Goal: Task Accomplishment & Management: Complete application form

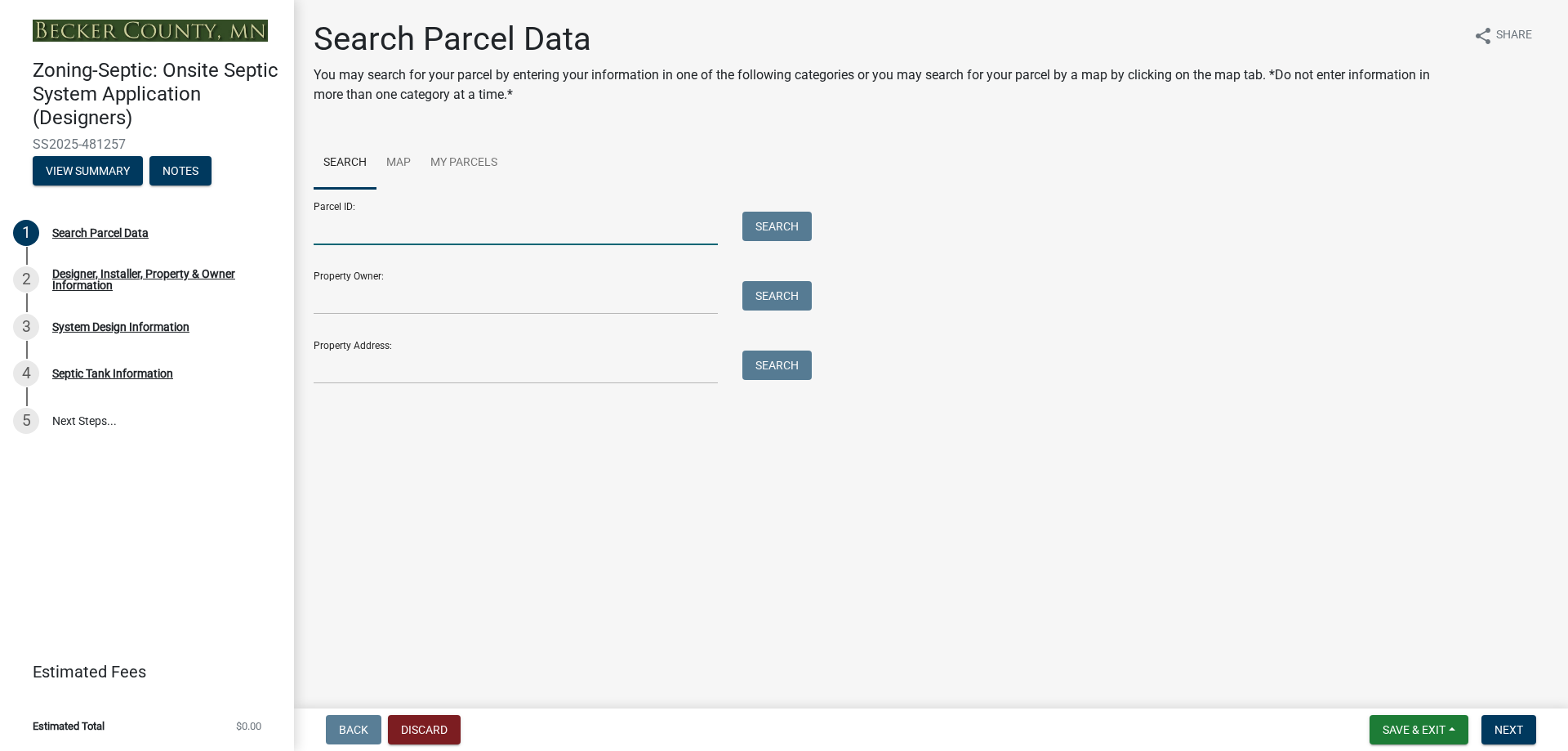
click at [377, 229] on input "Parcel ID:" at bounding box center [516, 228] width 404 height 34
paste input "170259000"
type input "170259000"
click at [779, 225] on button "Search" at bounding box center [777, 226] width 69 height 30
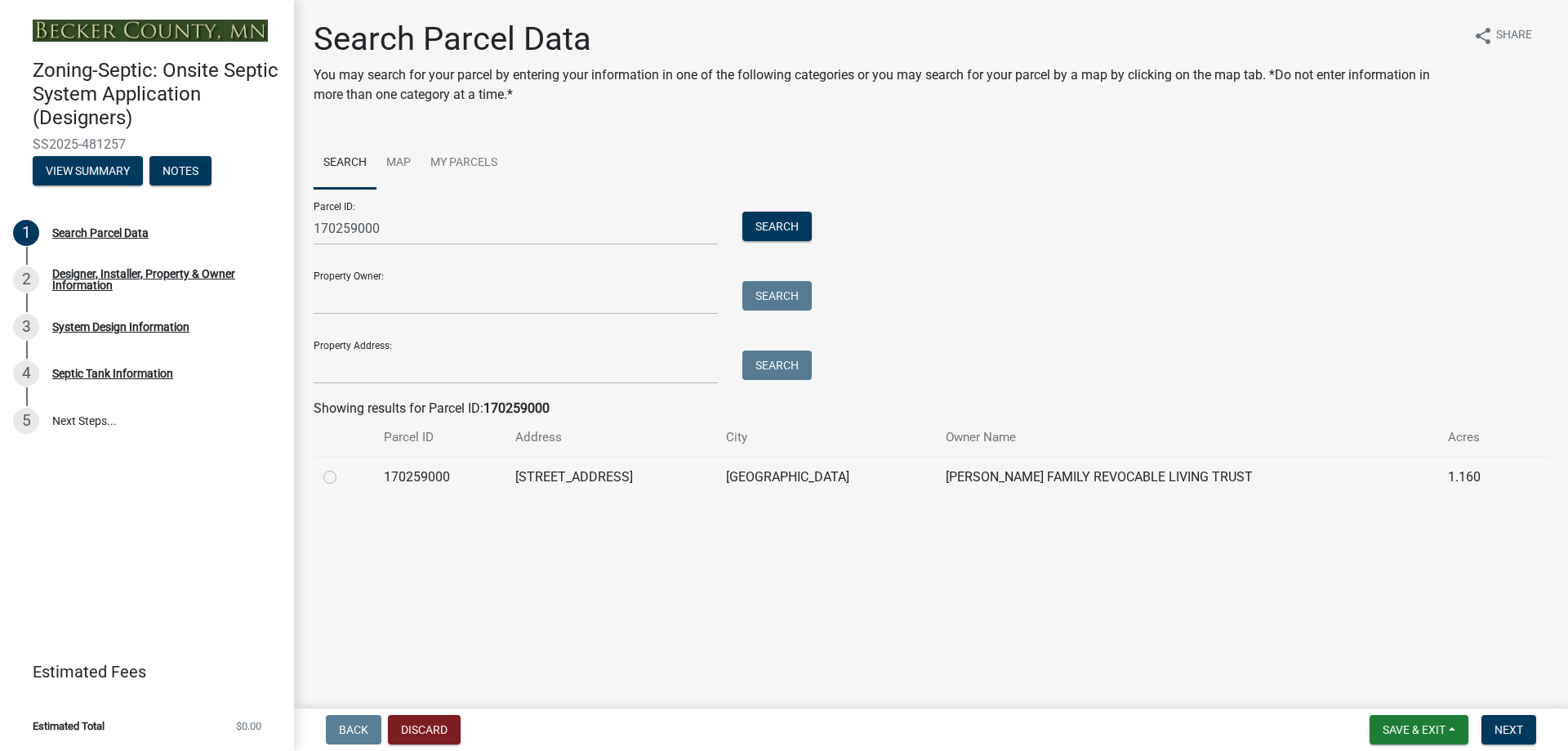
click at [343, 467] on label at bounding box center [343, 467] width 0 height 0
click at [343, 473] on input "radio" at bounding box center [348, 472] width 11 height 11
radio input "true"
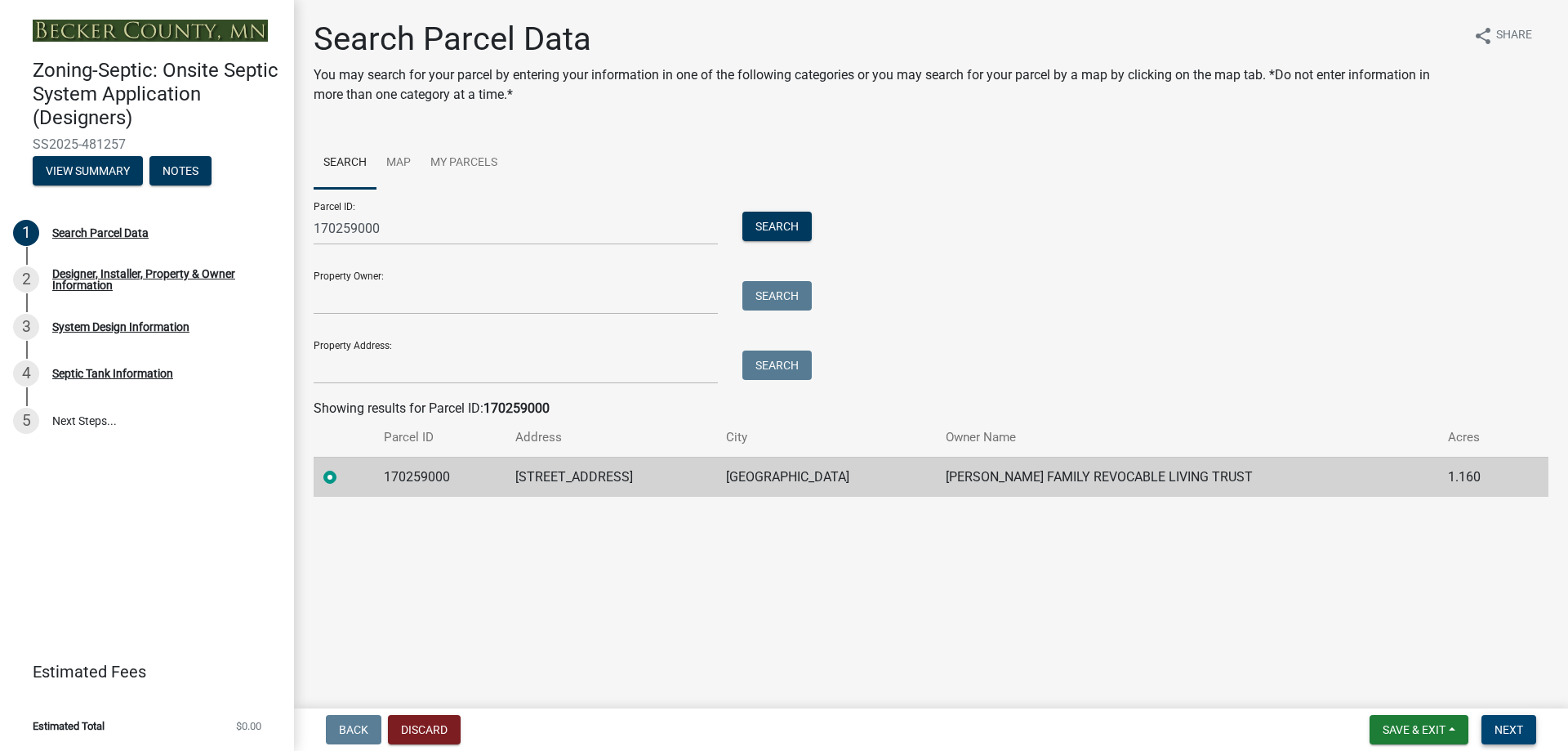
click at [1508, 728] on span "Next" at bounding box center [1509, 730] width 29 height 13
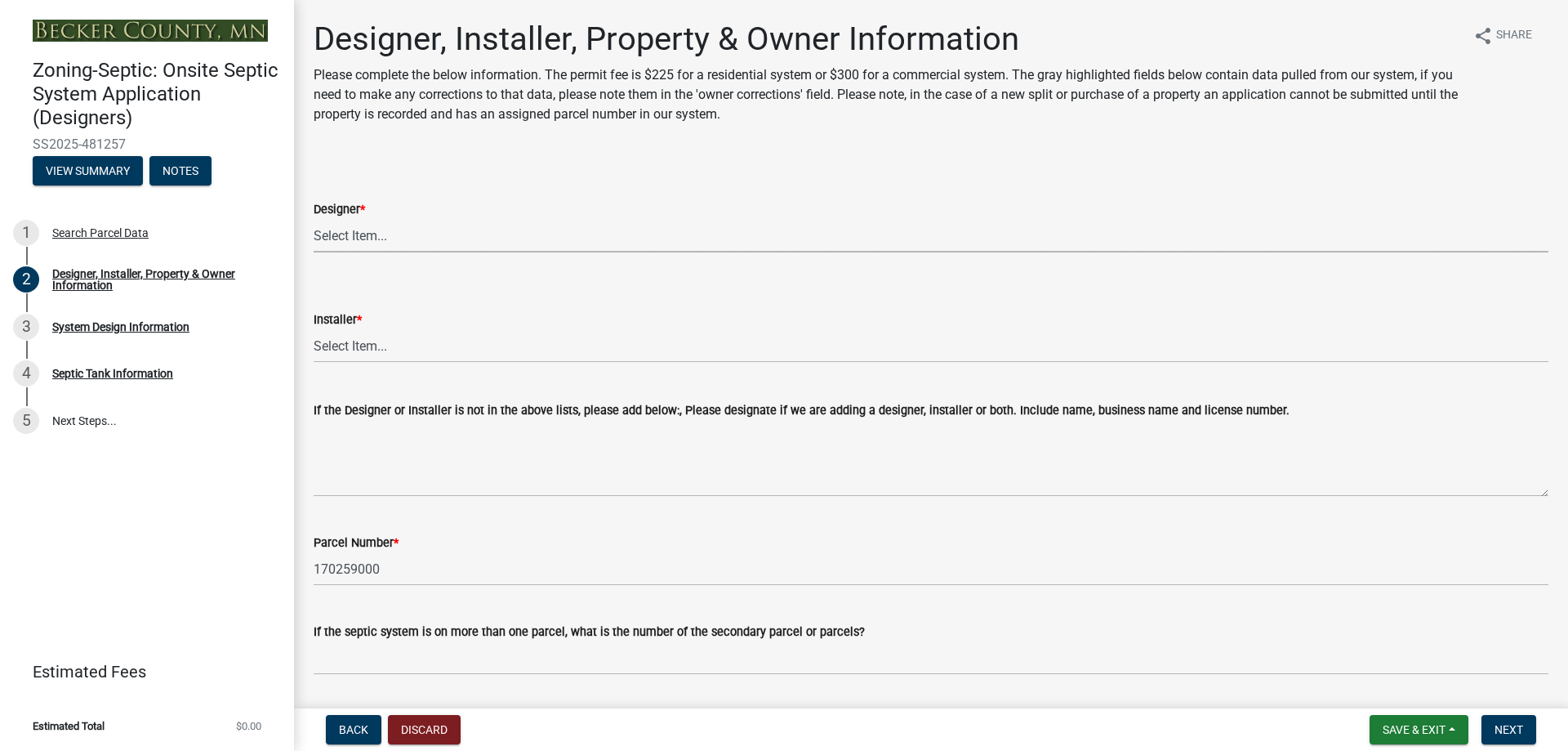
click at [345, 246] on select "Select Item... OTHER – Not listed (please add in next field and we will add to …" at bounding box center [930, 235] width 1235 height 34
click at [313, 219] on select "Select Item... OTHER – Not listed (please add in next field and we will add to …" at bounding box center [930, 235] width 1235 height 34
select select "addd515a-e427-4986-90b0-e79439bd77fc"
click at [361, 352] on select "Select Item... OTHER – Not listed (please add in next field and we will add to …" at bounding box center [930, 346] width 1235 height 34
click at [313, 329] on select "Select Item... OTHER – Not listed (please add in next field and we will add to …" at bounding box center [930, 346] width 1235 height 34
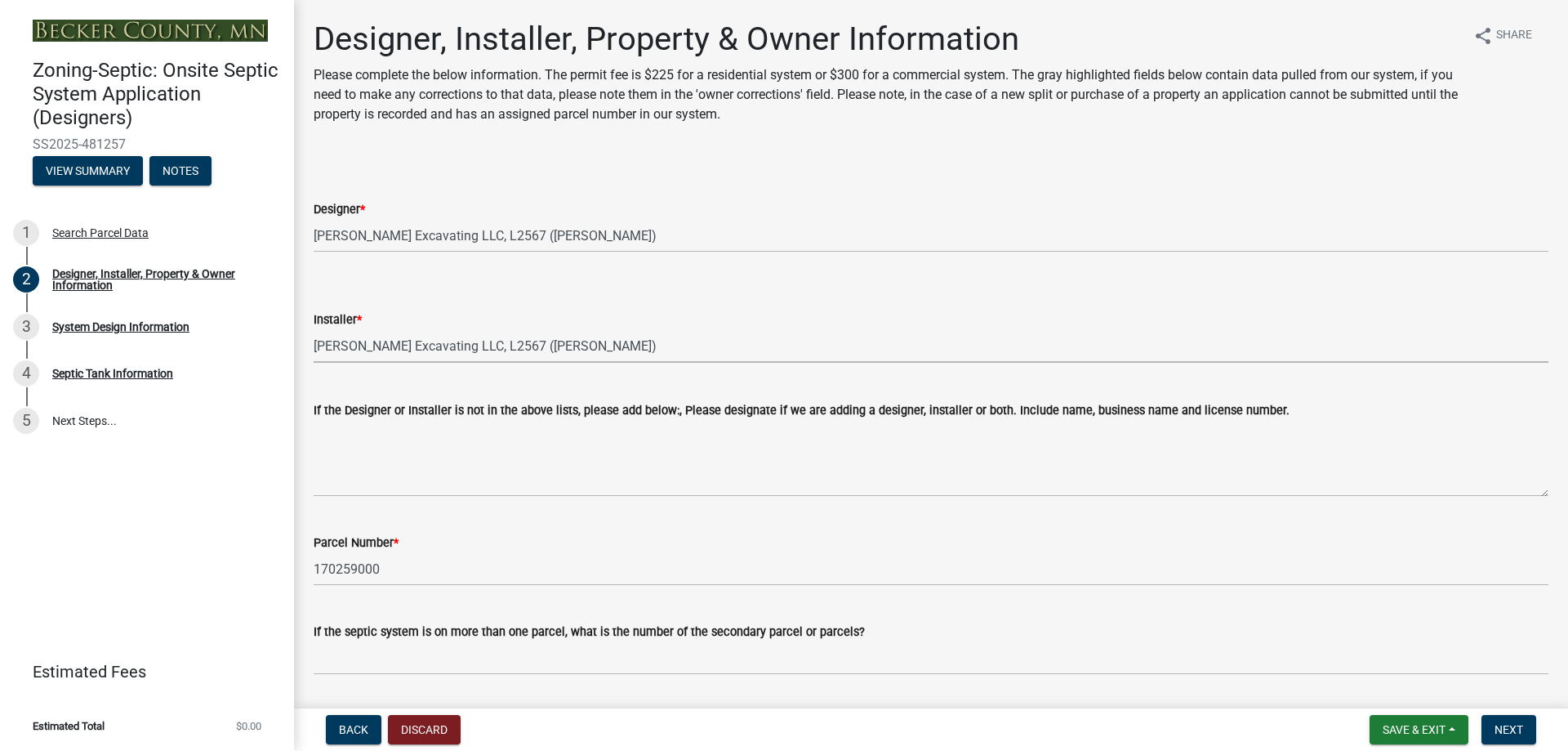
select select "aa72d6e2-cdab-4596-89a8-46c8d91eb51f"
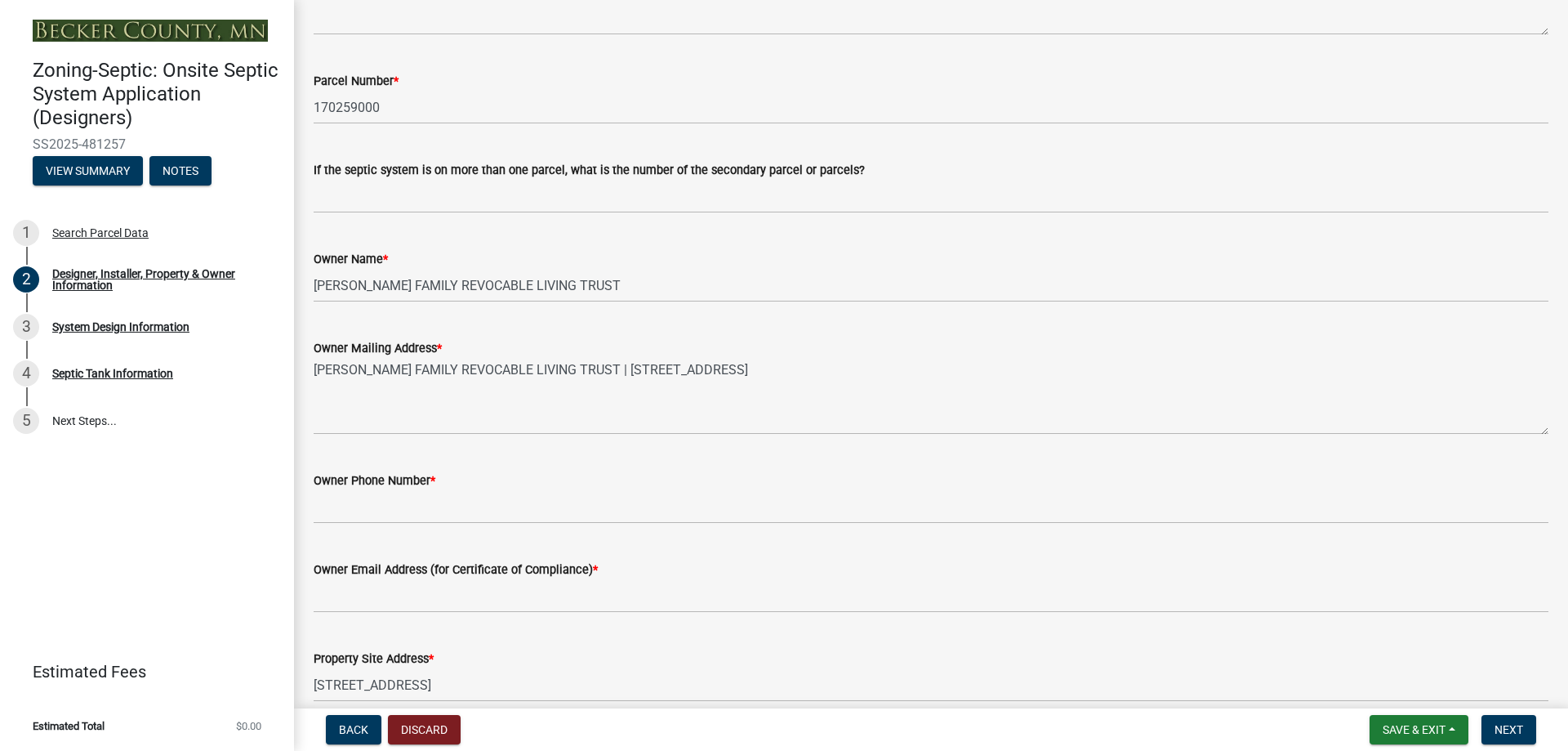
scroll to position [490, 0]
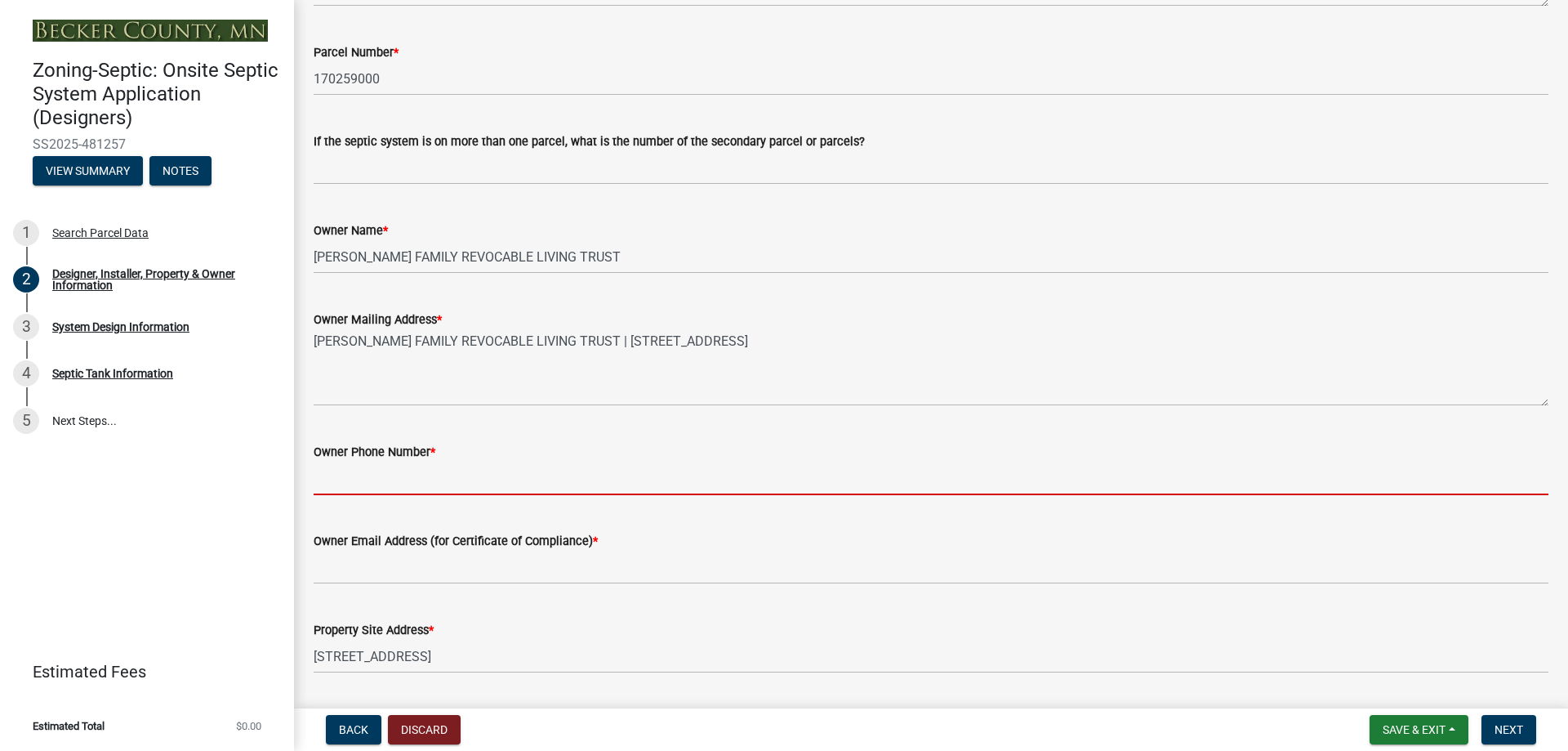
click at [388, 477] on input "Owner Phone Number *" at bounding box center [930, 479] width 1235 height 34
type input "N/A"
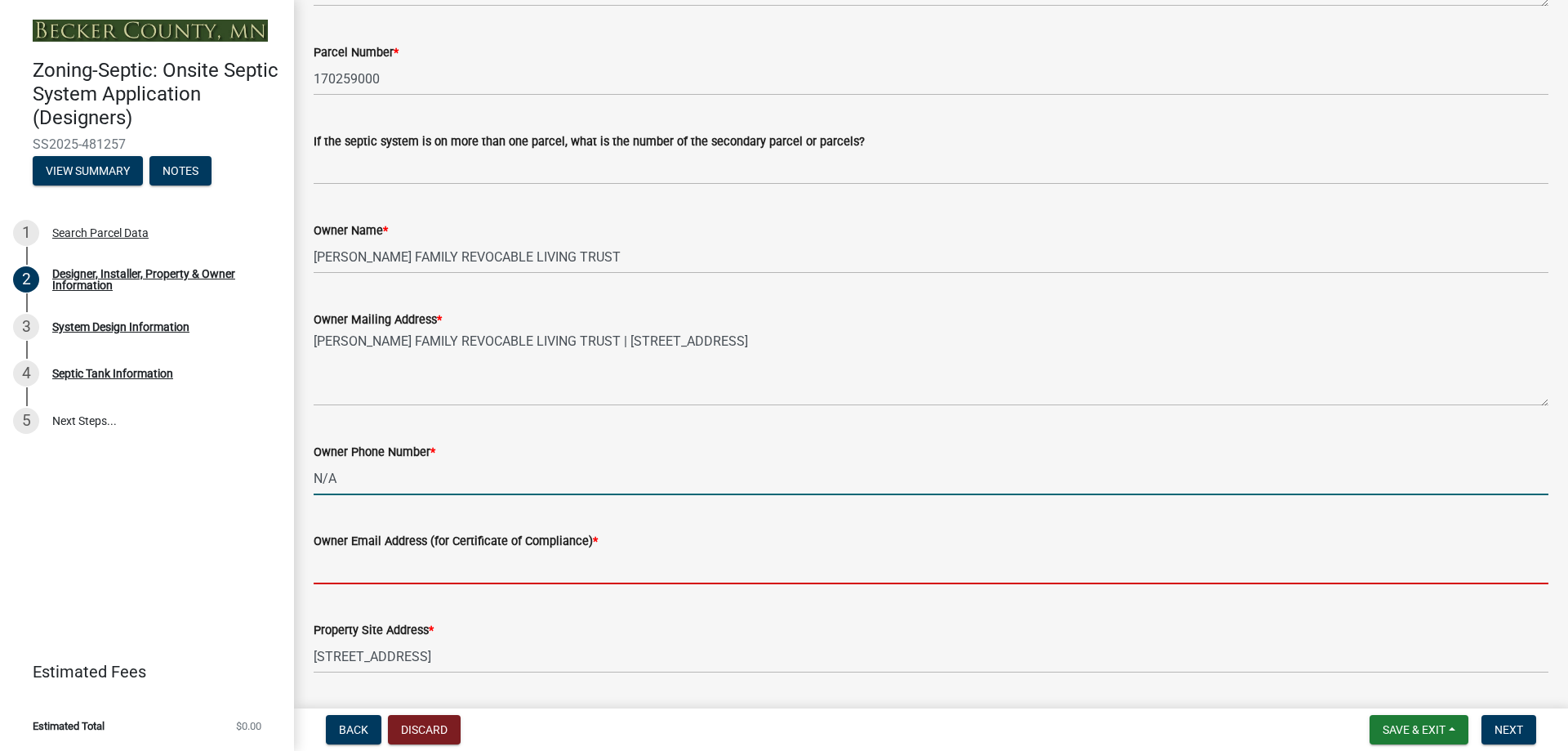
click at [347, 575] on input "Owner Email Address (for Certificate of Compliance) *" at bounding box center [930, 567] width 1235 height 34
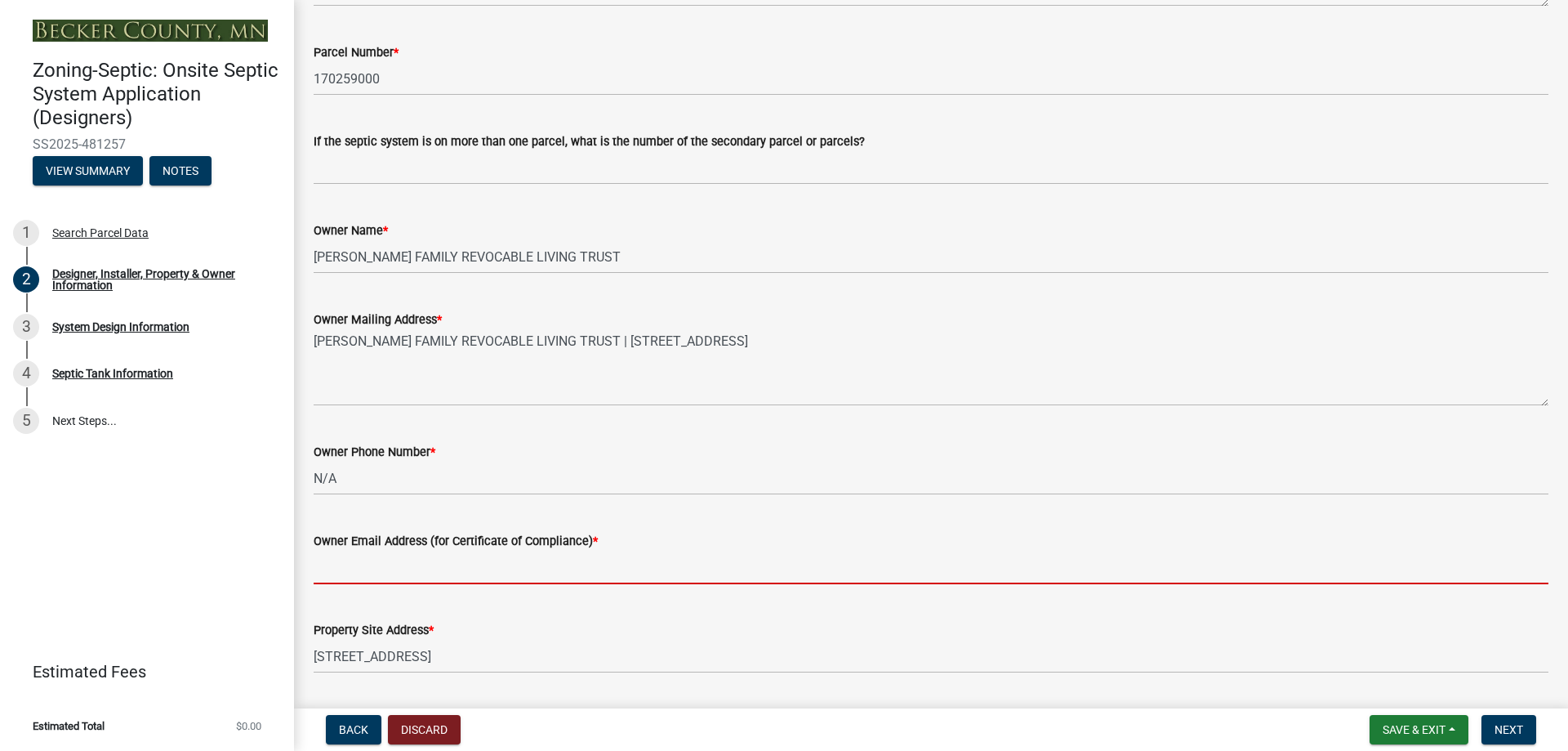
type input "N/A"
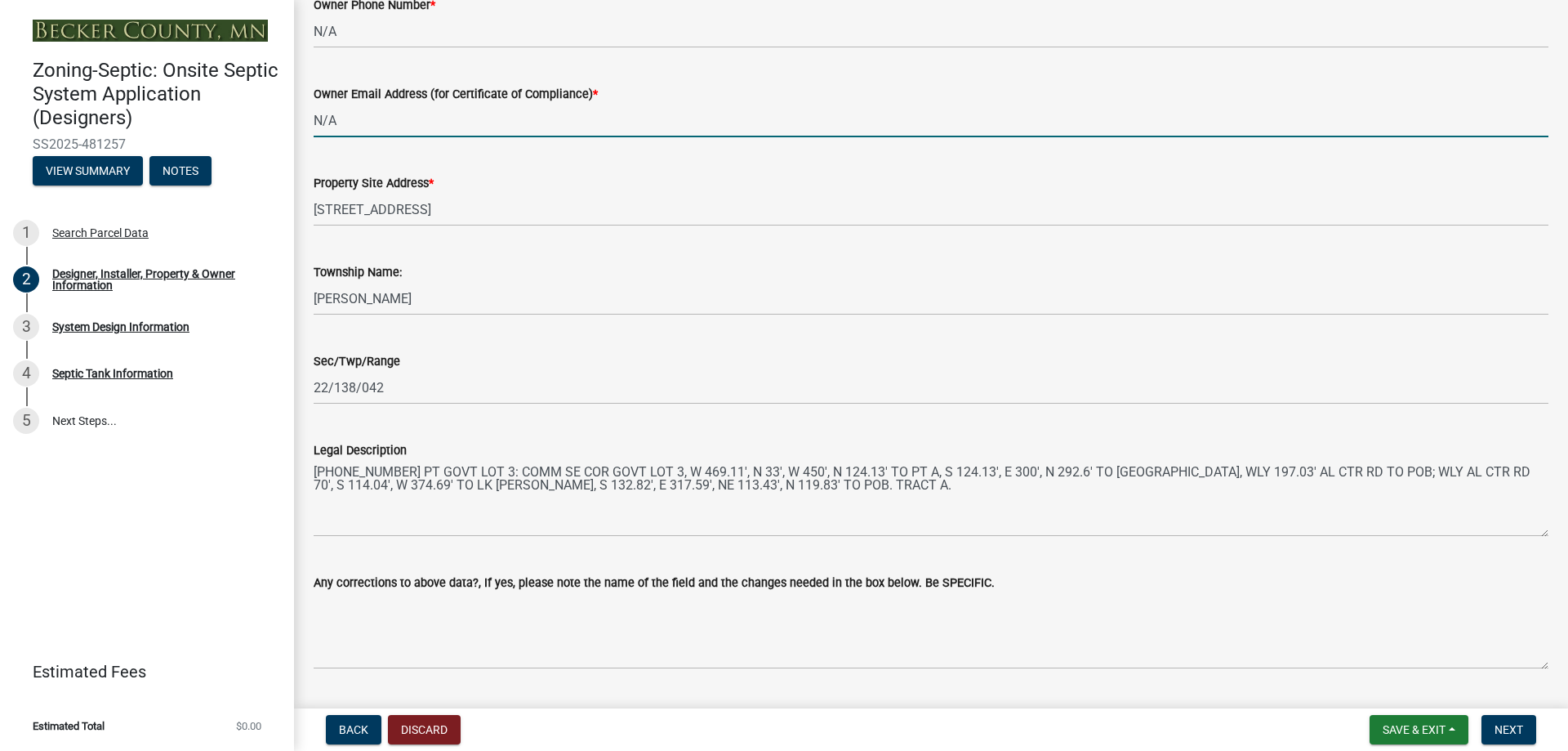
scroll to position [981, 0]
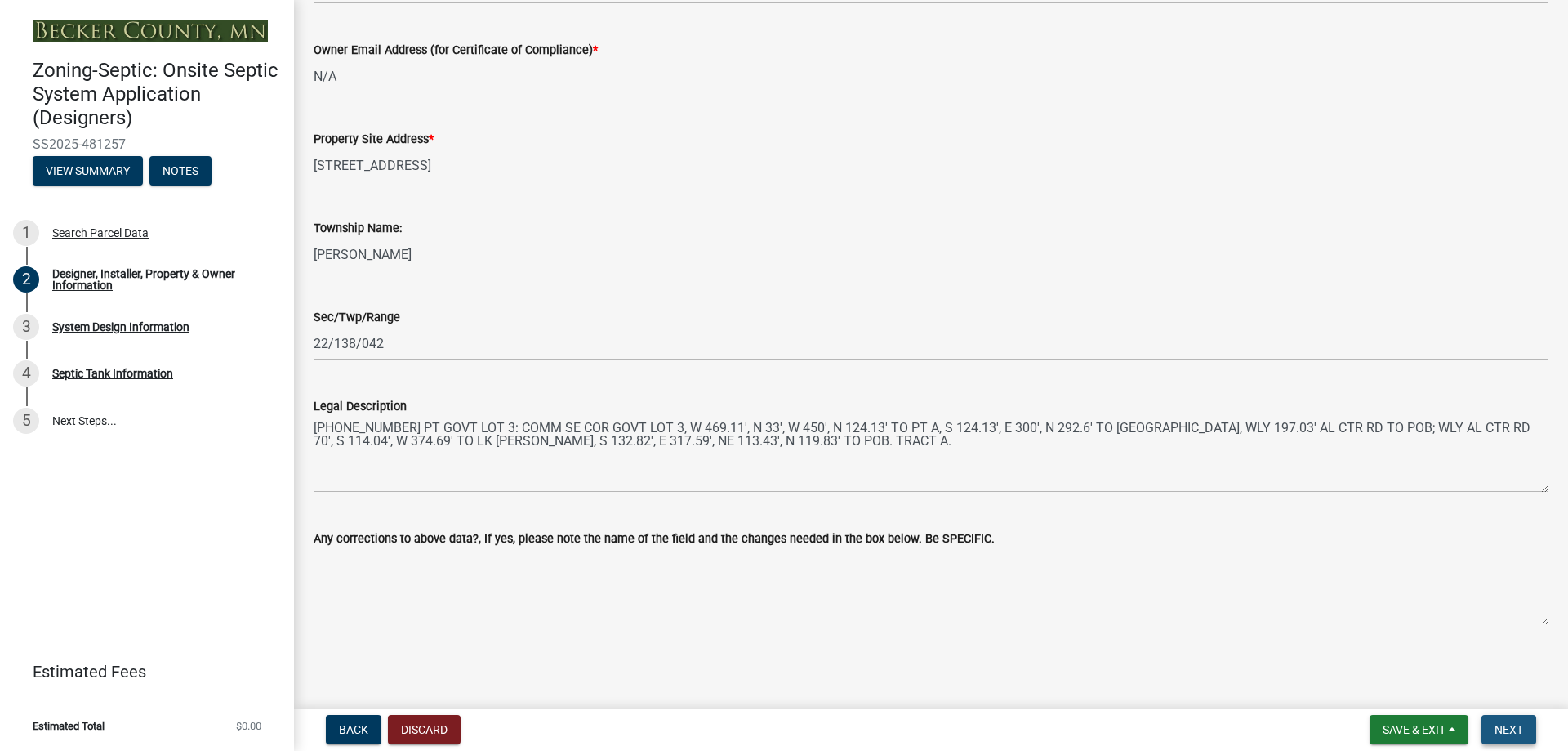
click at [1520, 732] on span "Next" at bounding box center [1509, 730] width 29 height 13
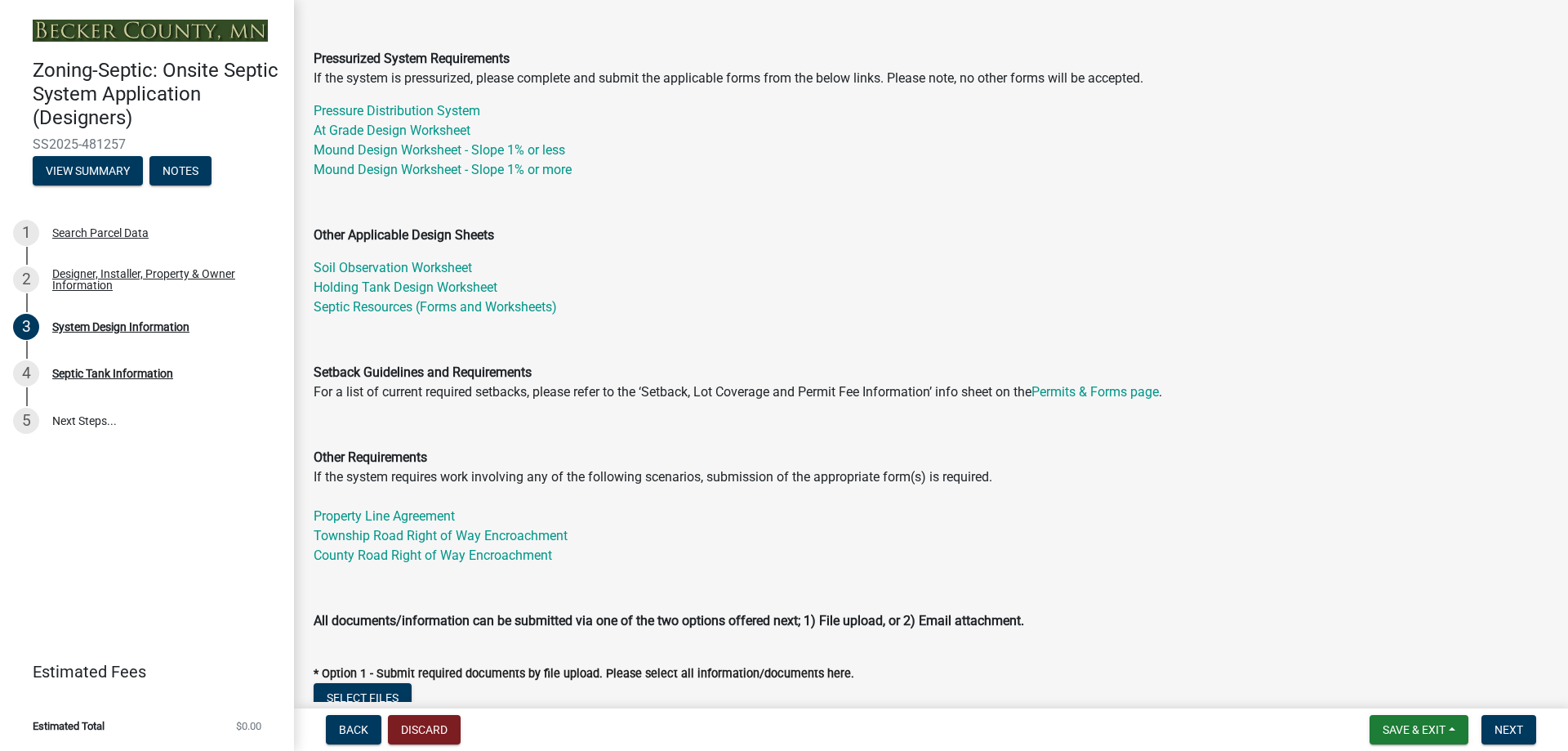
scroll to position [327, 0]
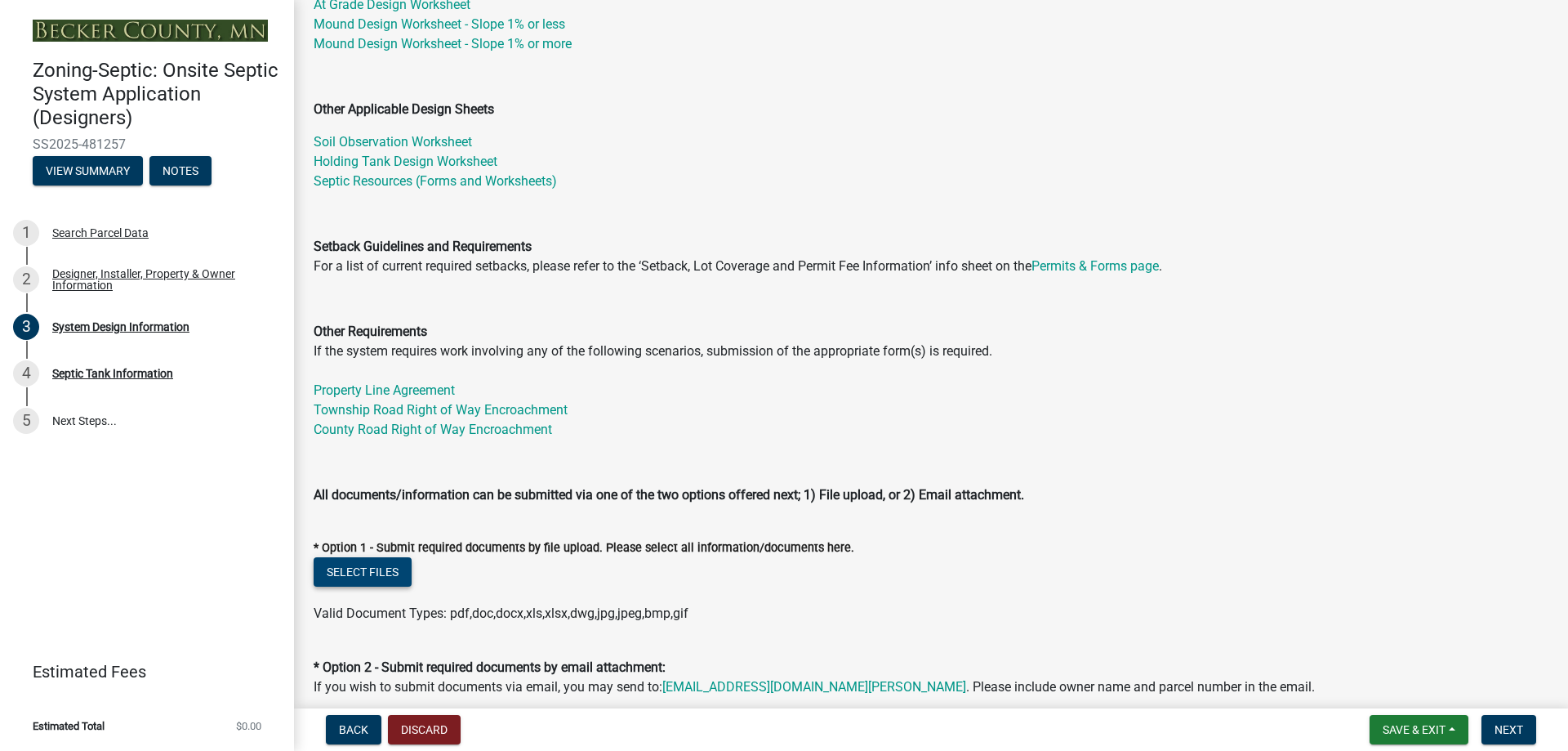
click at [392, 573] on button "Select files" at bounding box center [362, 572] width 98 height 30
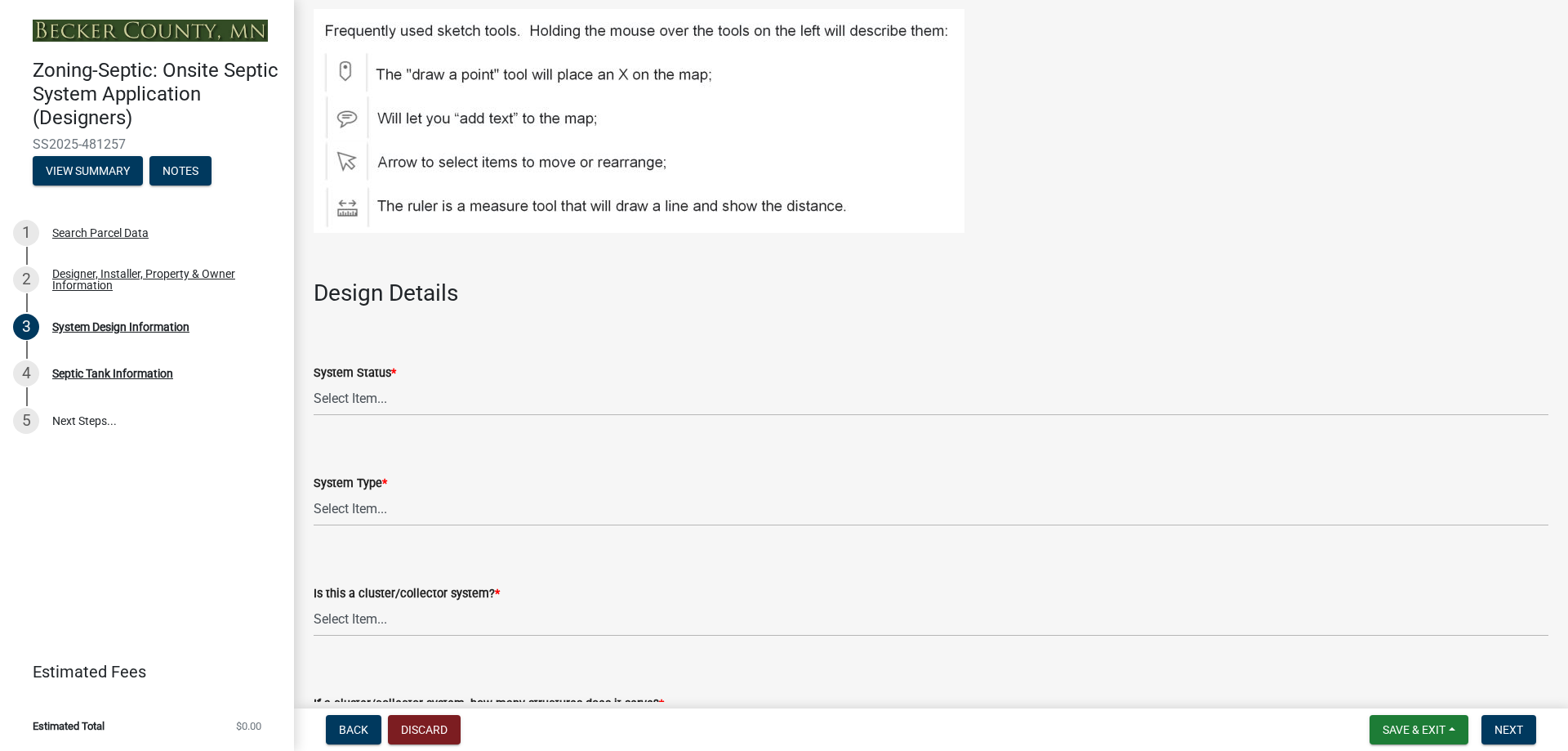
scroll to position [1880, 0]
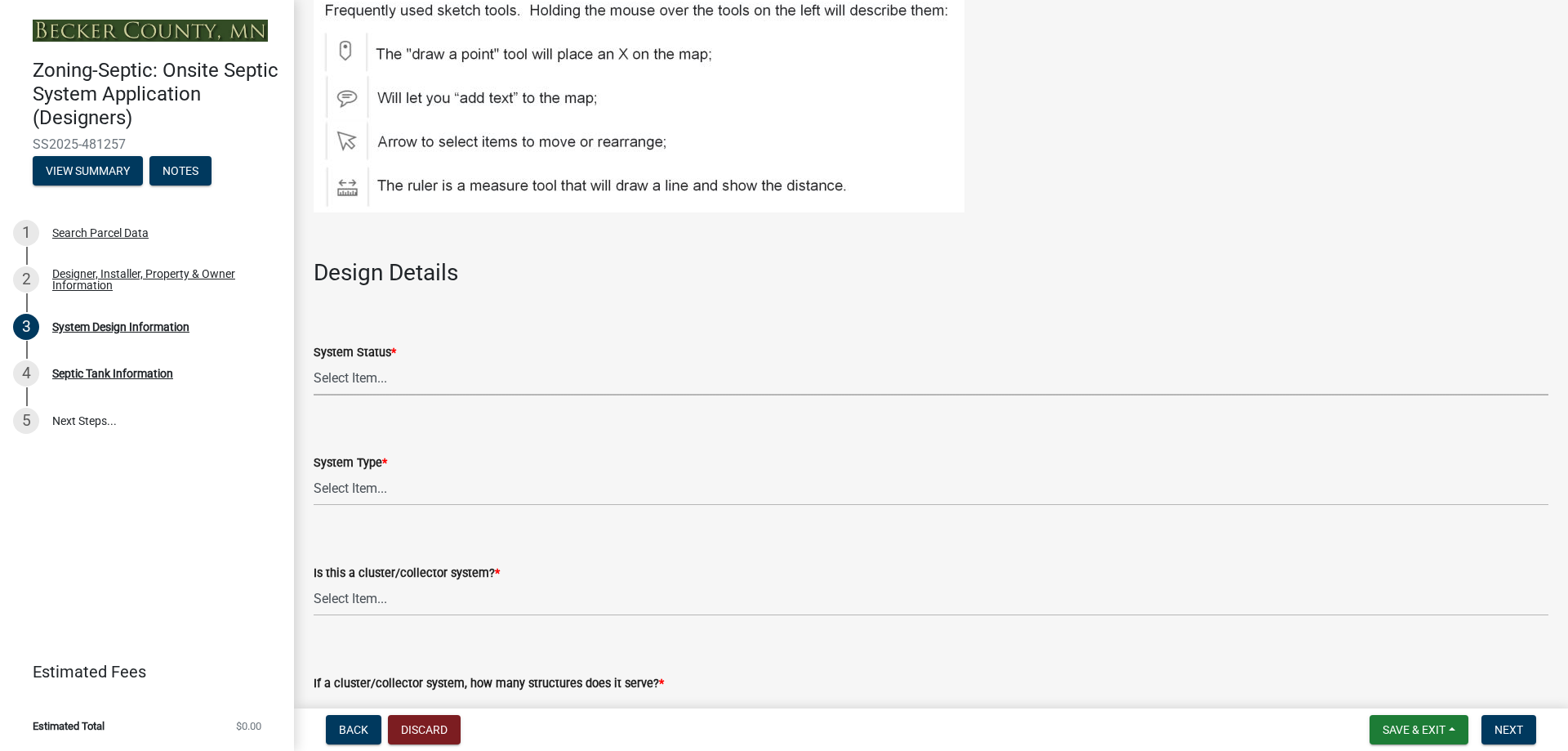
click at [351, 379] on select "Select Item... No Existing System Replacement System Failing System (Cesspool, …" at bounding box center [930, 379] width 1235 height 34
click at [313, 362] on select "Select Item... No Existing System Replacement System Failing System (Cesspool, …" at bounding box center [930, 379] width 1235 height 34
select select "55497d75-c43f-4635-a730-e0737ce05d56"
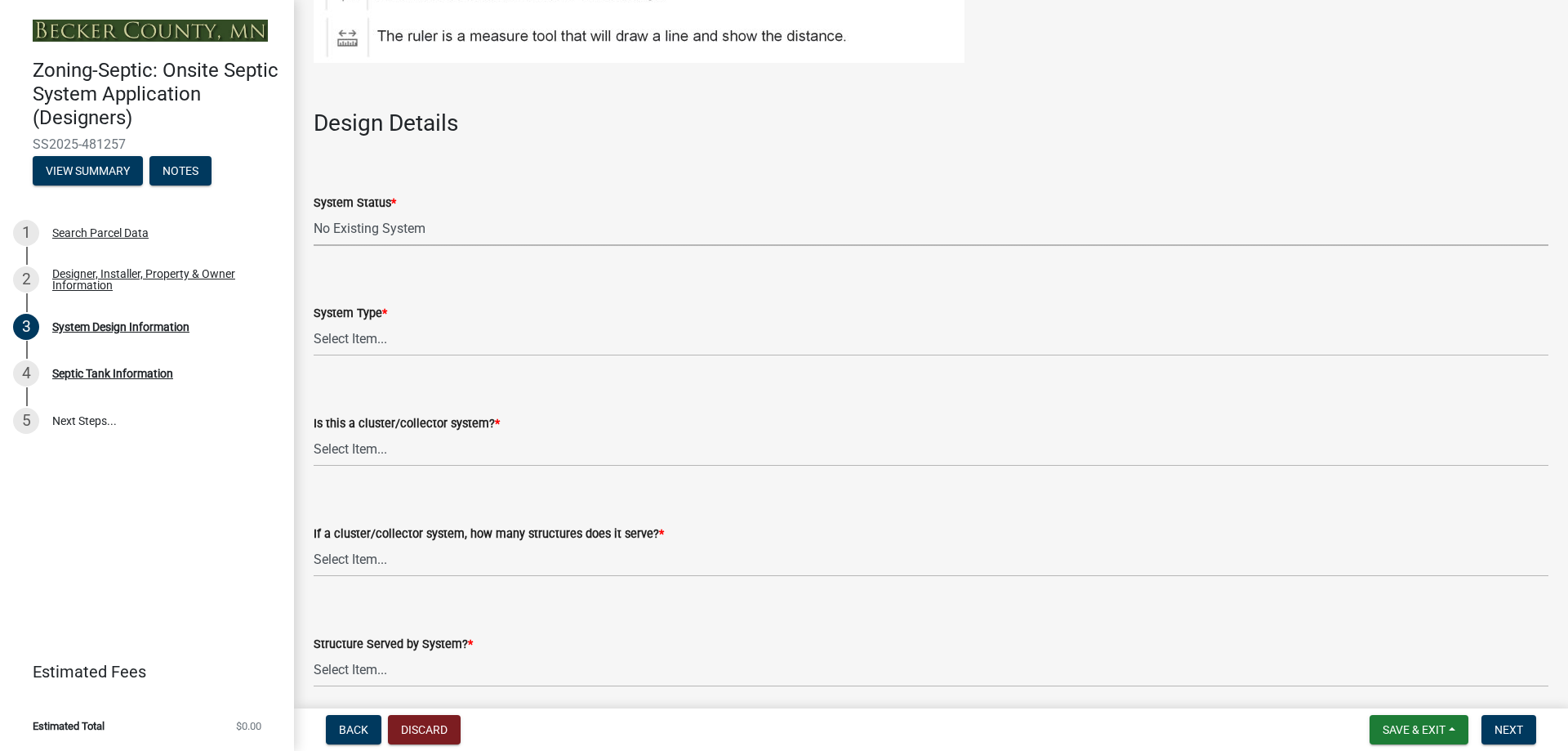
scroll to position [2043, 0]
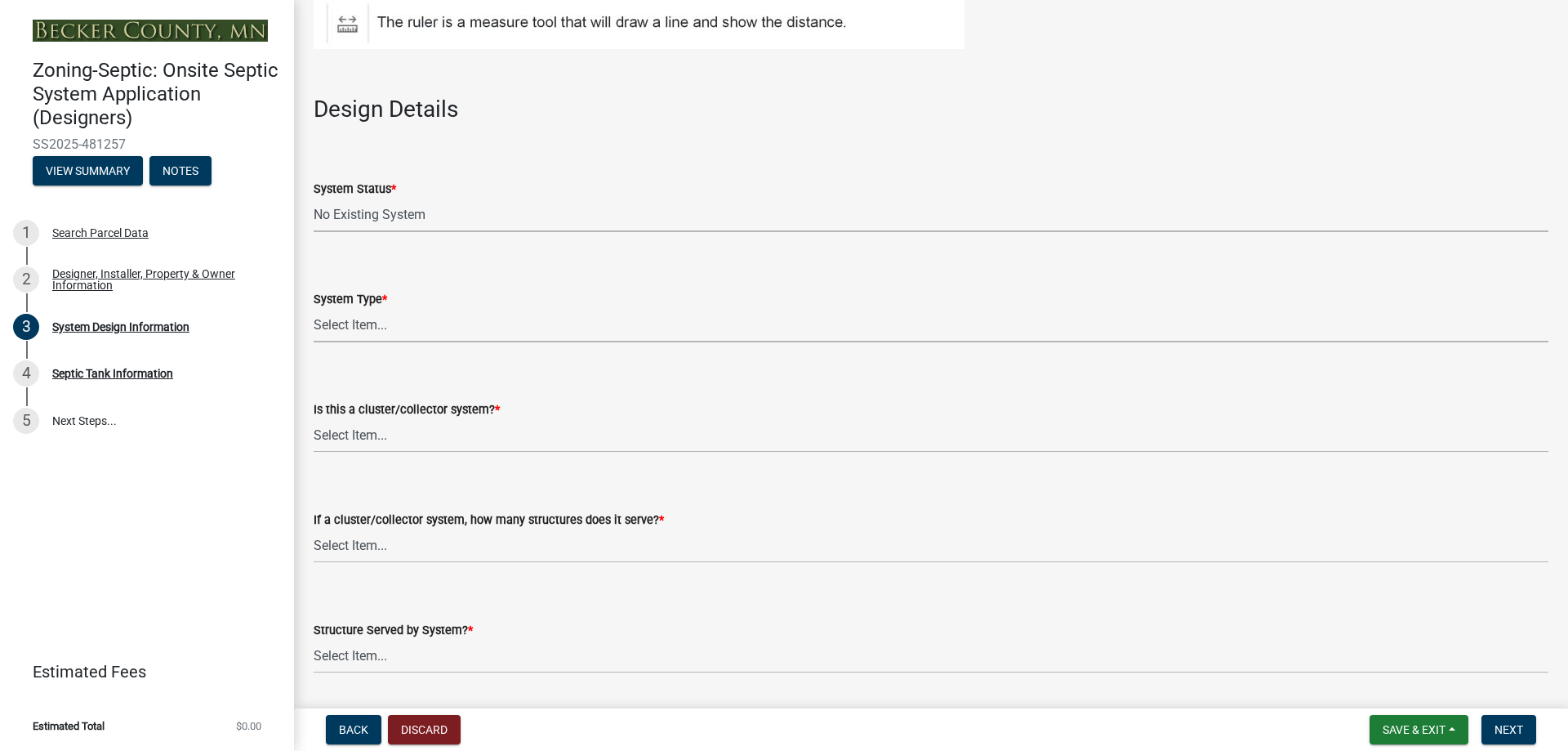
click at [392, 327] on select "Select Item... Type I Type II Type III Type IV Type V" at bounding box center [930, 325] width 1235 height 34
click at [313, 309] on select "Select Item... Type I Type II Type III Type IV Type V" at bounding box center [930, 325] width 1235 height 34
select select "25258e87-3ef9-4f1c-a5f1-75a1d463abfb"
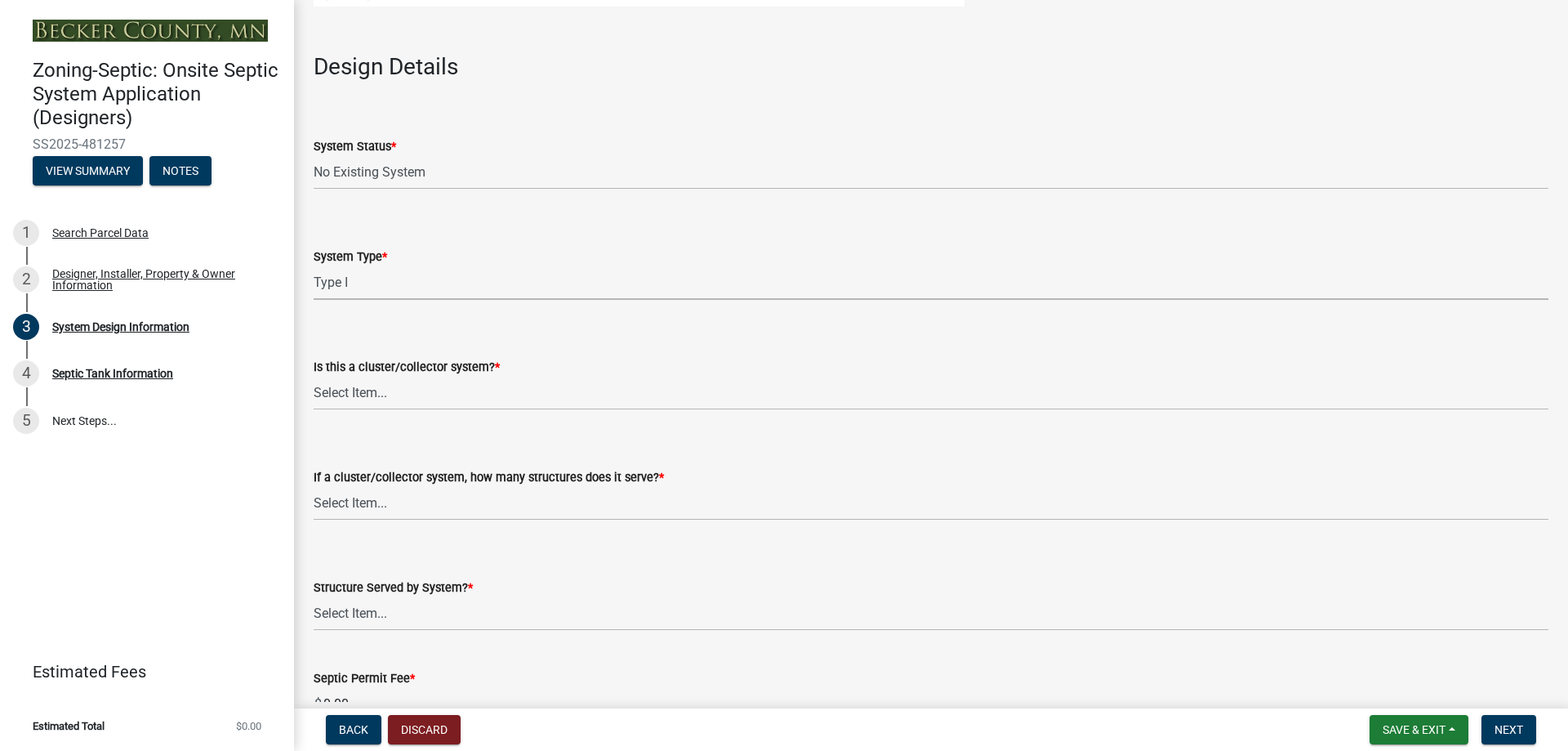
scroll to position [2125, 0]
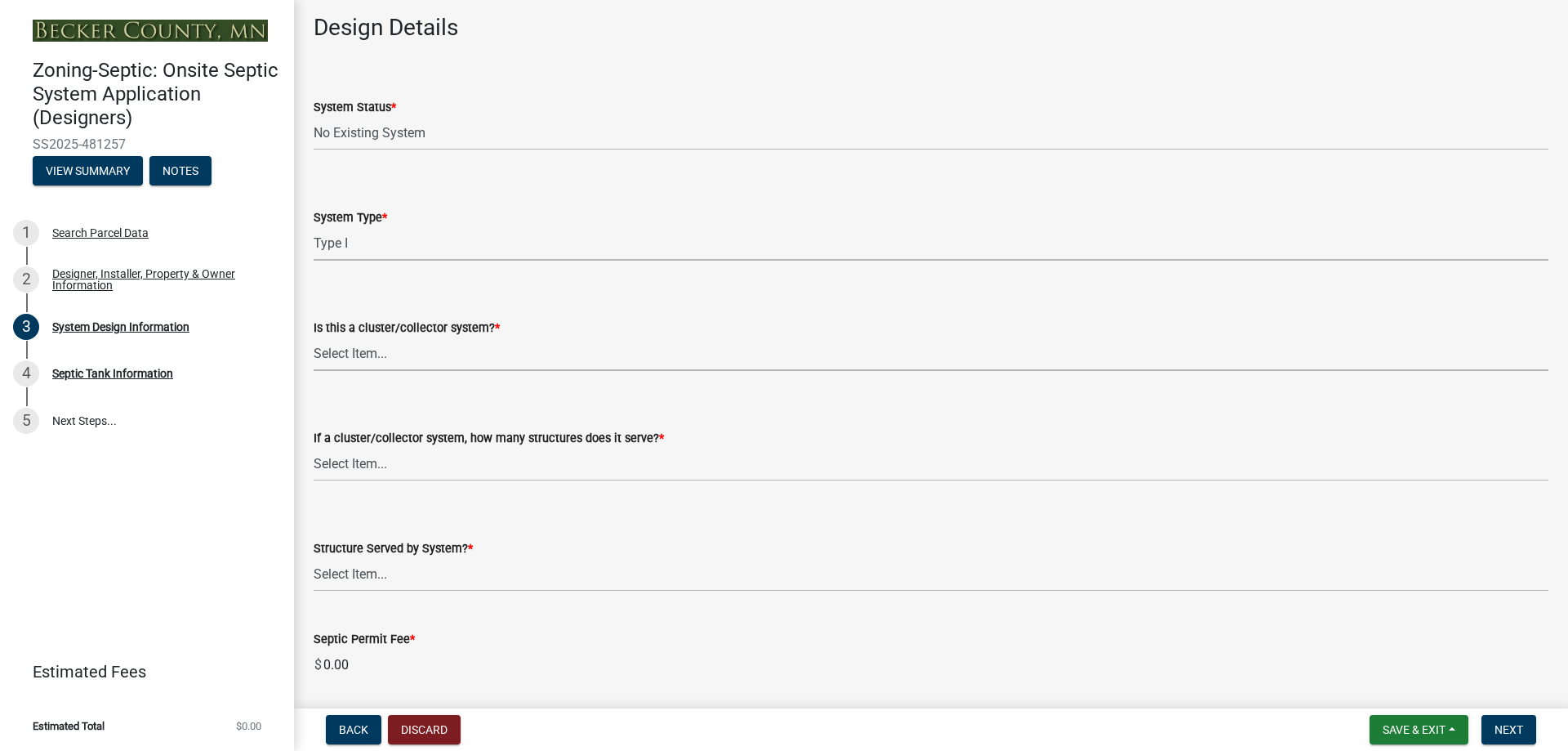
click at [407, 357] on select "Select Item... Yes No" at bounding box center [930, 354] width 1235 height 34
click at [313, 338] on select "Select Item... Yes No" at bounding box center [930, 354] width 1235 height 34
select select "011fbff4-a41d-4a75-9bd8-71c7e6c69e0d"
click at [403, 139] on select "Select Item... No Existing System Replacement System Failing System (Cesspool, …" at bounding box center [930, 134] width 1235 height 34
click at [313, 117] on select "Select Item... No Existing System Replacement System Failing System (Cesspool, …" at bounding box center [930, 134] width 1235 height 34
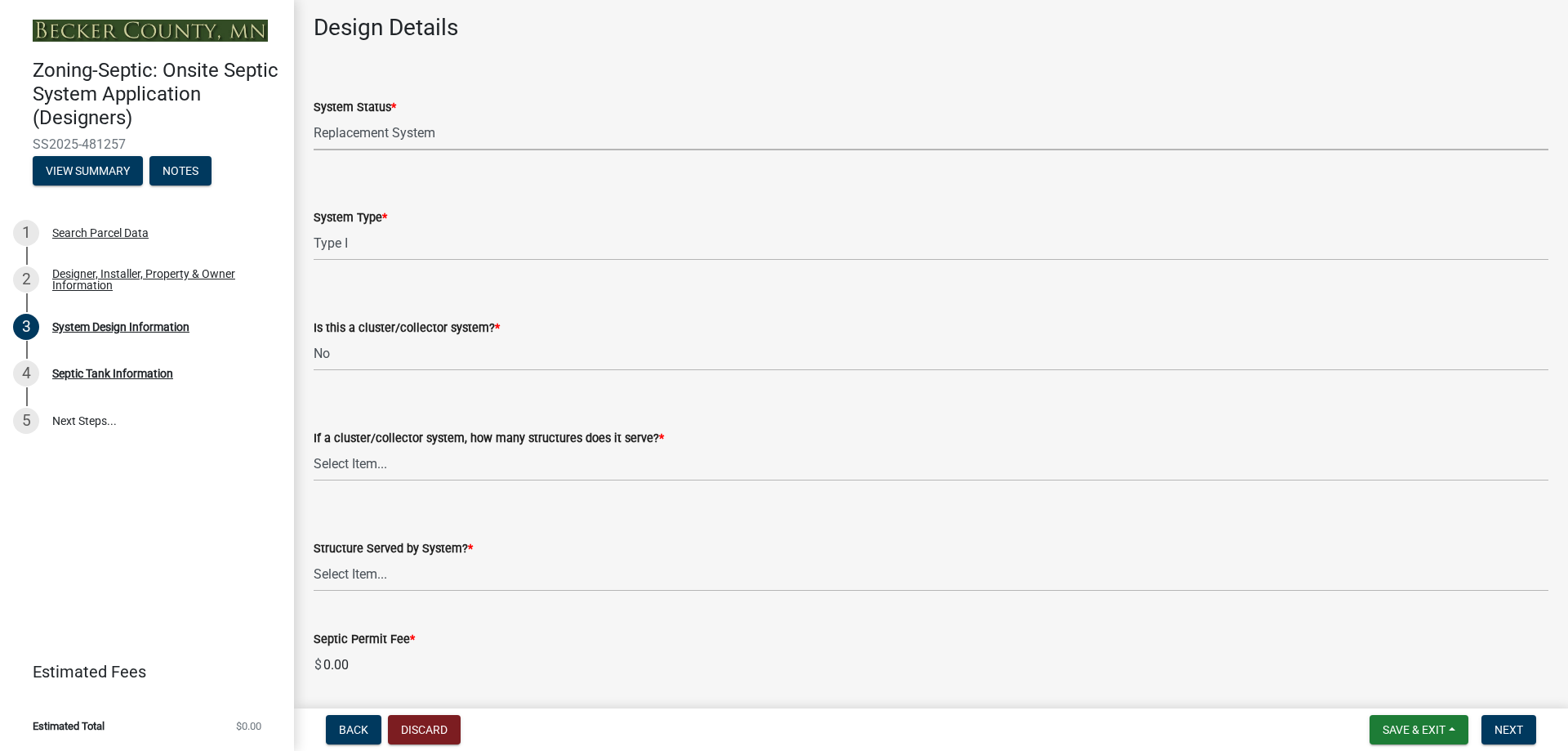
select select "8ba21533-2acf-4cc6-95e5-280e4aabd5a3"
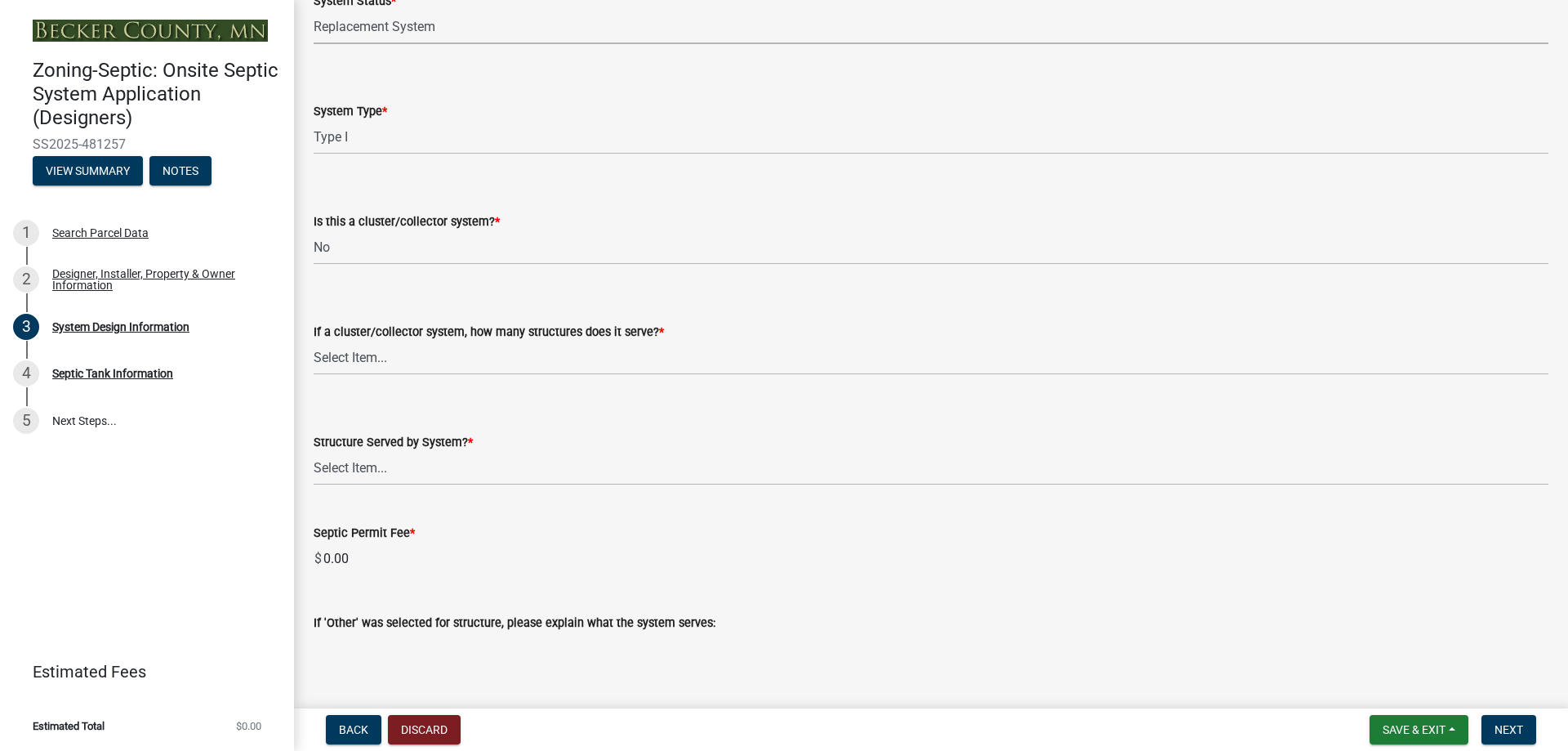
scroll to position [2288, 0]
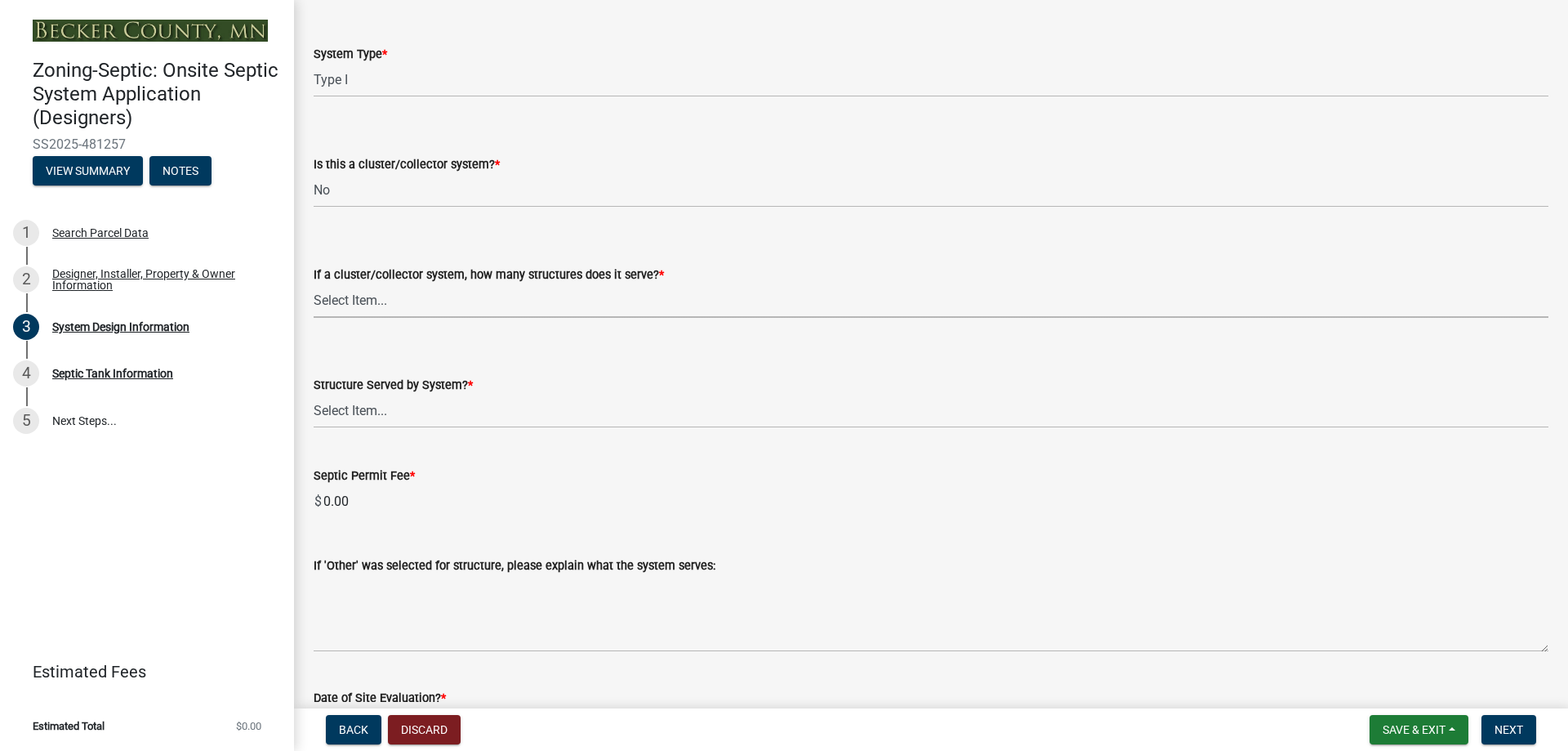
click at [423, 304] on select "Select Item... Not a cluster/collector system 1 2 3 4 5 6 7 8 9 10" at bounding box center [930, 301] width 1235 height 34
click at [313, 285] on select "Select Item... Not a cluster/collector system 1 2 3 4 5 6 7 8 9 10" at bounding box center [930, 301] width 1235 height 34
select select "85fdfef2-2683-4311-b5d5-5505f6411127"
click at [381, 412] on select "Select Item... Commercial Resort Commercial - Non Resort Other Full-Time Dwelli…" at bounding box center [930, 411] width 1235 height 34
click at [313, 394] on select "Select Item... Commercial Resort Commercial - Non Resort Other Full-Time Dwelli…" at bounding box center [930, 411] width 1235 height 34
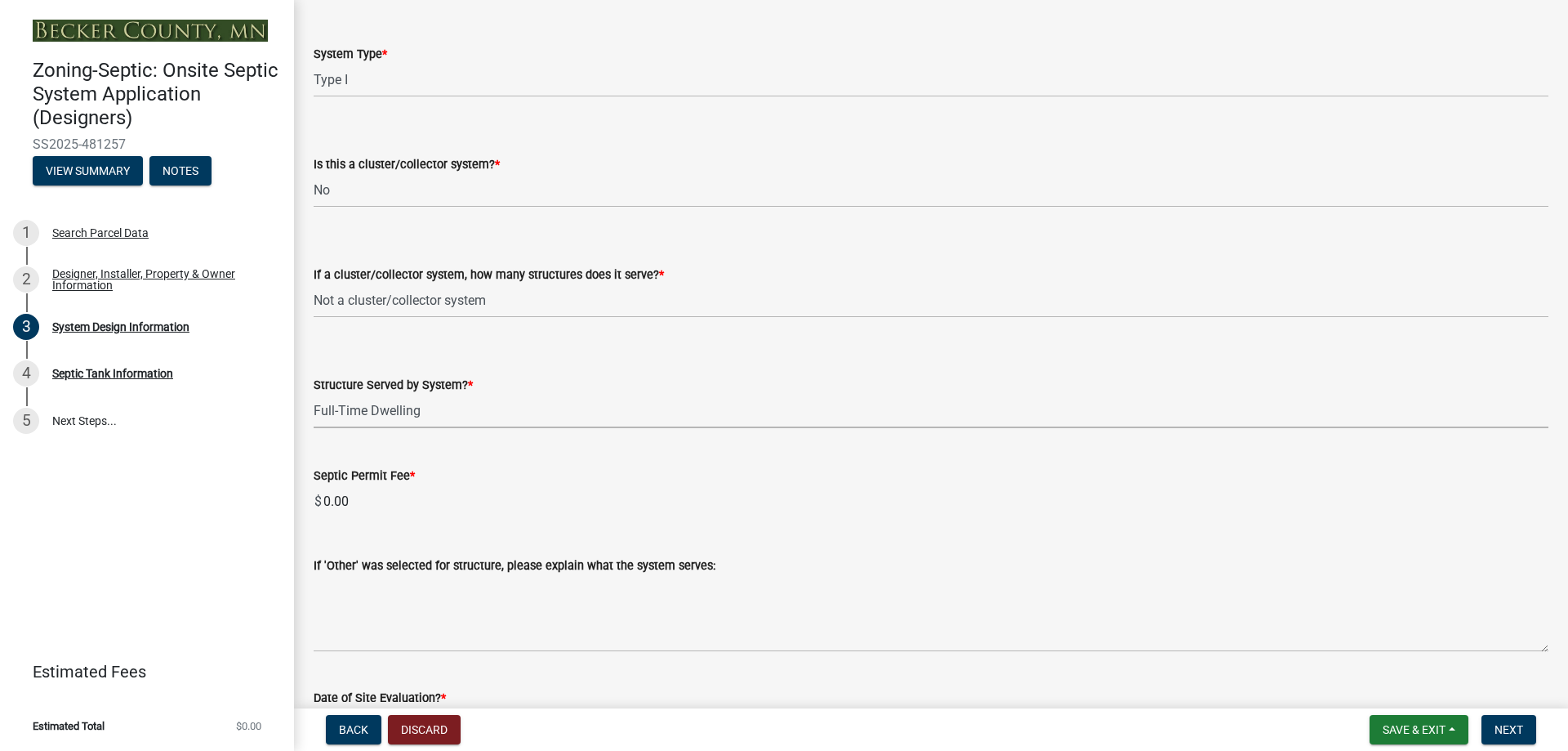
select select "d95a9312-c8a1-4ec7-8581-25dbcf440a1f"
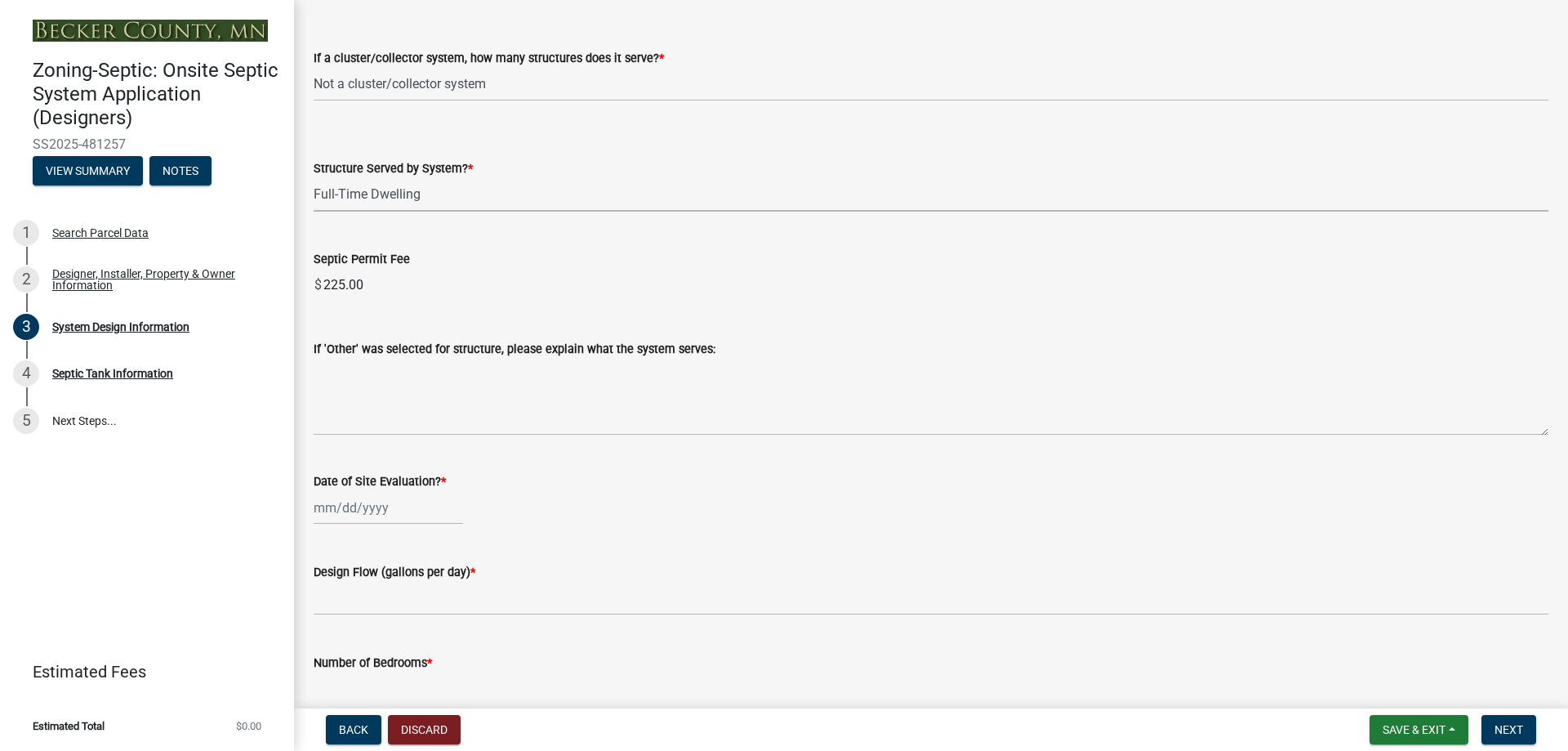
scroll to position [2615, 0]
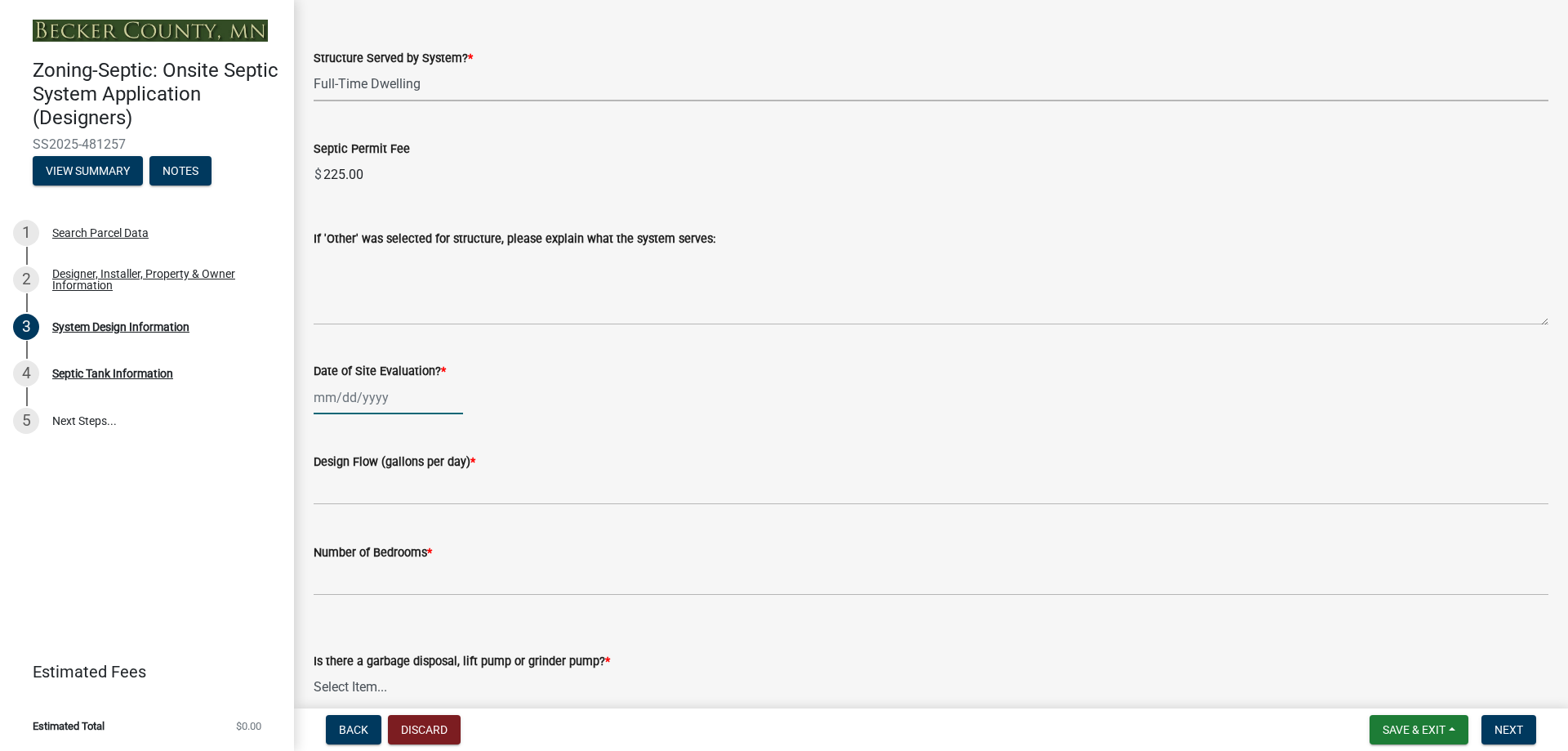
click at [393, 401] on div at bounding box center [388, 397] width 149 height 34
select select "9"
select select "2025"
click at [327, 432] on span "Previous month" at bounding box center [330, 432] width 12 height 12
select select "8"
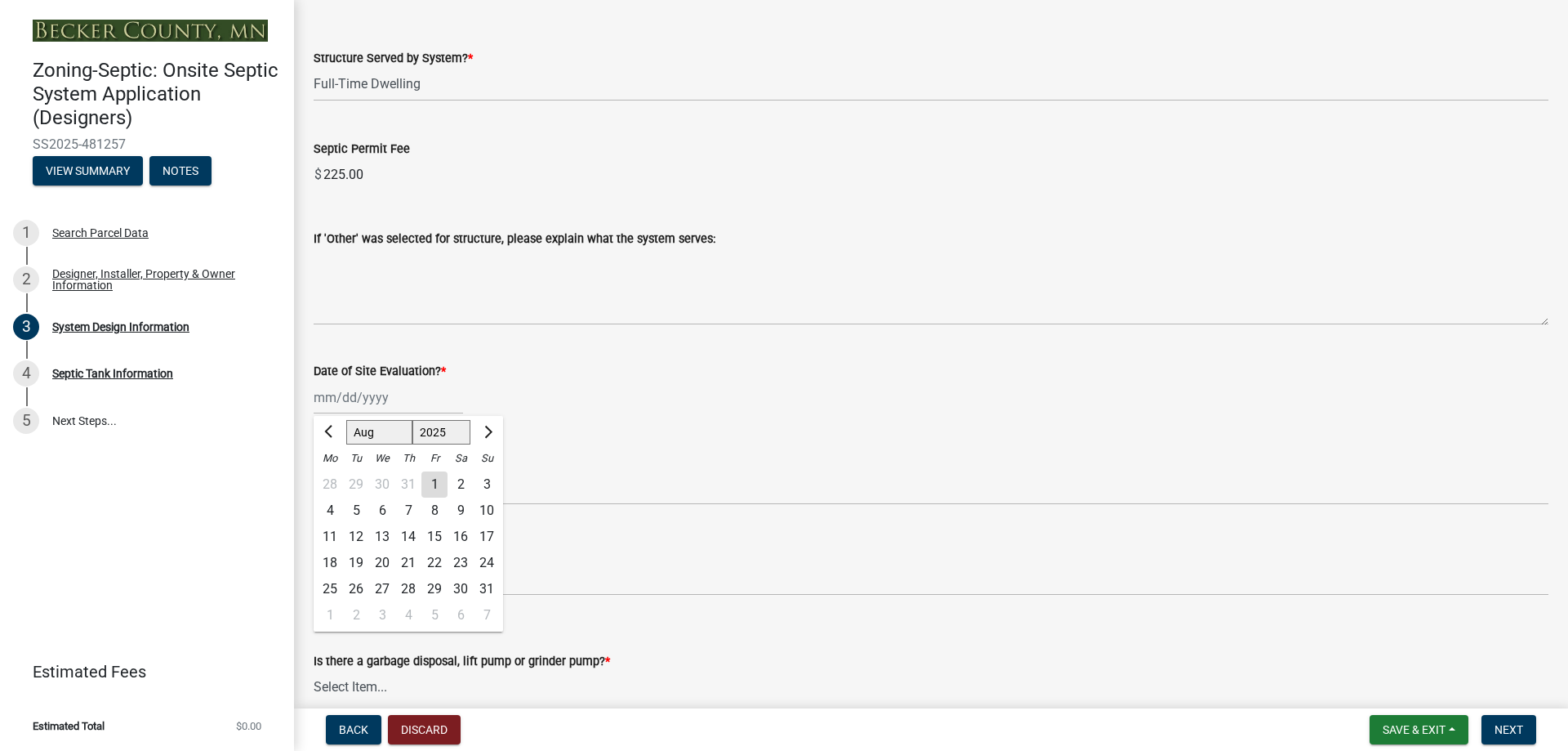
click at [462, 585] on div "30" at bounding box center [461, 589] width 26 height 26
type input "08/30/2025"
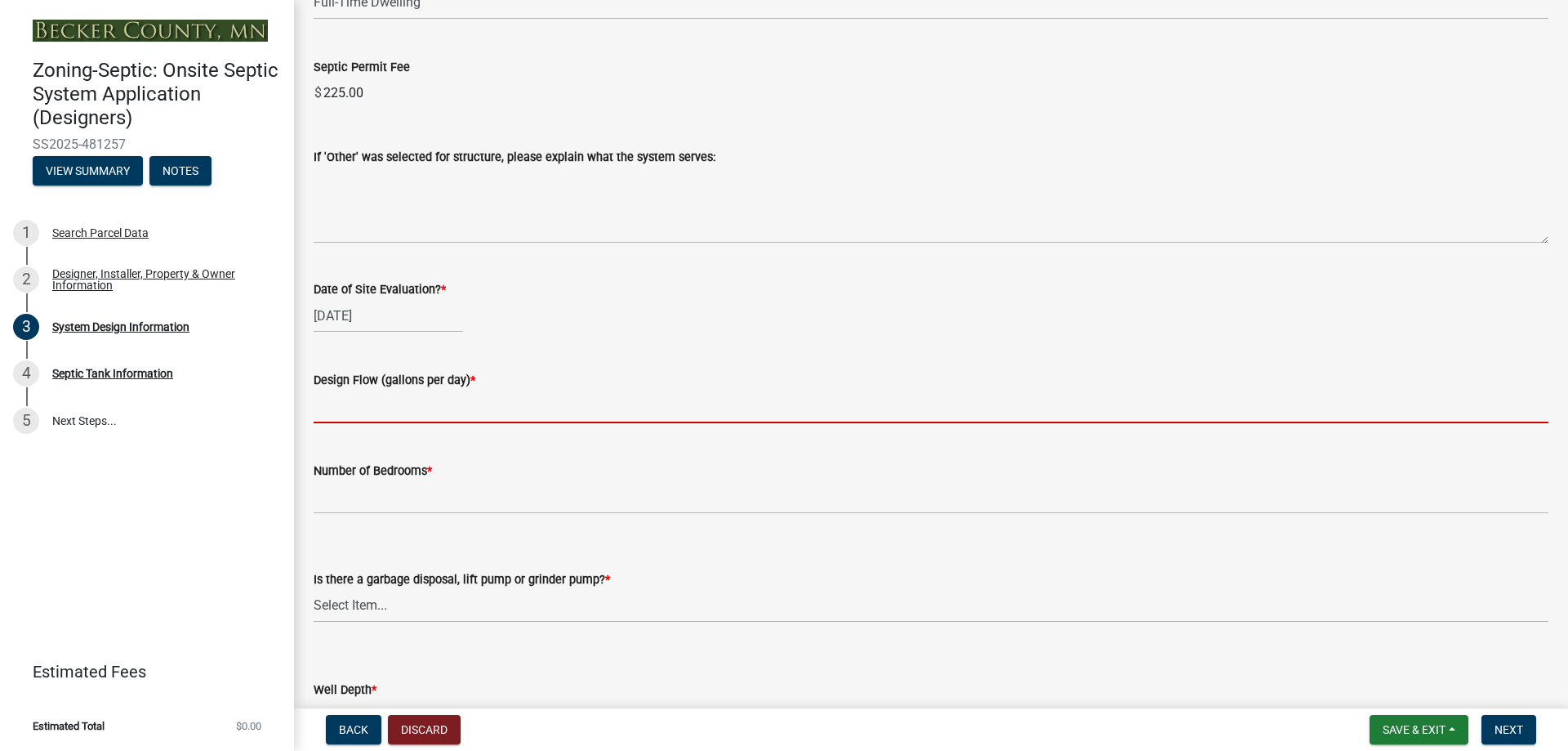
click at [389, 416] on input "text" at bounding box center [930, 406] width 1235 height 34
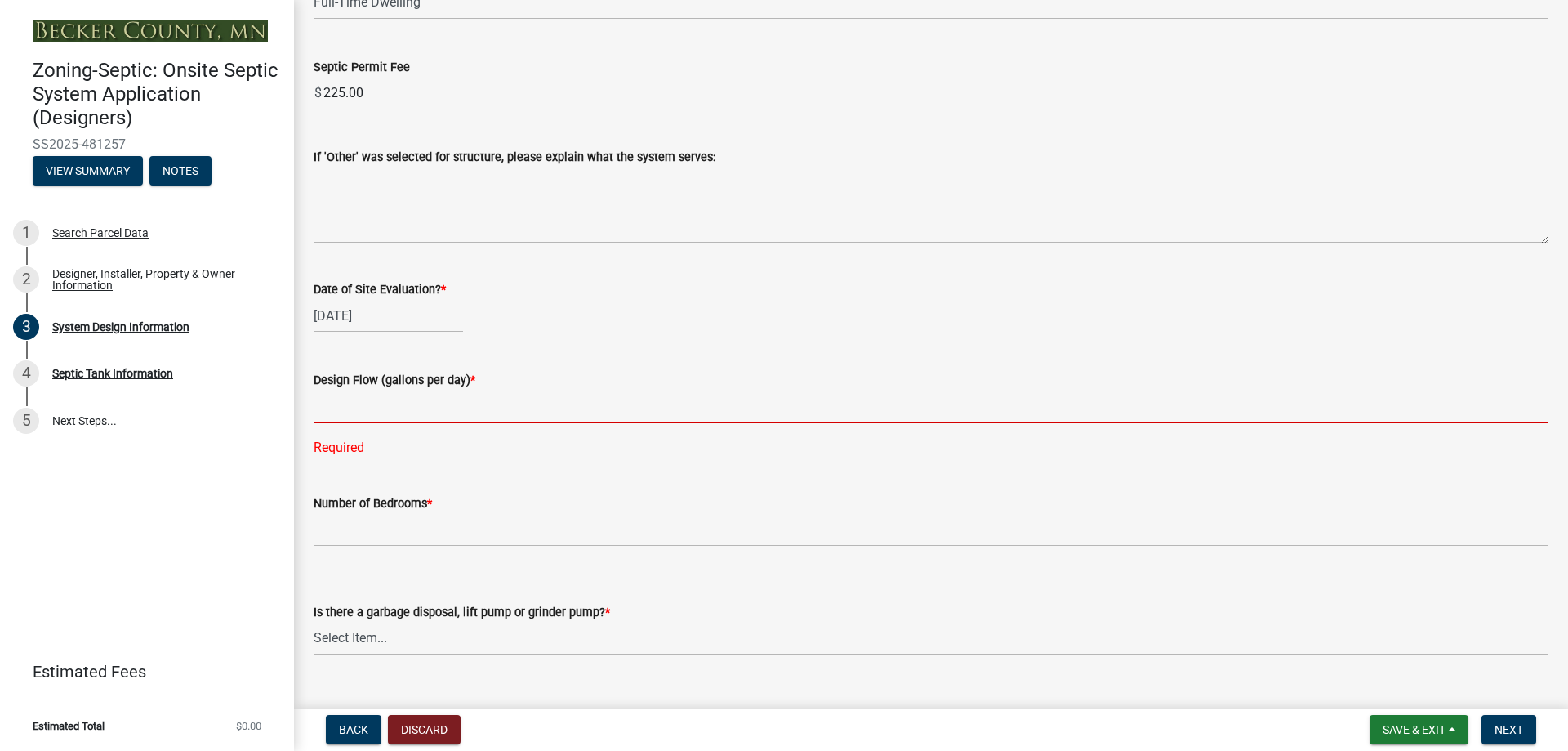
click at [323, 413] on input "text" at bounding box center [930, 406] width 1235 height 34
type input "450"
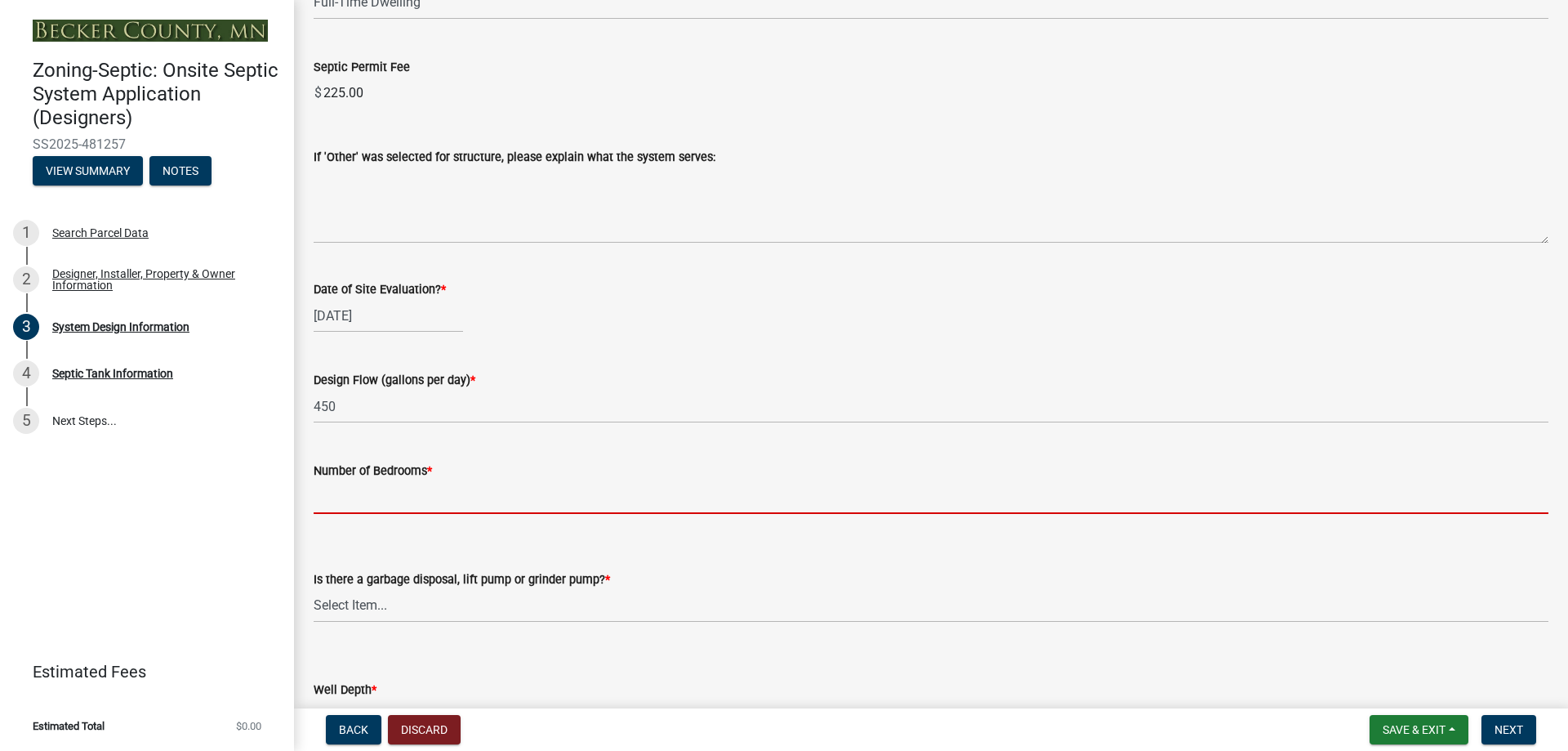
type input "3"
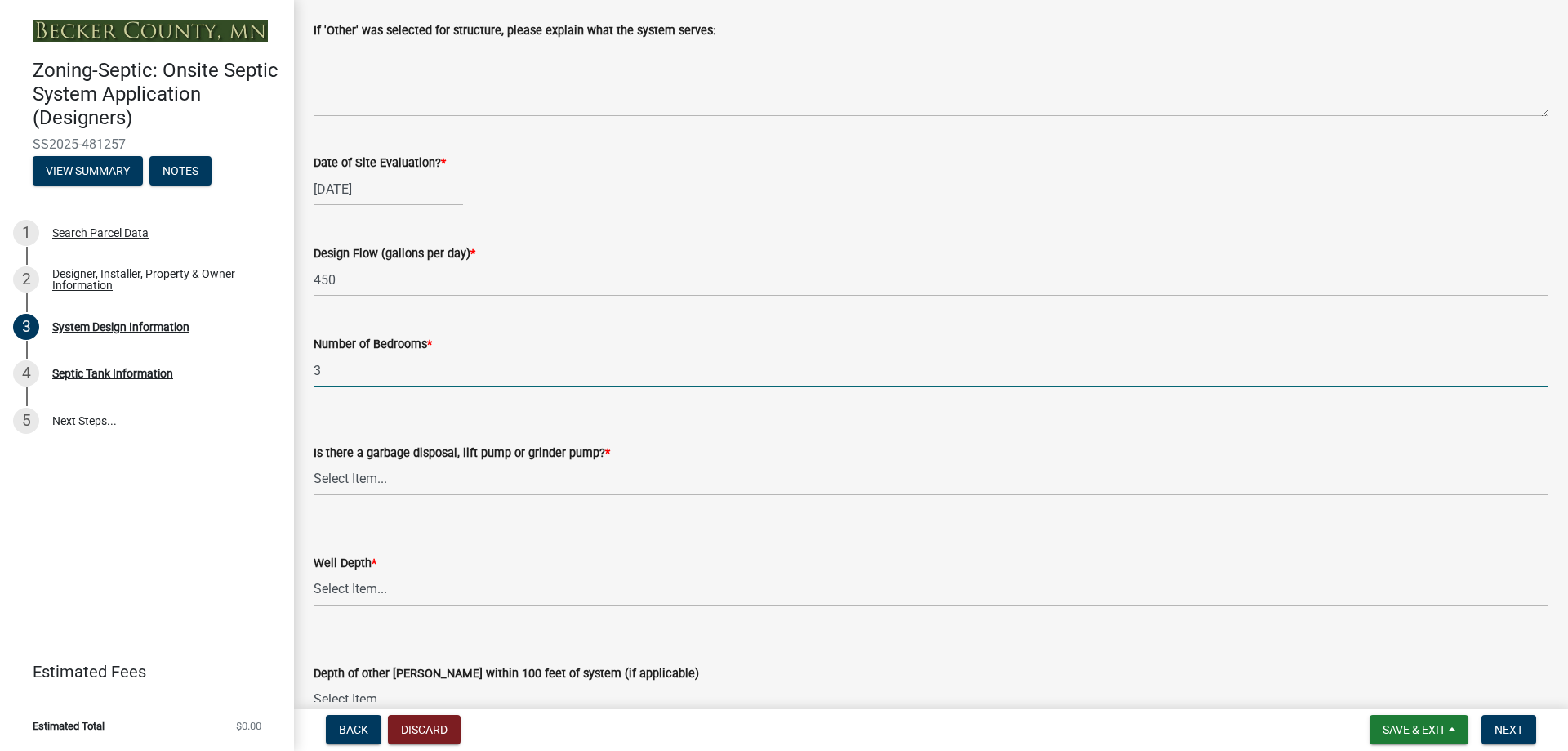
scroll to position [2860, 0]
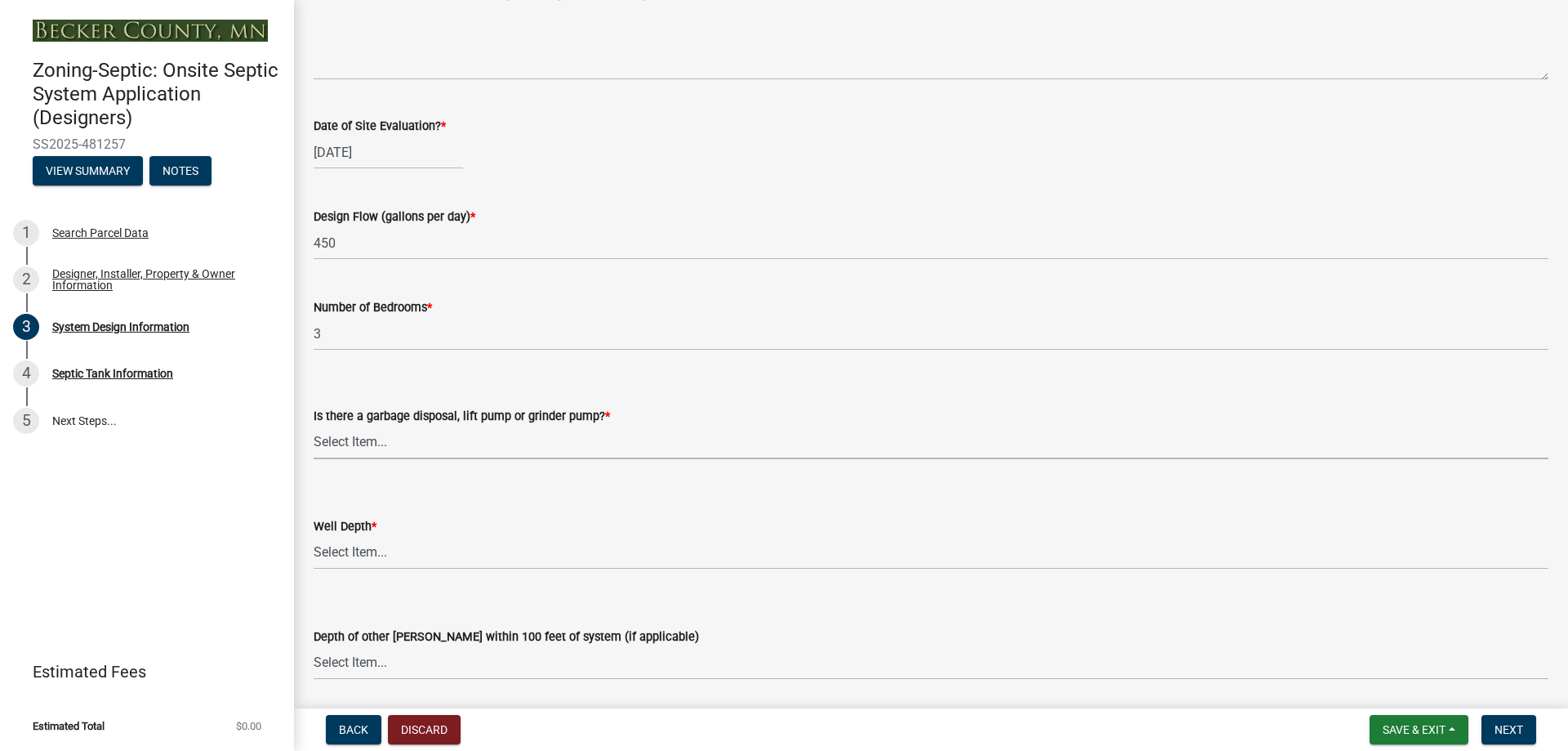
drag, startPoint x: 374, startPoint y: 432, endPoint x: 371, endPoint y: 444, distance: 12.4
click at [374, 432] on select "Select Item... Yes No" at bounding box center [930, 442] width 1235 height 34
click at [313, 426] on select "Select Item... Yes No" at bounding box center [930, 442] width 1235 height 34
select select "1002d2f5-04ee-41f0-9277-2fadb170a736"
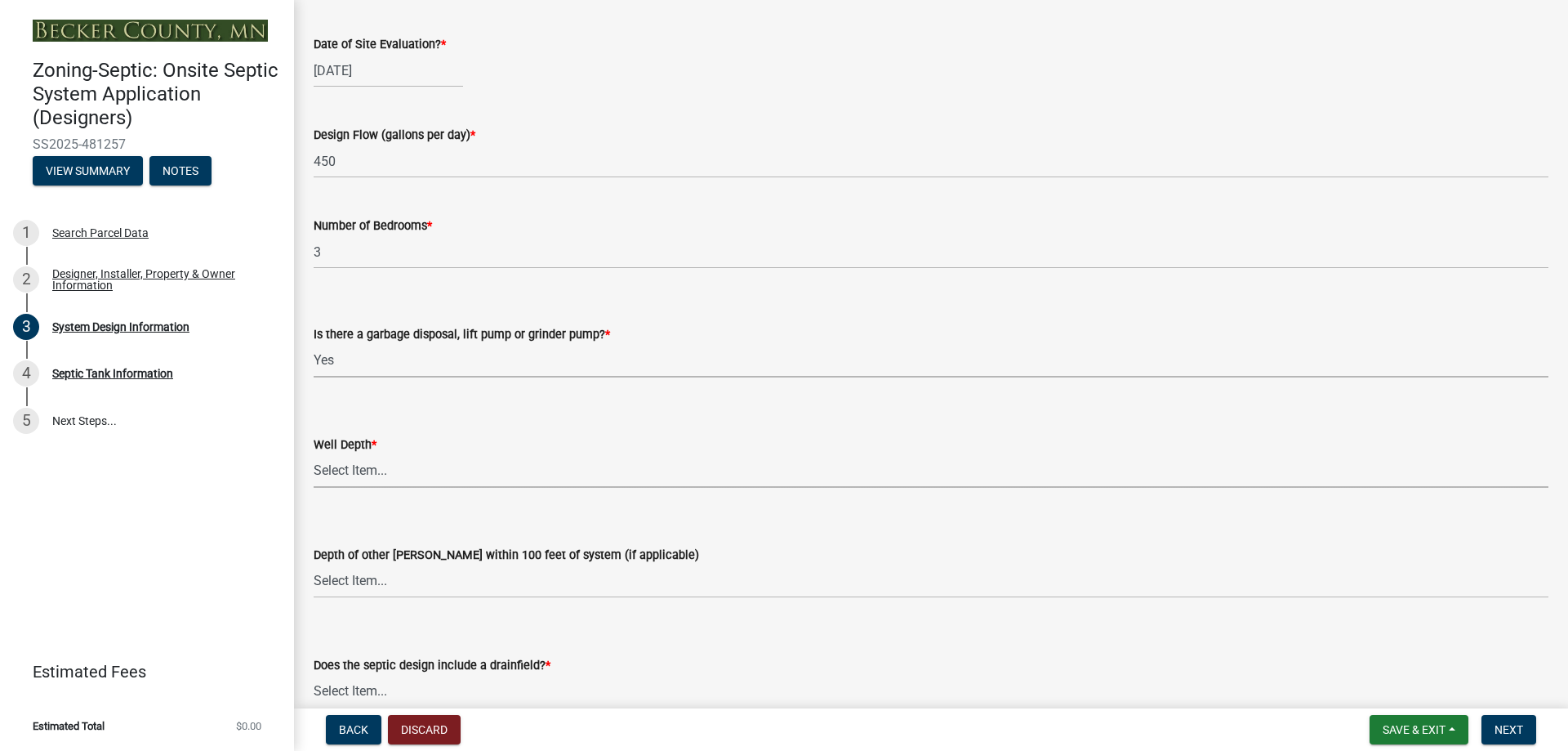
click at [365, 466] on select "Select Item... Deep Well Shallow Well Well not yet installed - To be drilled No…" at bounding box center [930, 471] width 1235 height 34
click at [313, 455] on select "Select Item... Deep Well Shallow Well Well not yet installed - To be drilled No…" at bounding box center [930, 471] width 1235 height 34
select select "ef698bf5-6172-44c1-9ffb-522c07469aed"
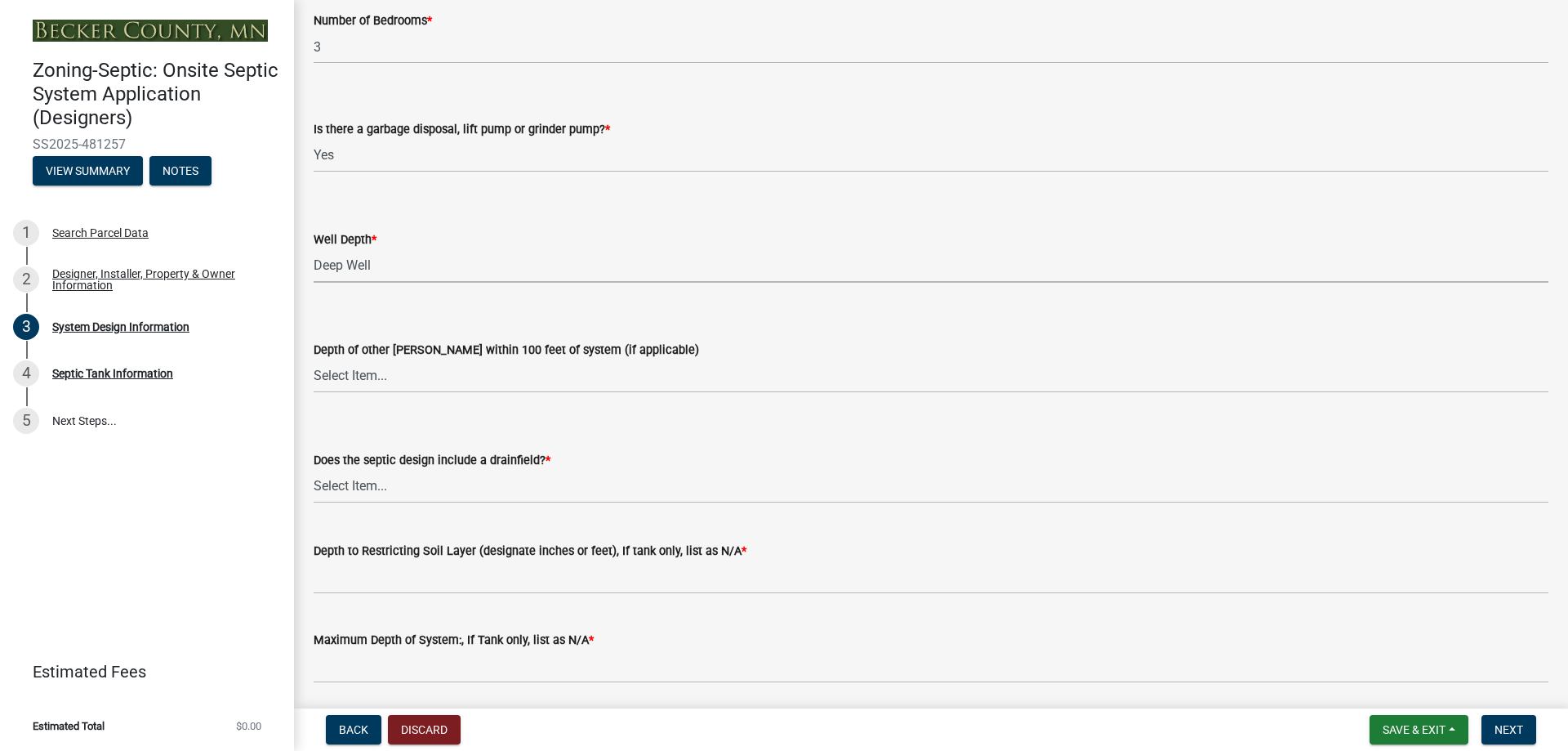
scroll to position [3187, 0]
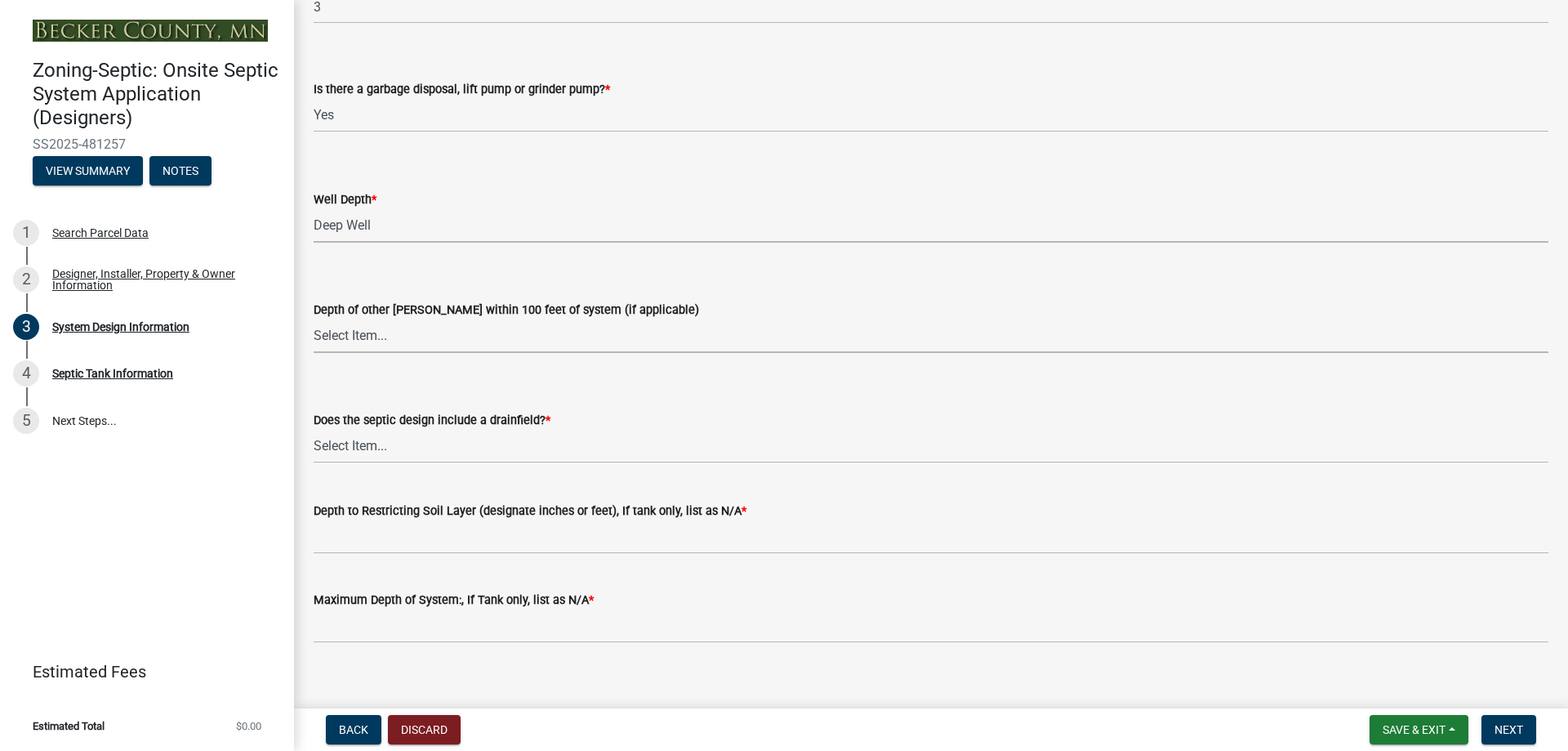
click at [379, 338] on select "Select Item... Deep Well Shallow Well No other wells" at bounding box center [930, 336] width 1235 height 34
click at [313, 319] on select "Select Item... Deep Well Shallow Well No other wells" at bounding box center [930, 336] width 1235 height 34
select select "a2b5ca25-65b1-425d-82c5-8881ea380237"
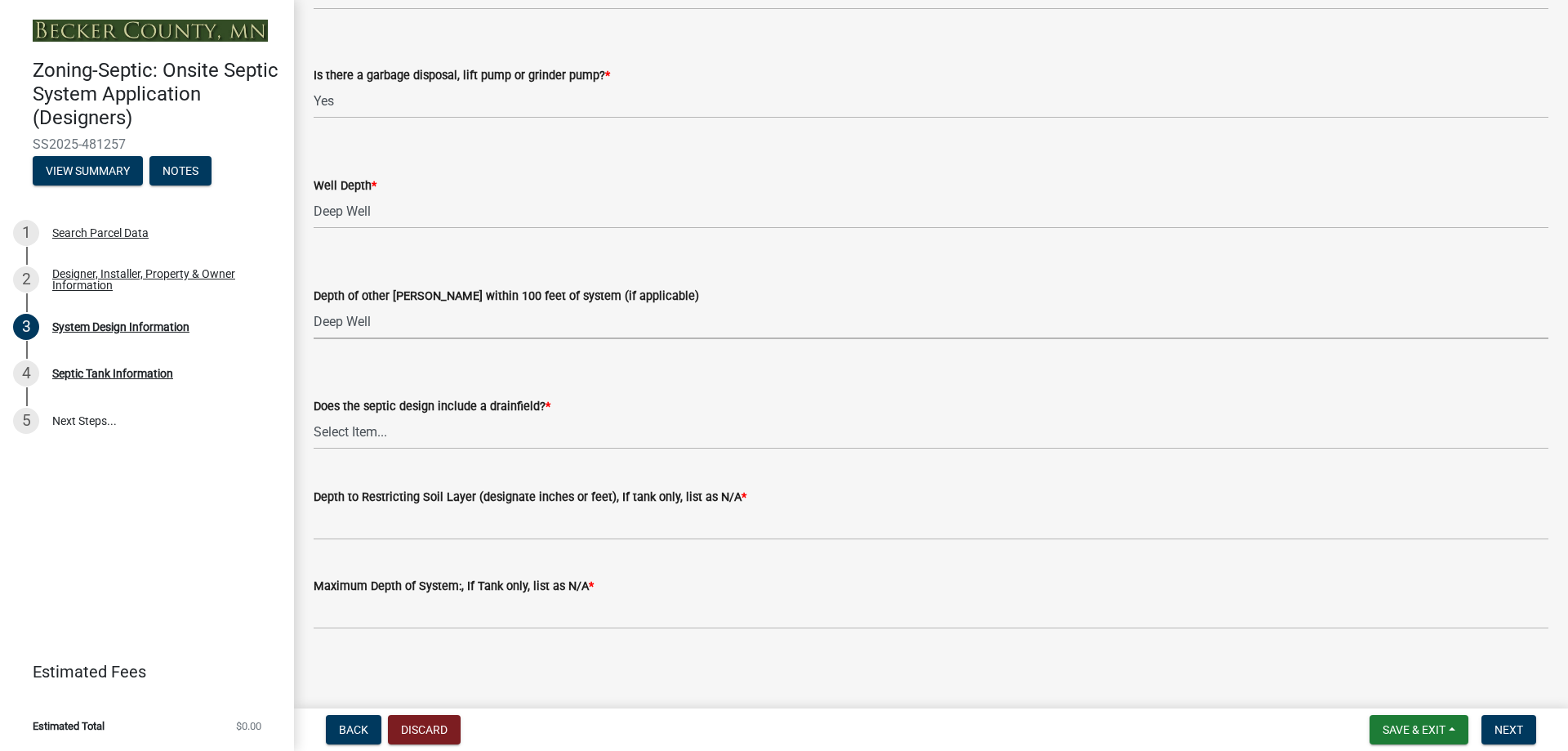
scroll to position [3205, 0]
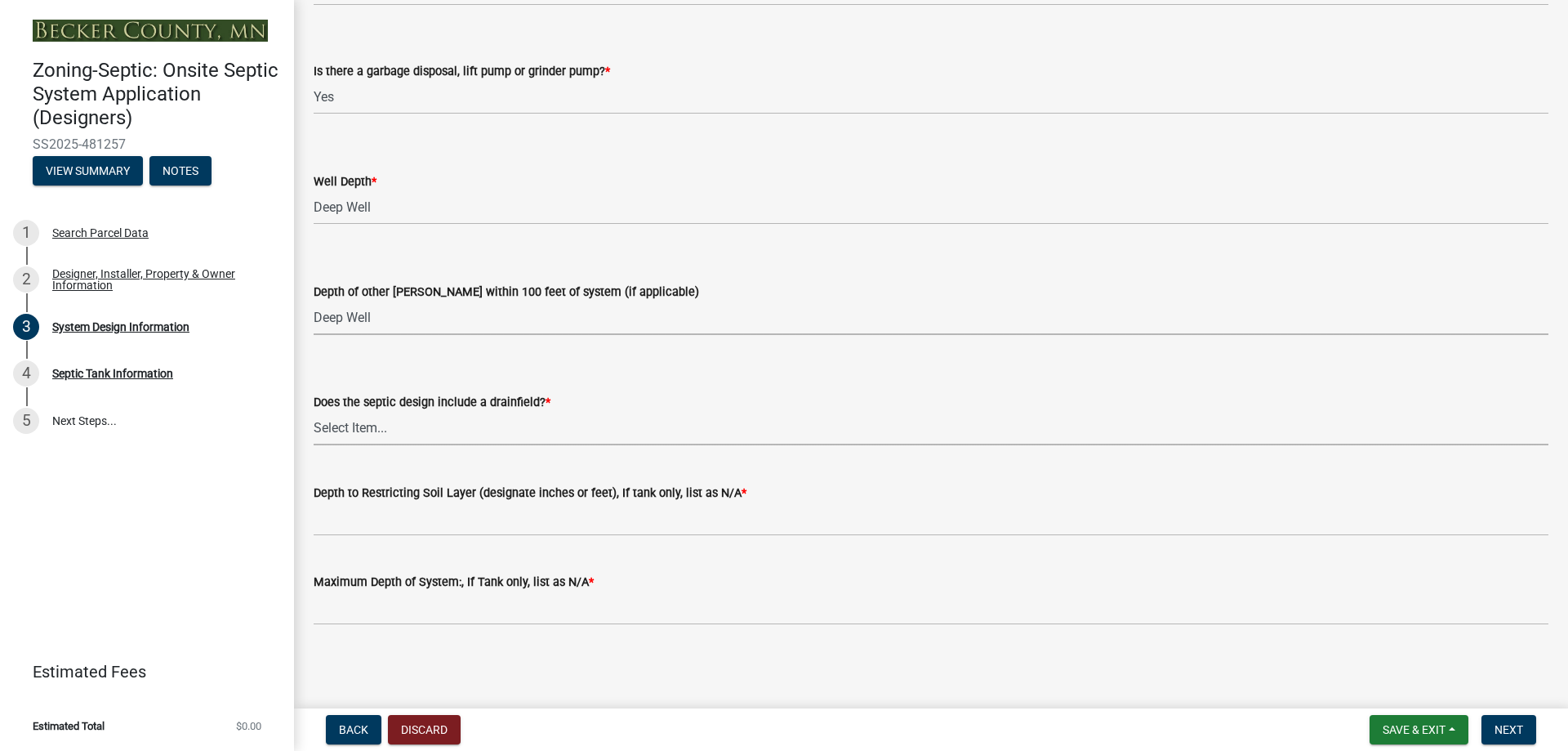
click at [383, 430] on select "Select Item... Yes No Existing - COC must by submitted" at bounding box center [930, 428] width 1235 height 34
click at [313, 412] on select "Select Item... Yes No Existing - COC must by submitted" at bounding box center [930, 428] width 1235 height 34
select select "a0c59fcd-b61c-4c3a-90a8-e70849750c47"
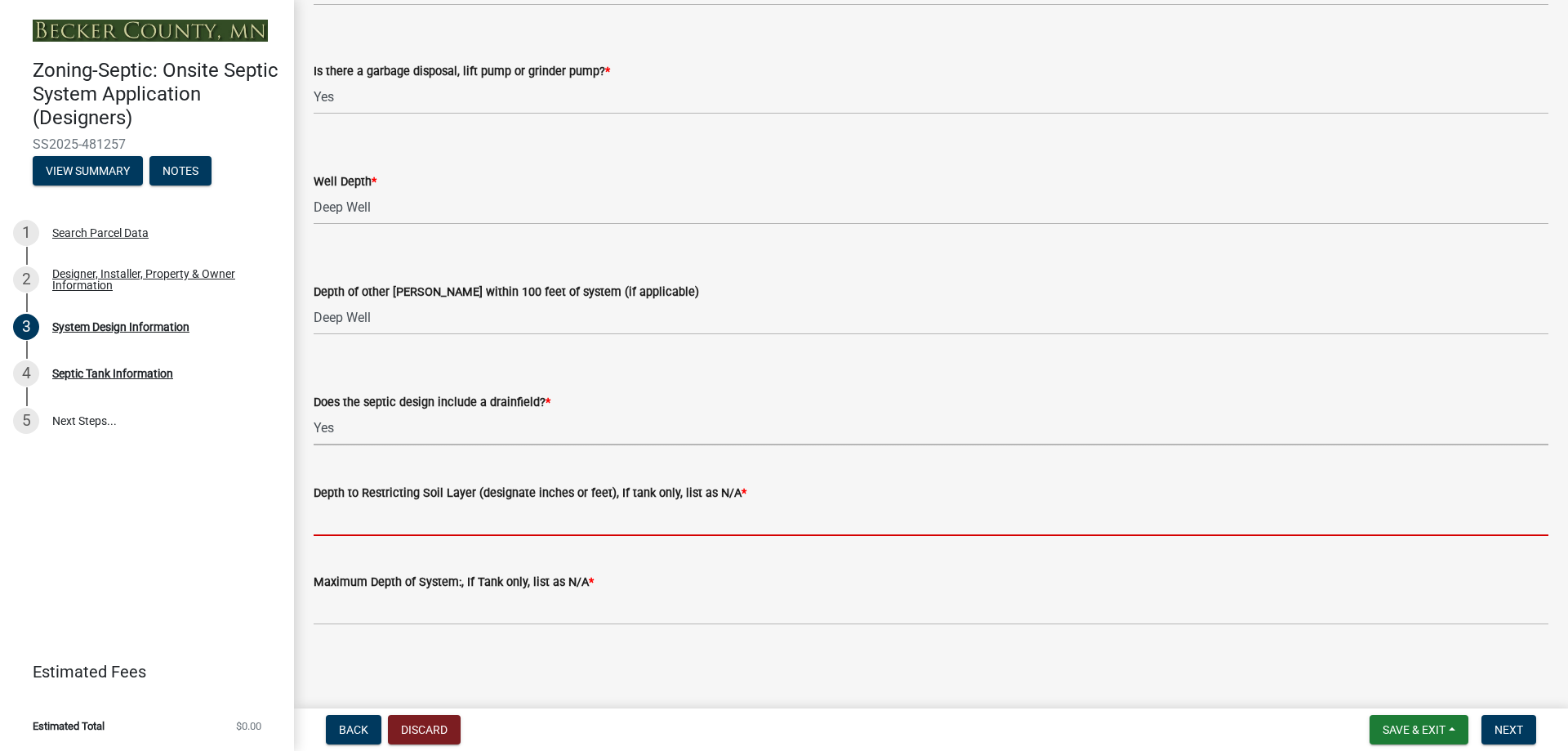
click at [377, 525] on input "Depth to Restricting Soil Layer (designate inches or feet), If tank only, list …" at bounding box center [930, 519] width 1235 height 34
type input "84+in"
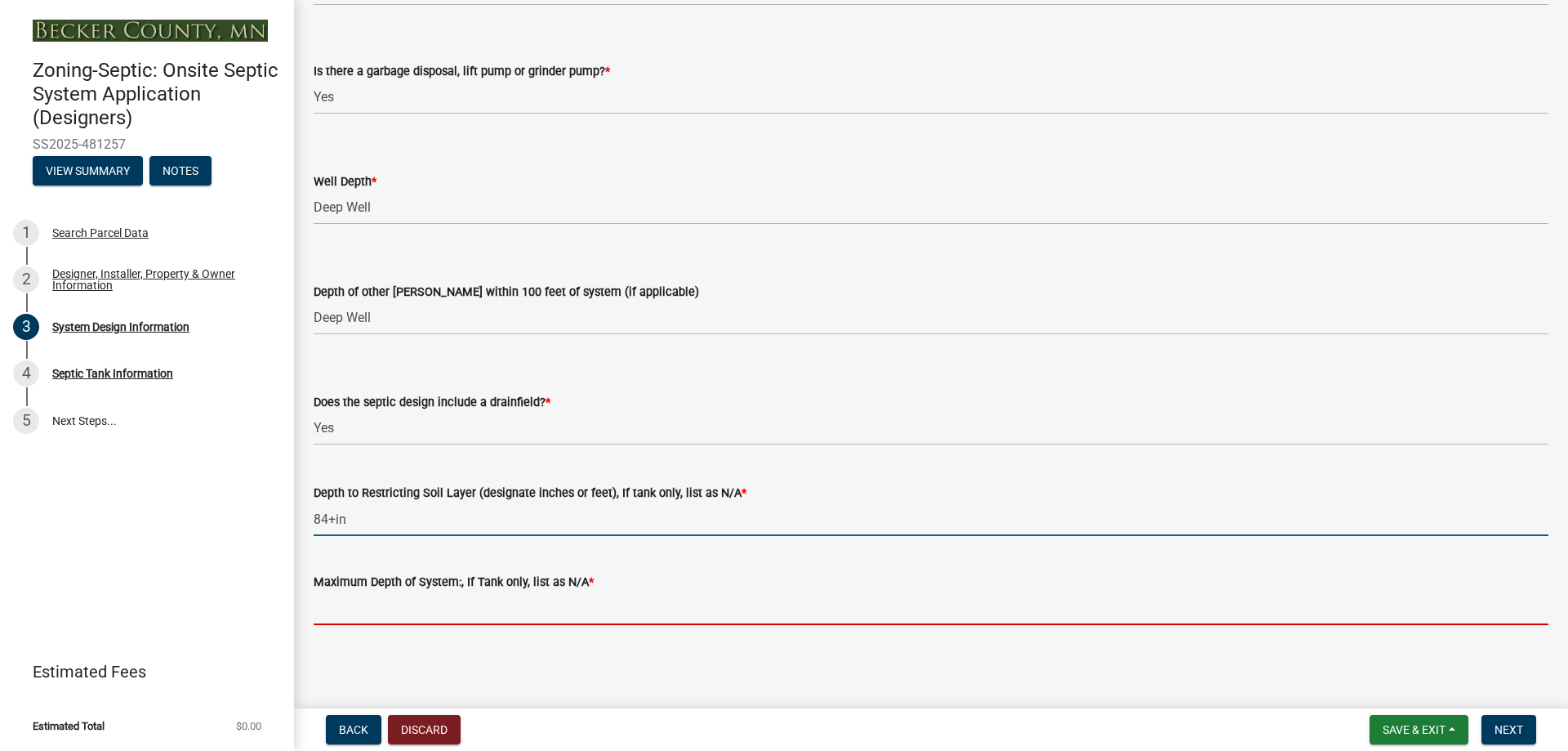
click at [454, 611] on input "Maximum Depth of System:, If Tank only, list as N/A *" at bounding box center [930, 608] width 1235 height 34
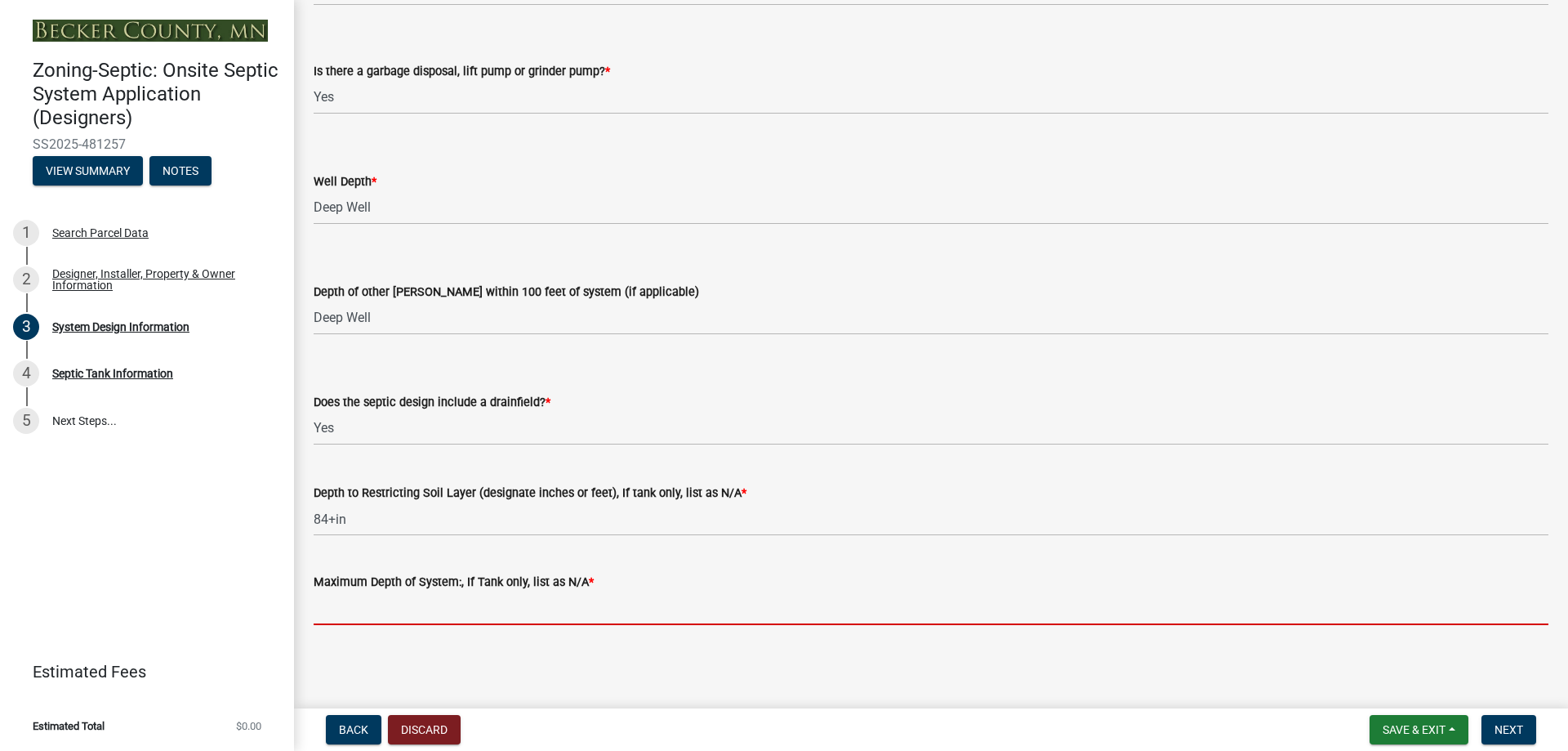
click at [389, 602] on input "Maximum Depth of System:, If Tank only, list as N/A *" at bounding box center [930, 608] width 1235 height 34
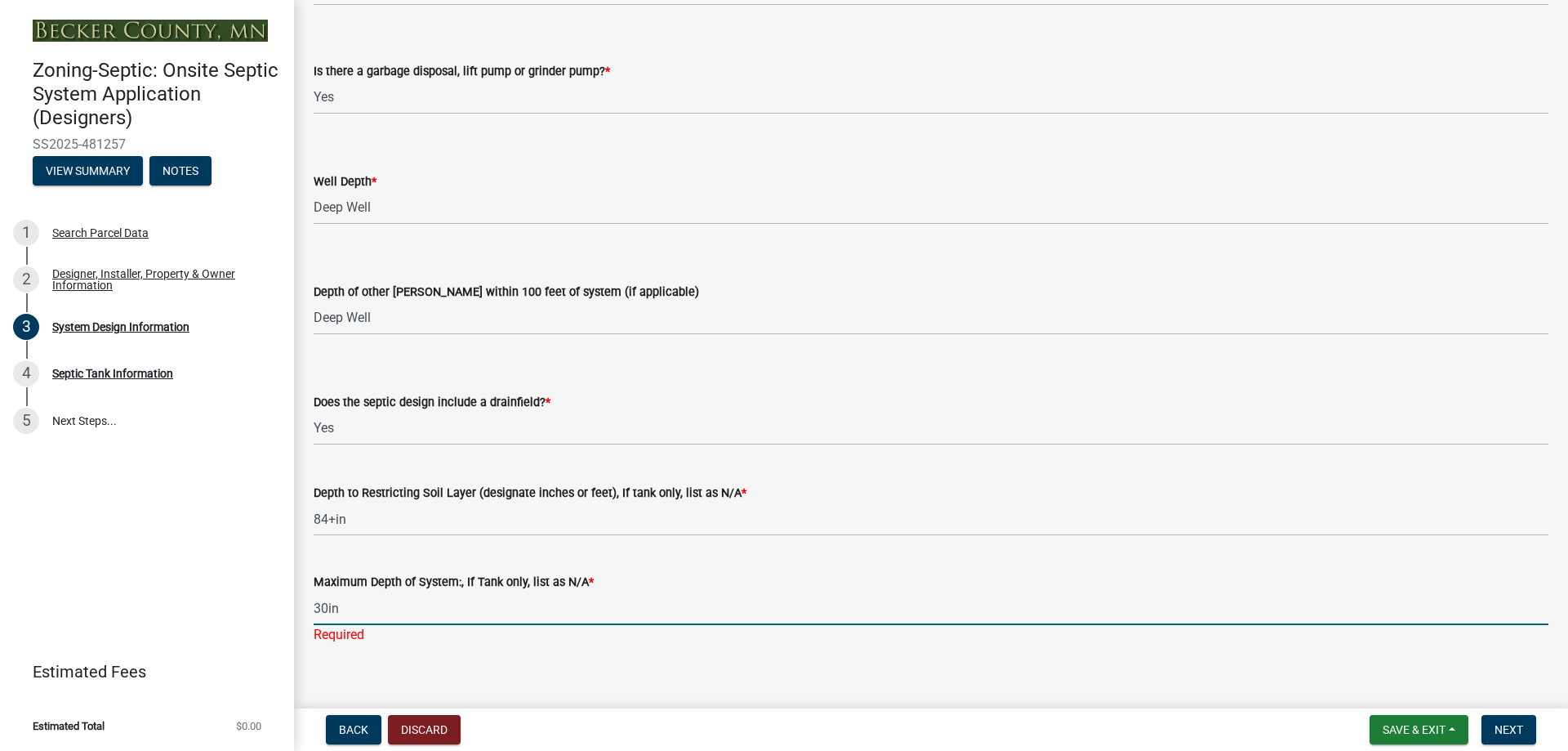
type input "30in"
drag, startPoint x: 1004, startPoint y: 681, endPoint x: 1043, endPoint y: 711, distance: 49.2
click at [1028, 702] on div "Zoning-Septic: Onsite Septic System Application (Designers) SS2025-481257 View …" at bounding box center [784, 376] width 1568 height 751
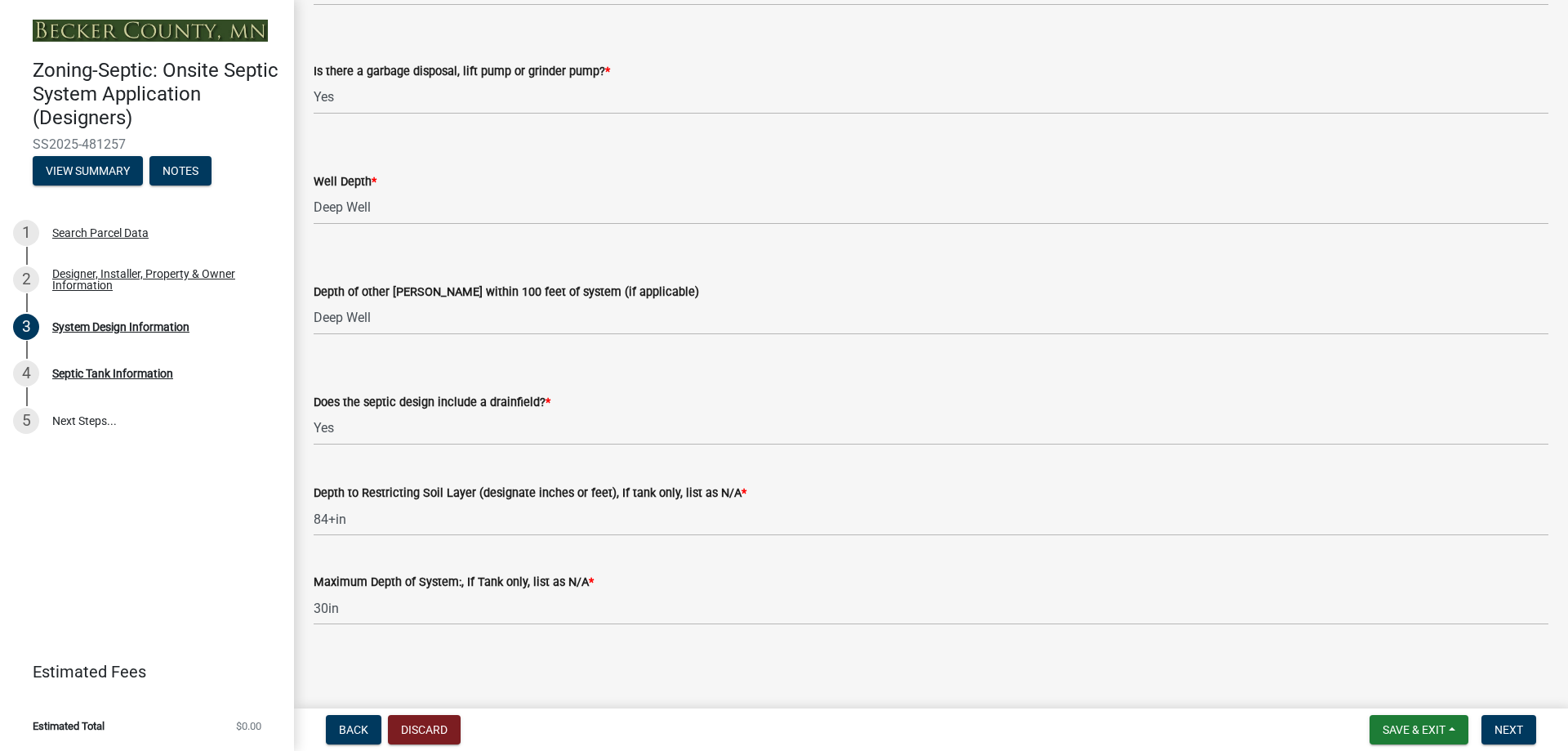
click at [1056, 653] on main "System Design Information share Share Document Submissions Design & Soil Log an…" at bounding box center [931, 351] width 1274 height 702
click at [1513, 730] on span "Next" at bounding box center [1509, 730] width 29 height 13
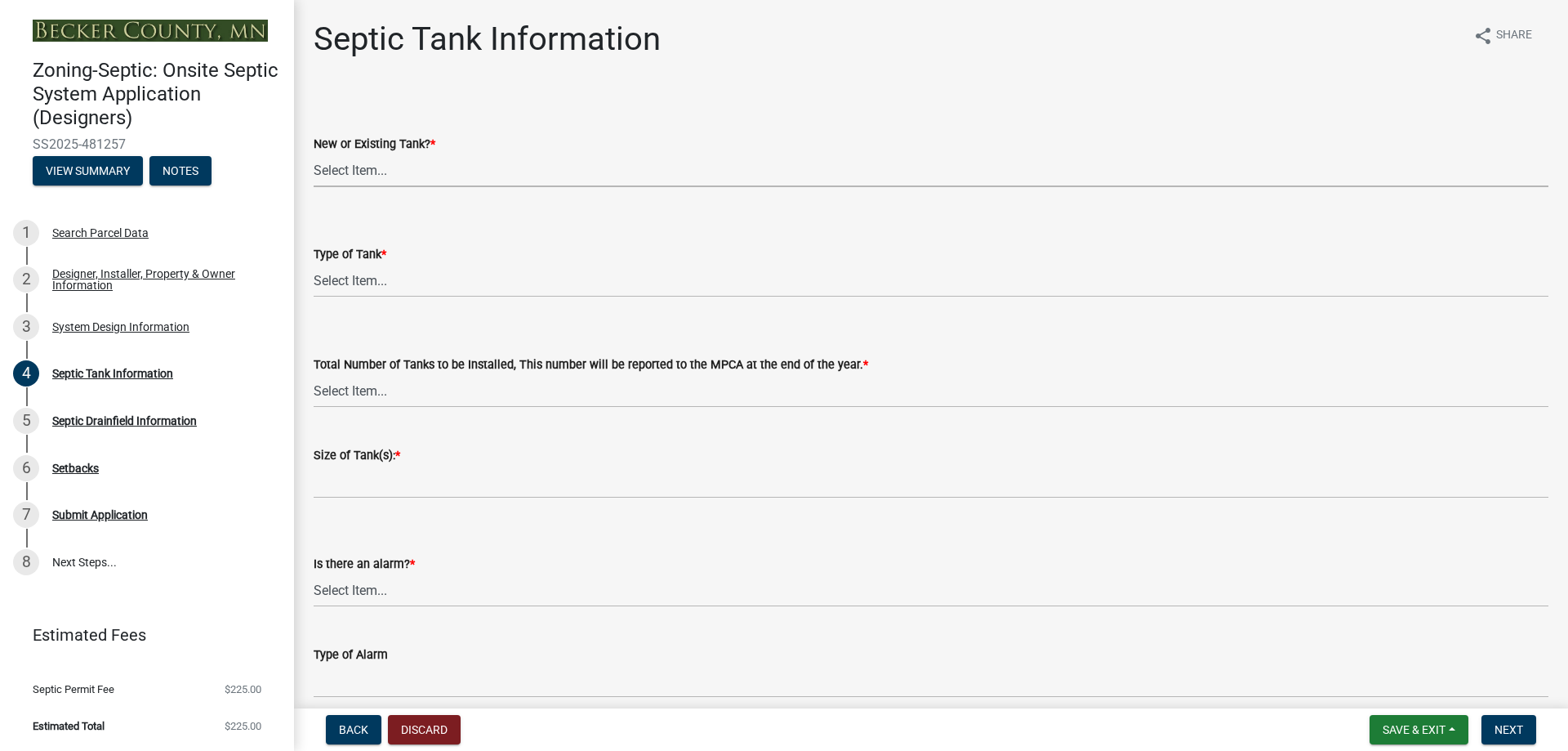
click at [398, 169] on select "Select Item... New Existing Both -New and Existing Tank" at bounding box center [930, 170] width 1235 height 34
click at [313, 154] on select "Select Item... New Existing Both -New and Existing Tank" at bounding box center [930, 170] width 1235 height 34
select select "f9fbe67c-c1cf-4a63-8ad4-799ce56b7f21"
click at [370, 275] on select "Select Item... Single Septic Tank Compartmented Tank Single Tank plus Compartme…" at bounding box center [930, 281] width 1235 height 34
click at [313, 264] on select "Select Item... Single Septic Tank Compartmented Tank Single Tank plus Compartme…" at bounding box center [930, 281] width 1235 height 34
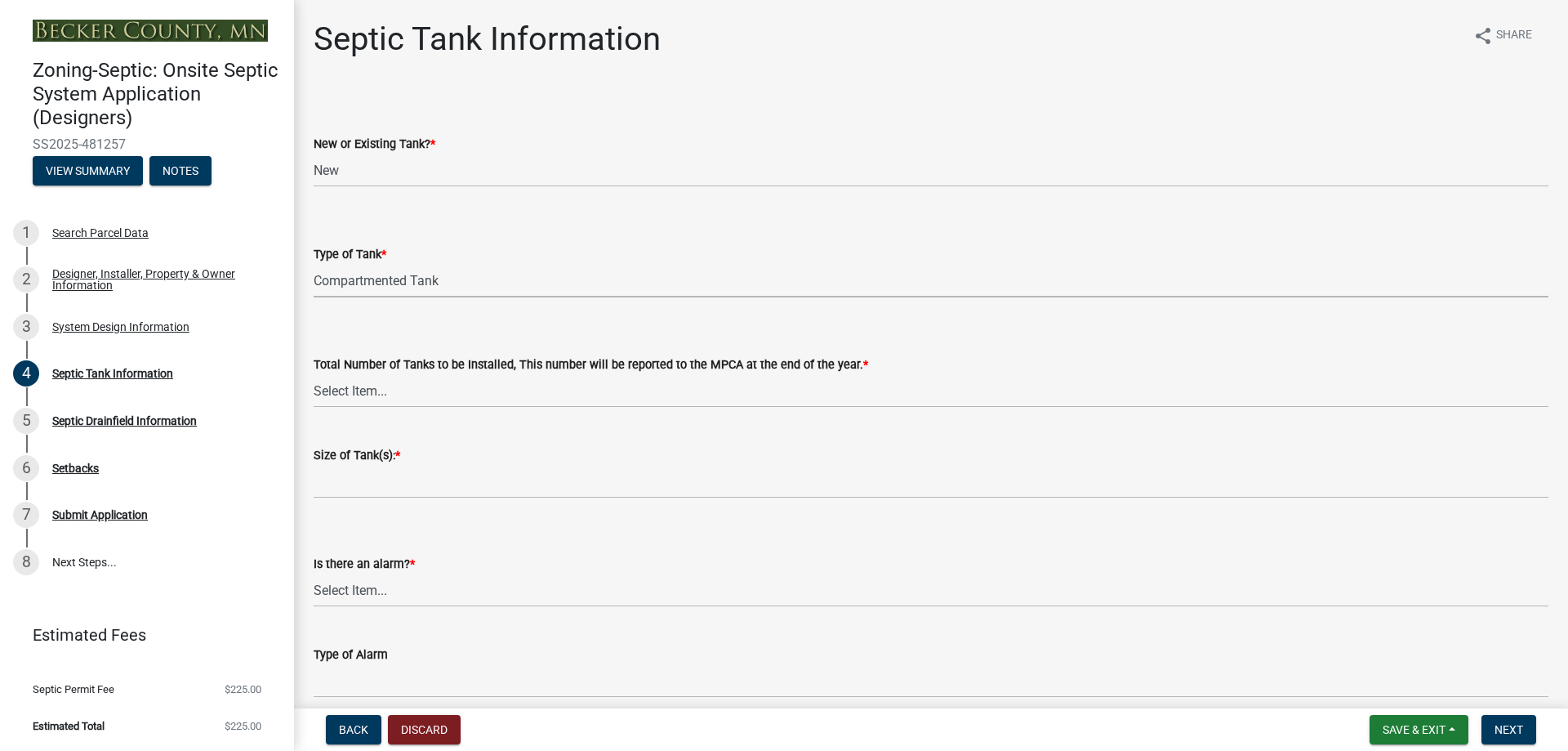
select select "8af00ff6-ccdf-43a1-aa9f-9d195177e029"
click at [361, 394] on select "Select Item... 0 1 2 3 4" at bounding box center [930, 391] width 1235 height 34
click at [313, 375] on select "Select Item... 0 1 2 3 4" at bounding box center [930, 391] width 1235 height 34
select select "e0ee17af-48b7-4b92-9885-812dbb1428e7"
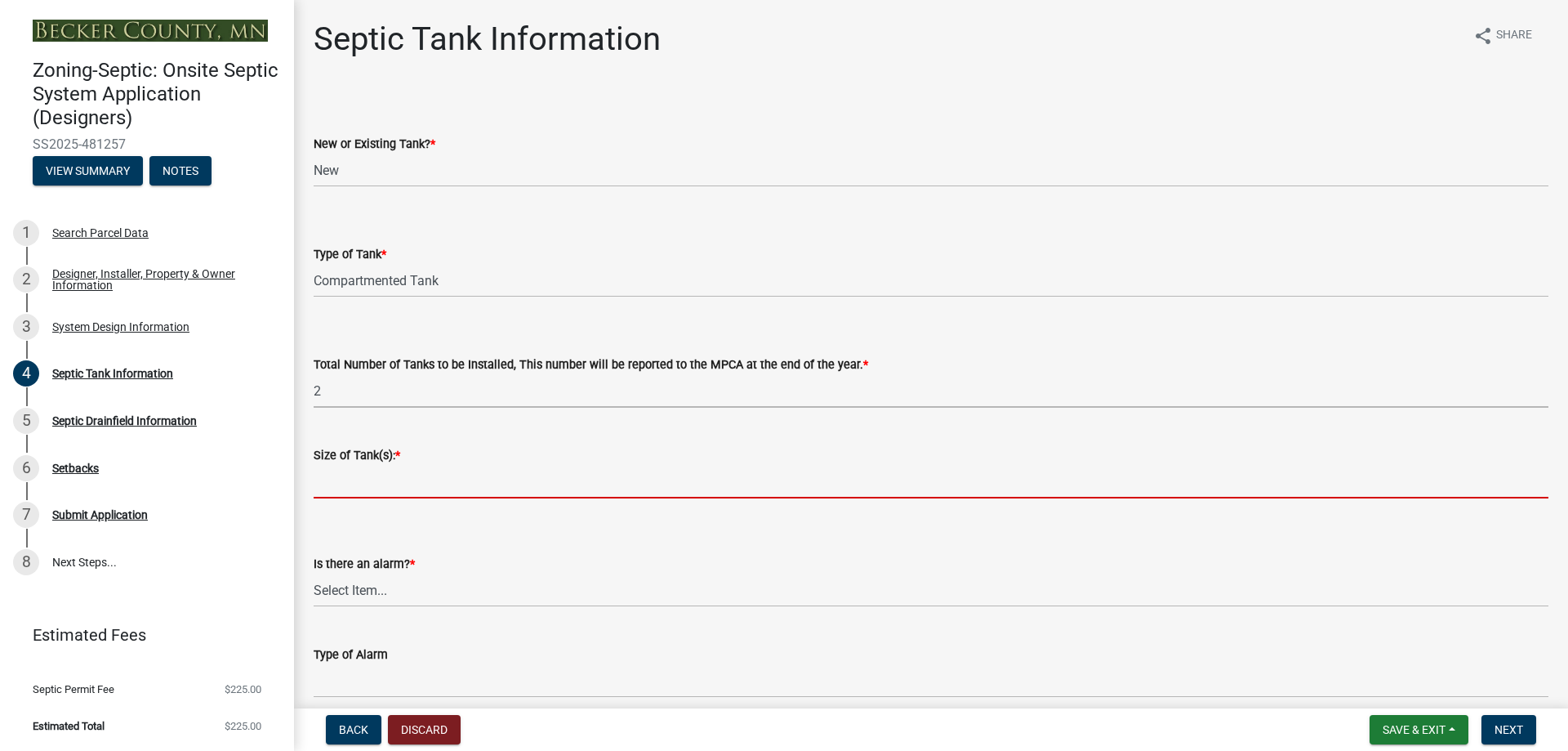
click at [367, 493] on input "Size of Tank(s): *" at bounding box center [930, 481] width 1235 height 34
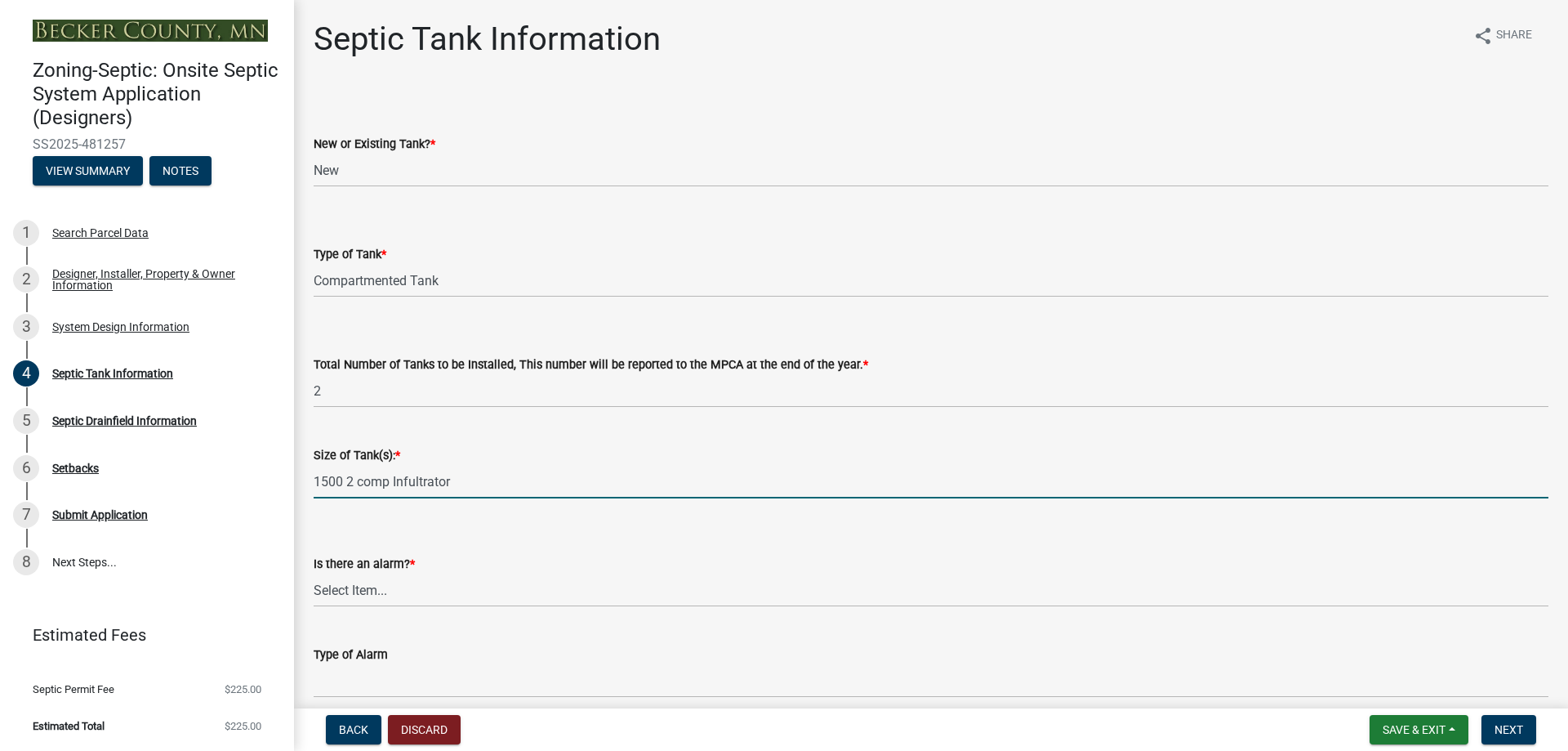
click at [414, 482] on input "1500 2 comp Infultrator" at bounding box center [930, 481] width 1235 height 34
click at [473, 481] on input "1500 2 comp Infiltrator" at bounding box center [930, 481] width 1235 height 34
type input "1500 Infiltrator, 500 Infiltrator Pump Tank"
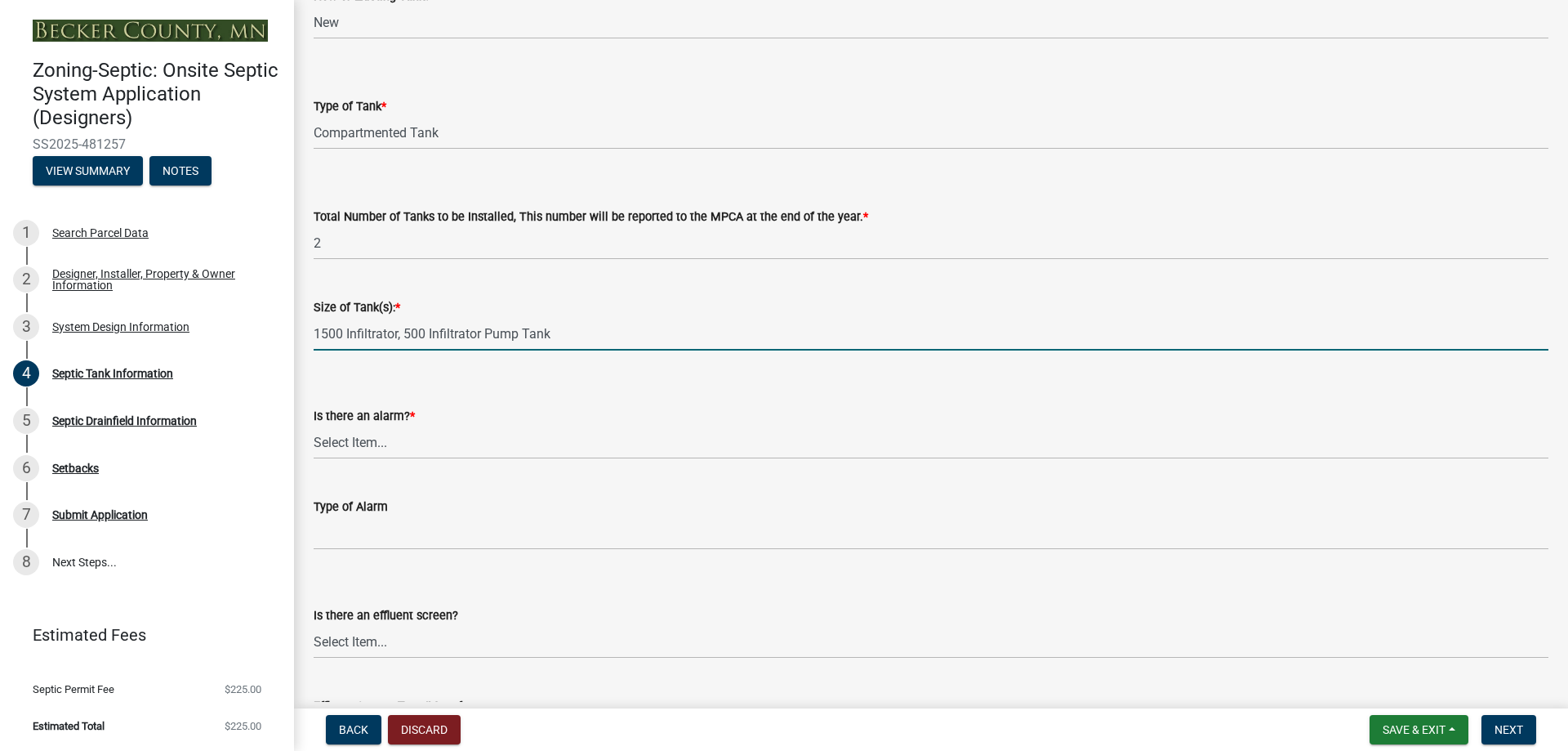
scroll to position [163, 0]
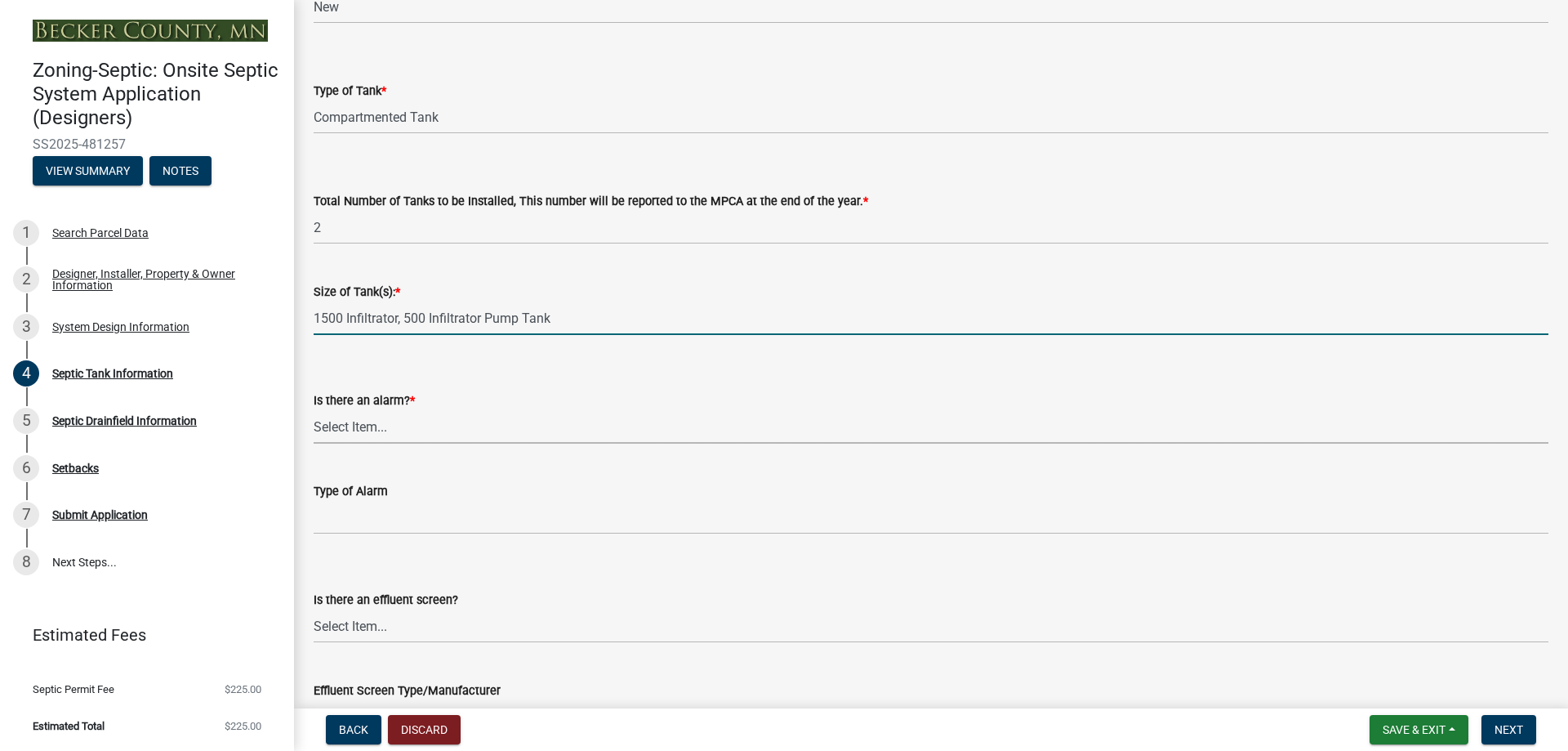
click at [371, 432] on select "Select Item... Yes No" at bounding box center [930, 427] width 1235 height 34
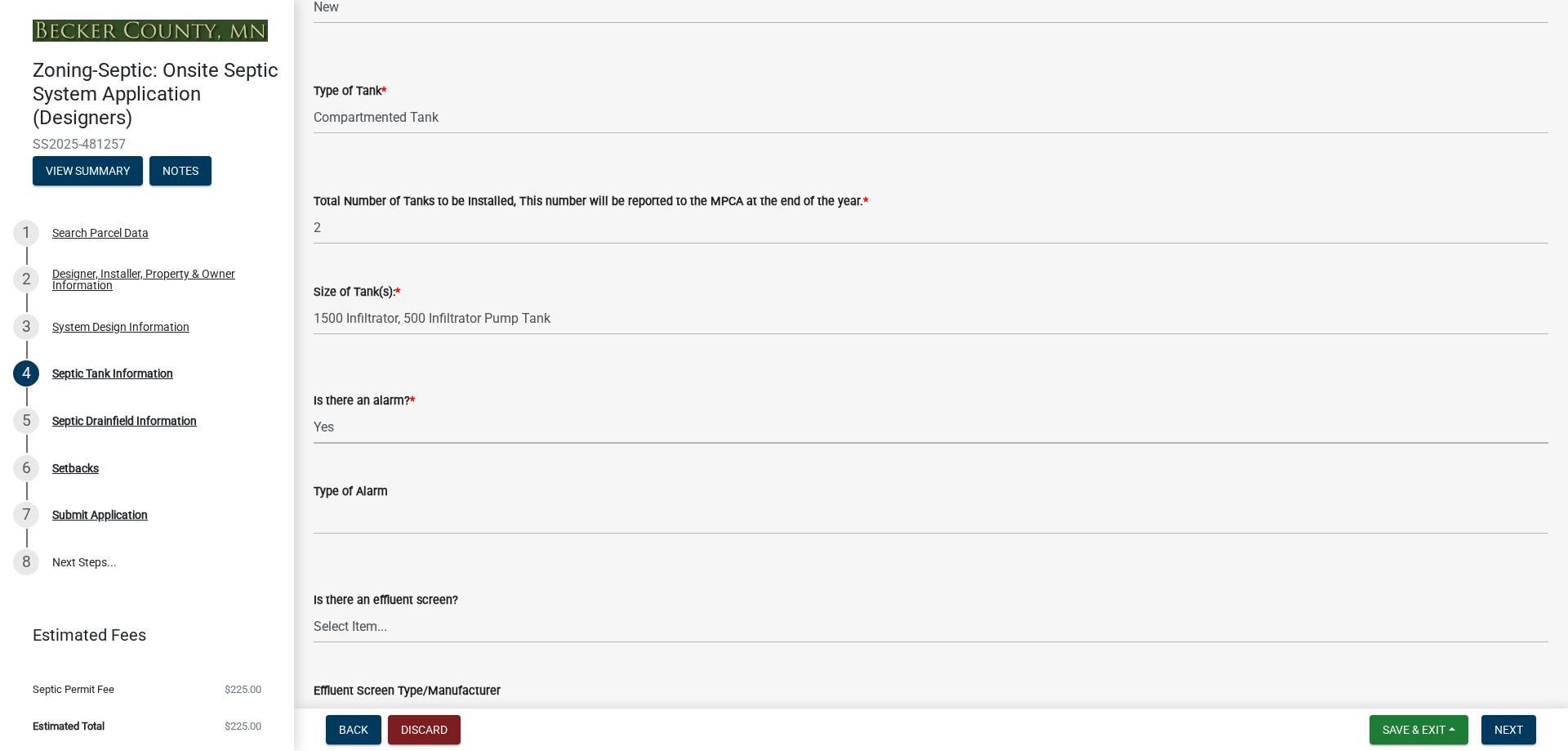
click at [313, 410] on select "Select Item... Yes No" at bounding box center [930, 427] width 1235 height 34
select select "c84d9e4c-2287-4d2e-9ef7-9874a7456ee3"
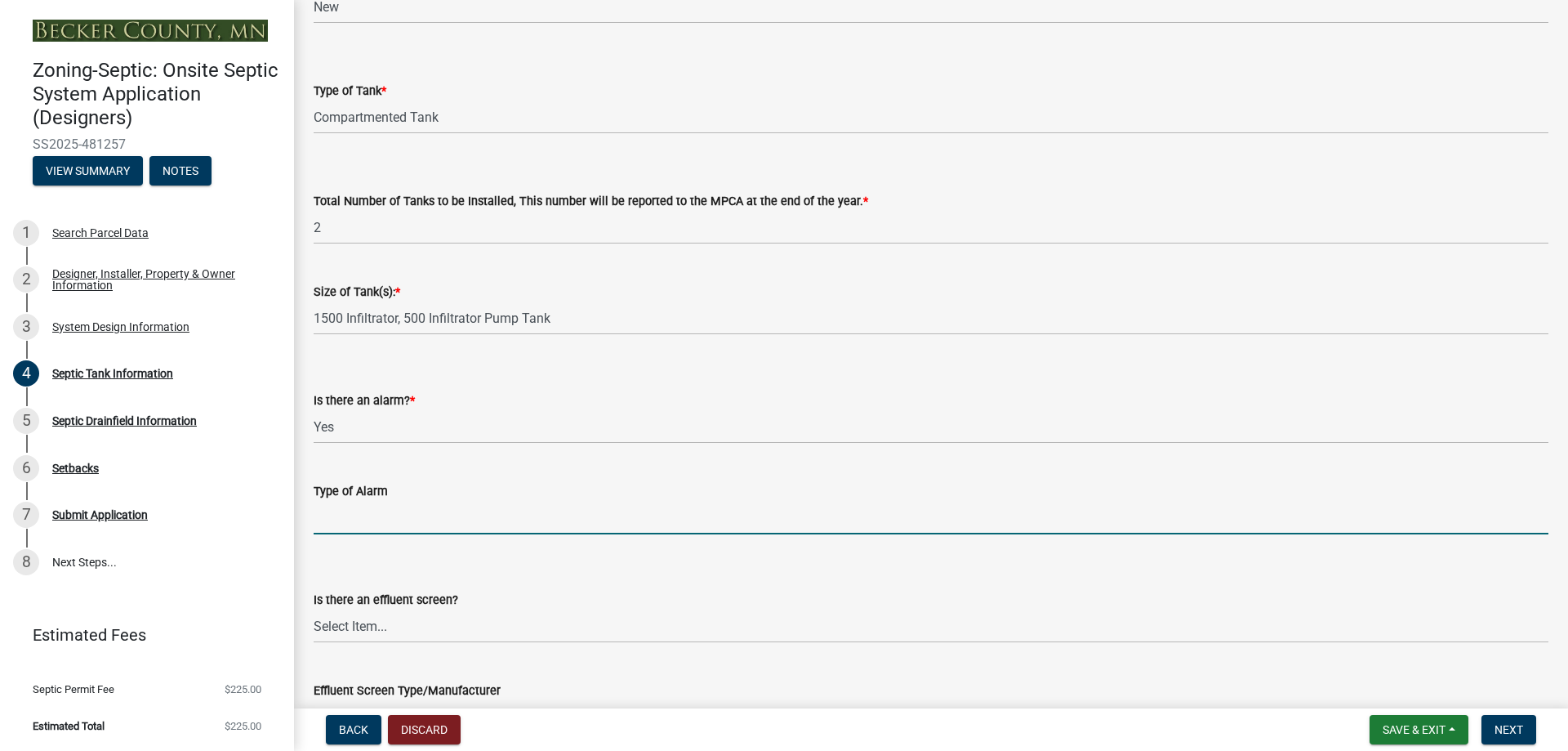
click at [374, 512] on input "Type of Alarm" at bounding box center [930, 517] width 1235 height 34
type input "PS Patrol"
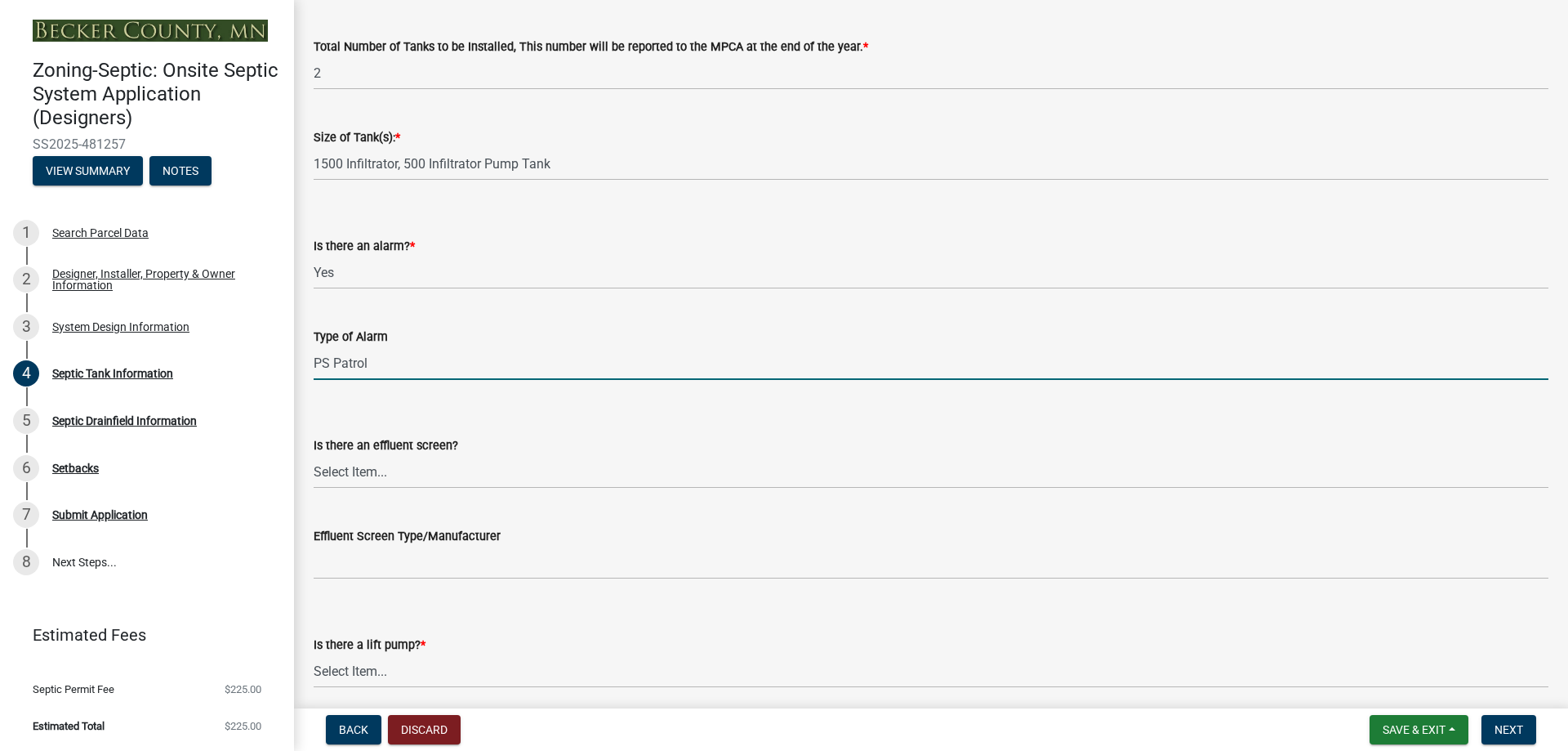
scroll to position [409, 0]
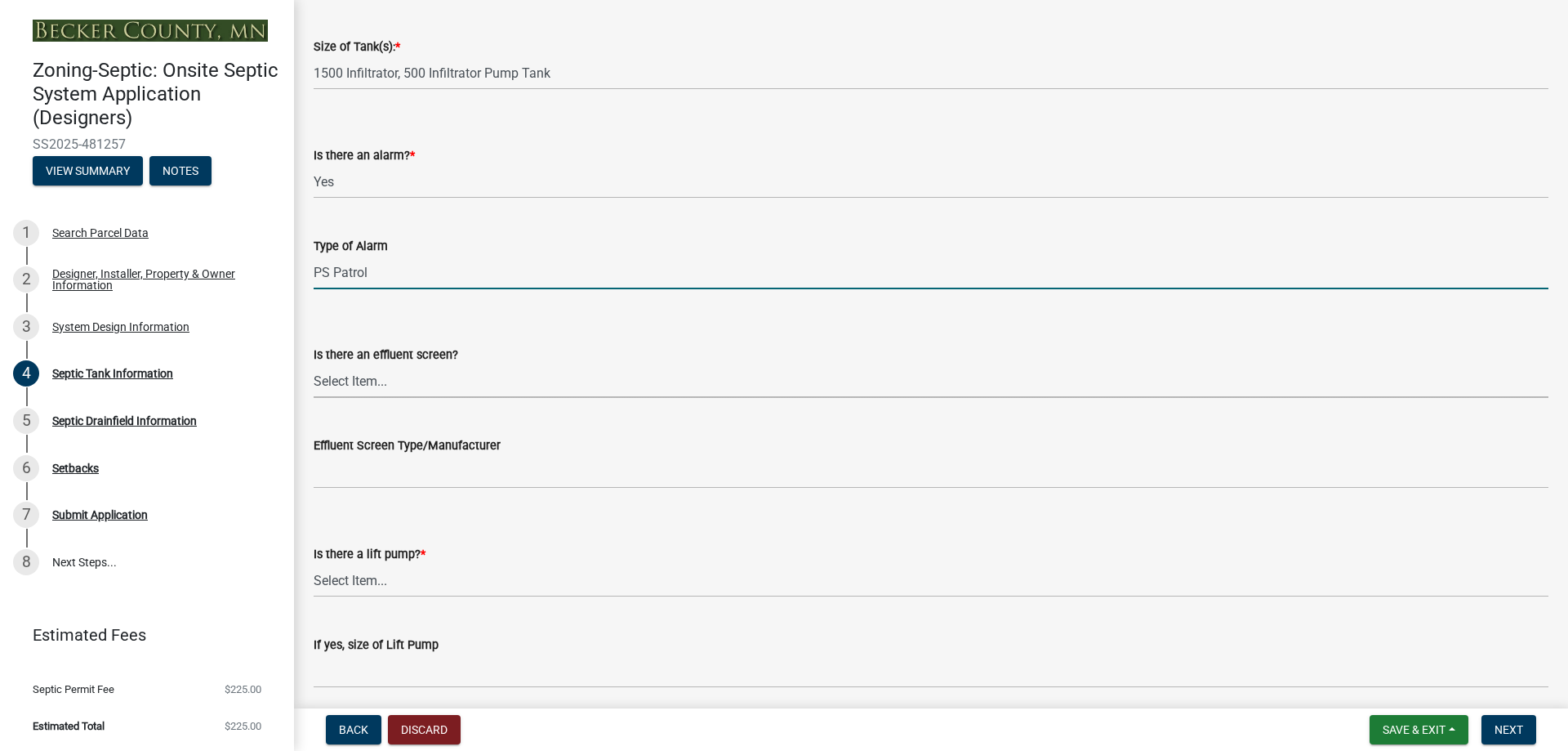
drag, startPoint x: 391, startPoint y: 385, endPoint x: 389, endPoint y: 396, distance: 11.2
click at [391, 385] on select "Select Item... Yes No" at bounding box center [930, 381] width 1235 height 34
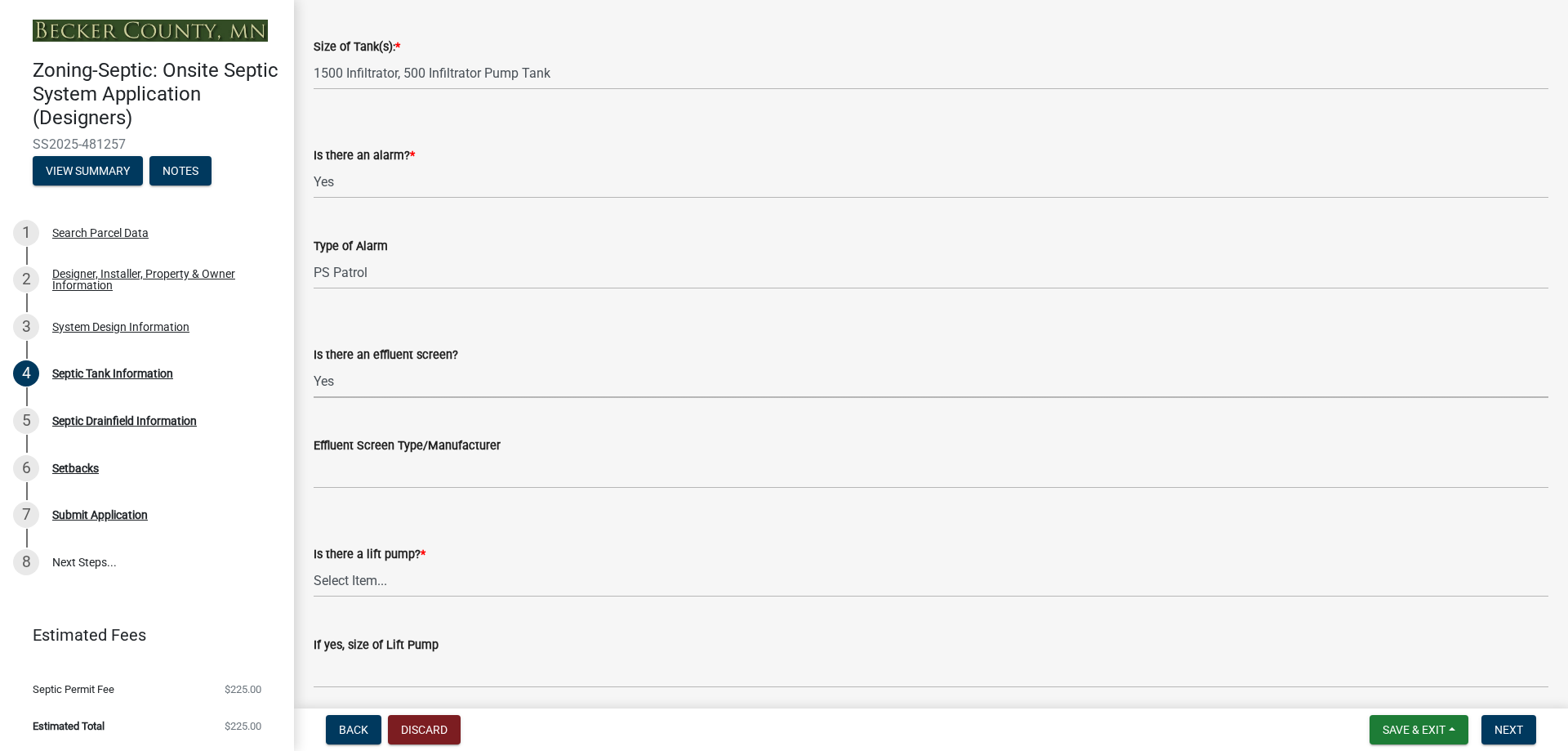
click at [313, 365] on select "Select Item... Yes No" at bounding box center [930, 381] width 1235 height 34
select select "1aae01aa-140b-4eb5-b041-885c26cb6aa8"
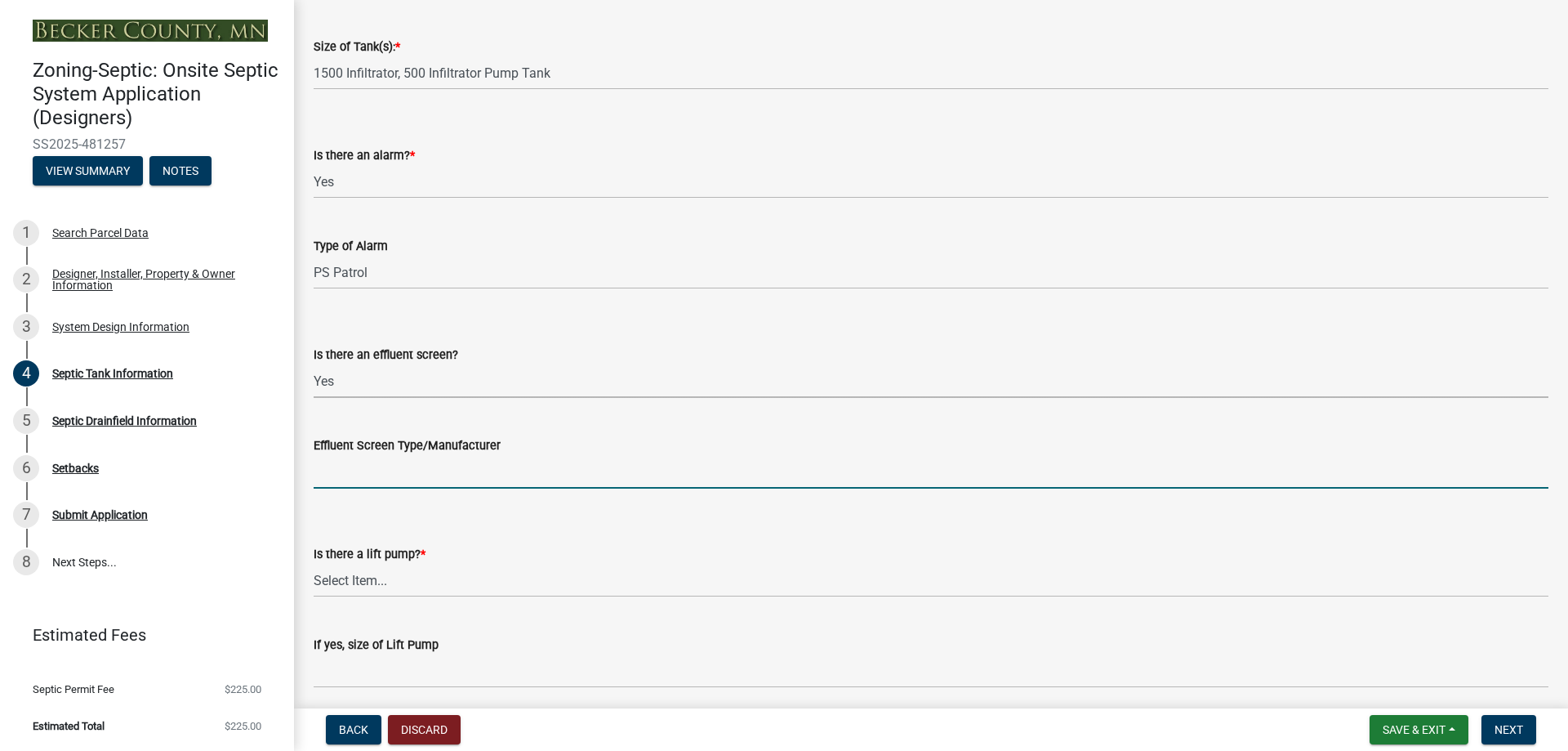
click at [398, 479] on input "Effluent Screen Type/Manufacturer" at bounding box center [930, 472] width 1235 height 34
type input "Polylock"
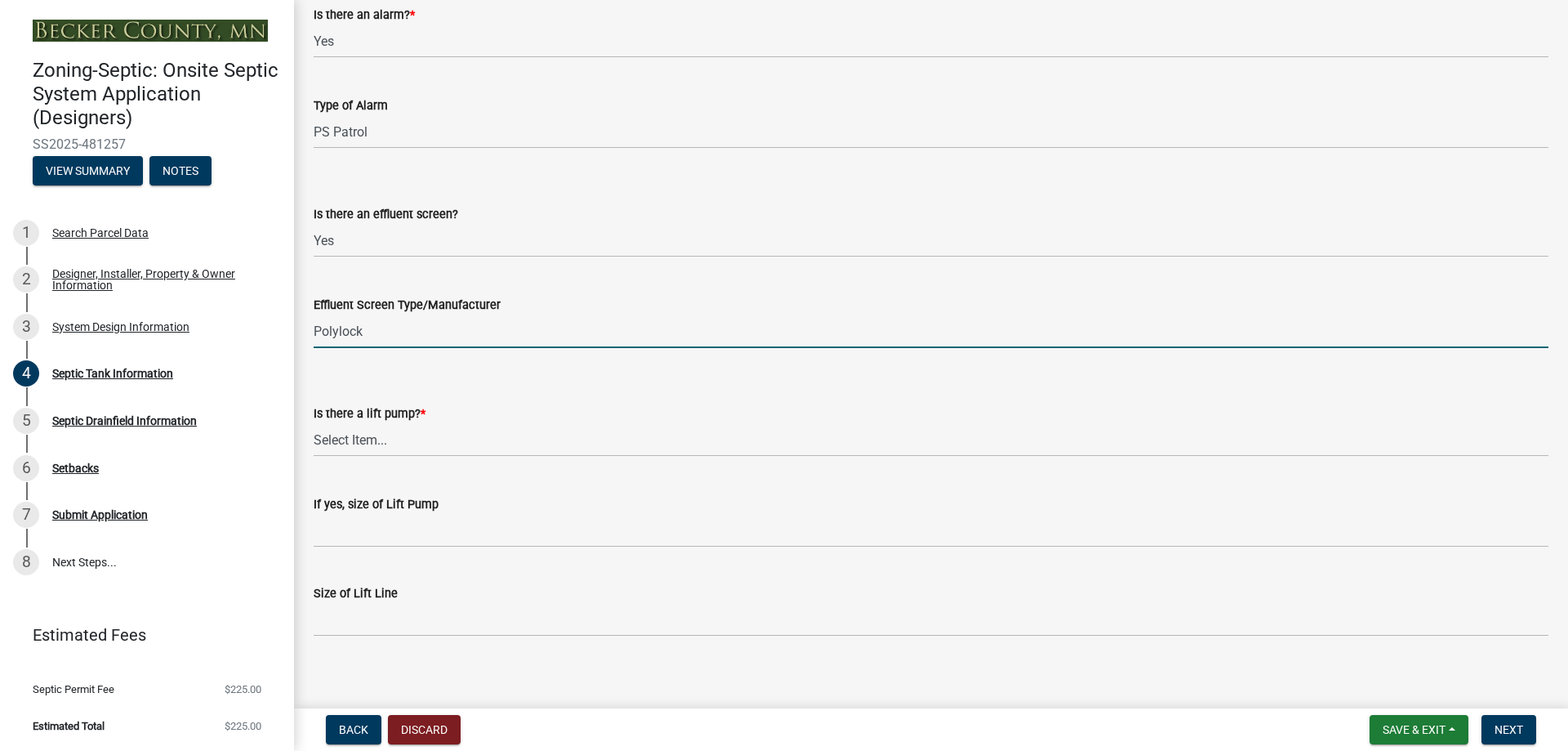
scroll to position [560, 0]
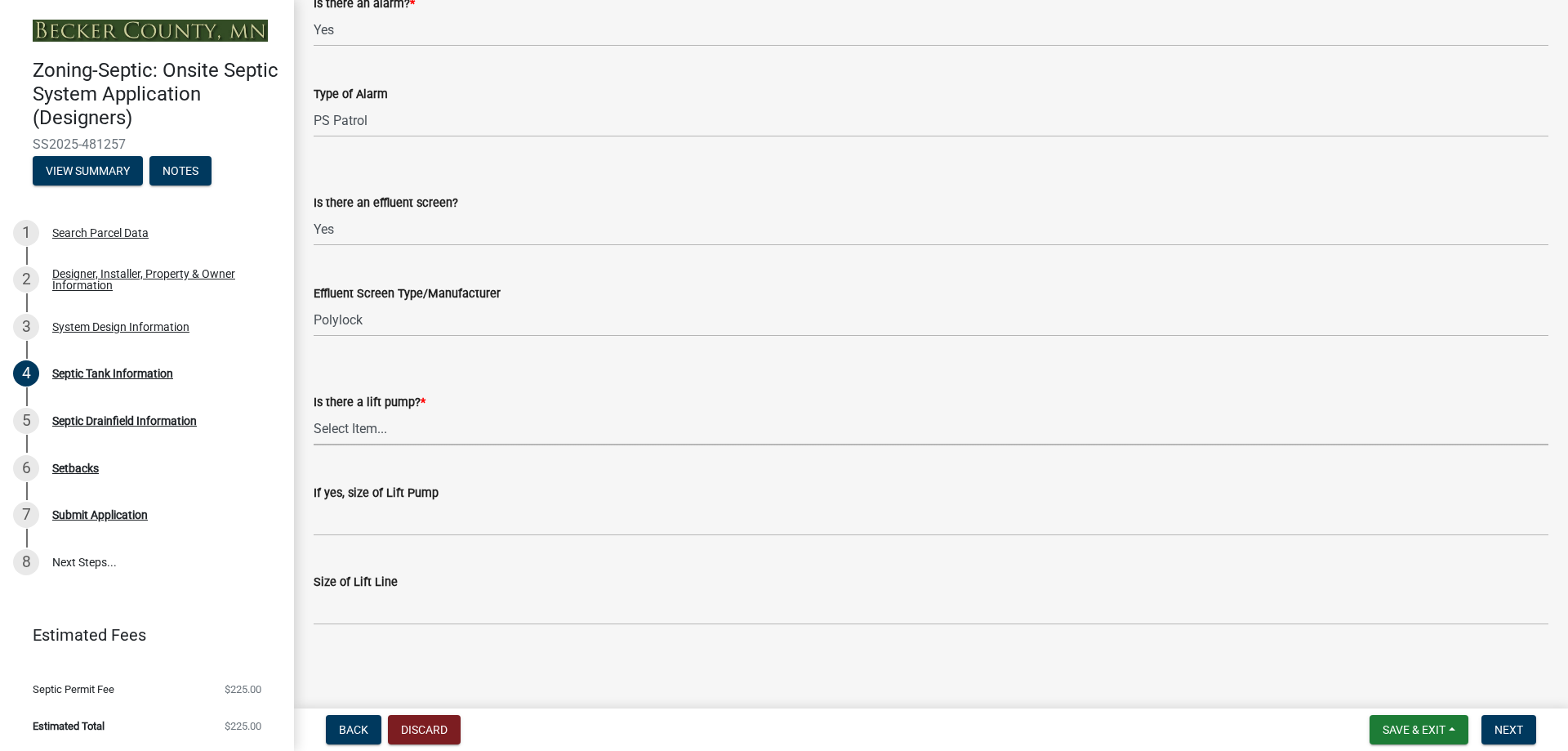
drag, startPoint x: 361, startPoint y: 421, endPoint x: 371, endPoint y: 441, distance: 22.4
click at [361, 421] on select "Select Item... Yes No" at bounding box center [930, 428] width 1235 height 34
click at [313, 412] on select "Select Item... Yes No" at bounding box center [930, 428] width 1235 height 34
select select "7b57e397-6881-49c8-9b87-e40bdbeb8239"
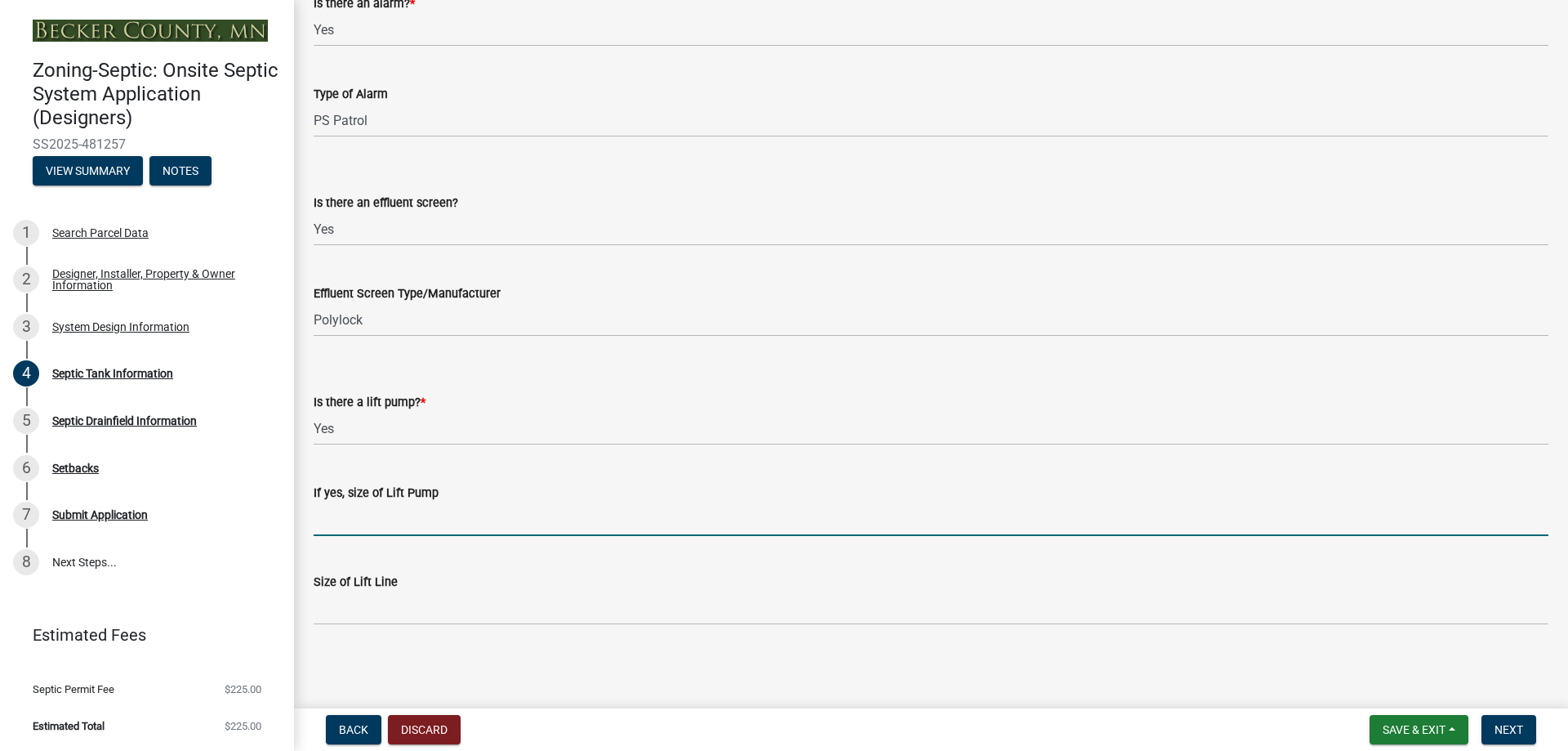
click at [387, 514] on input "If yes, size of Lift Pump" at bounding box center [930, 519] width 1235 height 34
type input "0.5 HP"
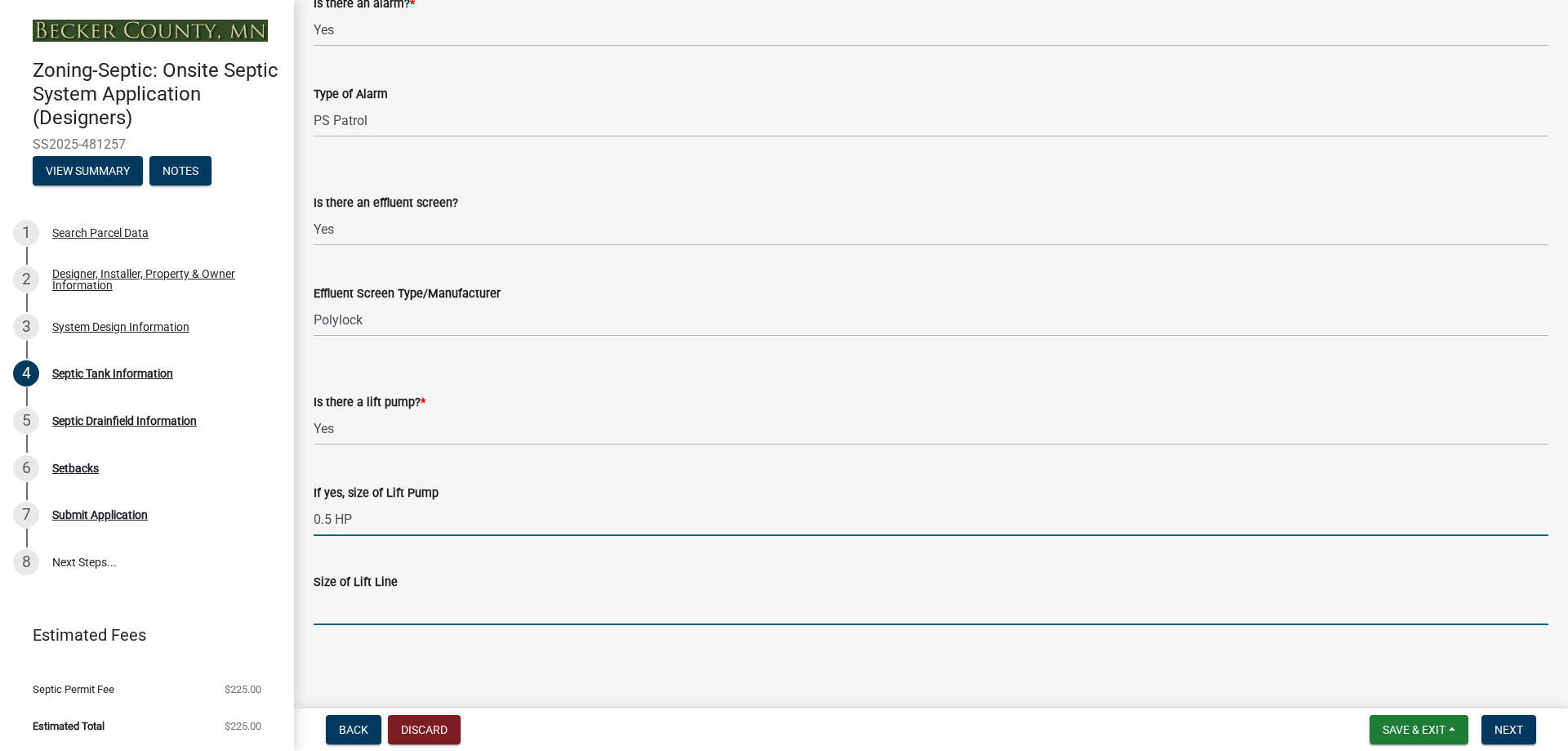
click at [388, 611] on input "Size of Lift Line" at bounding box center [930, 608] width 1235 height 34
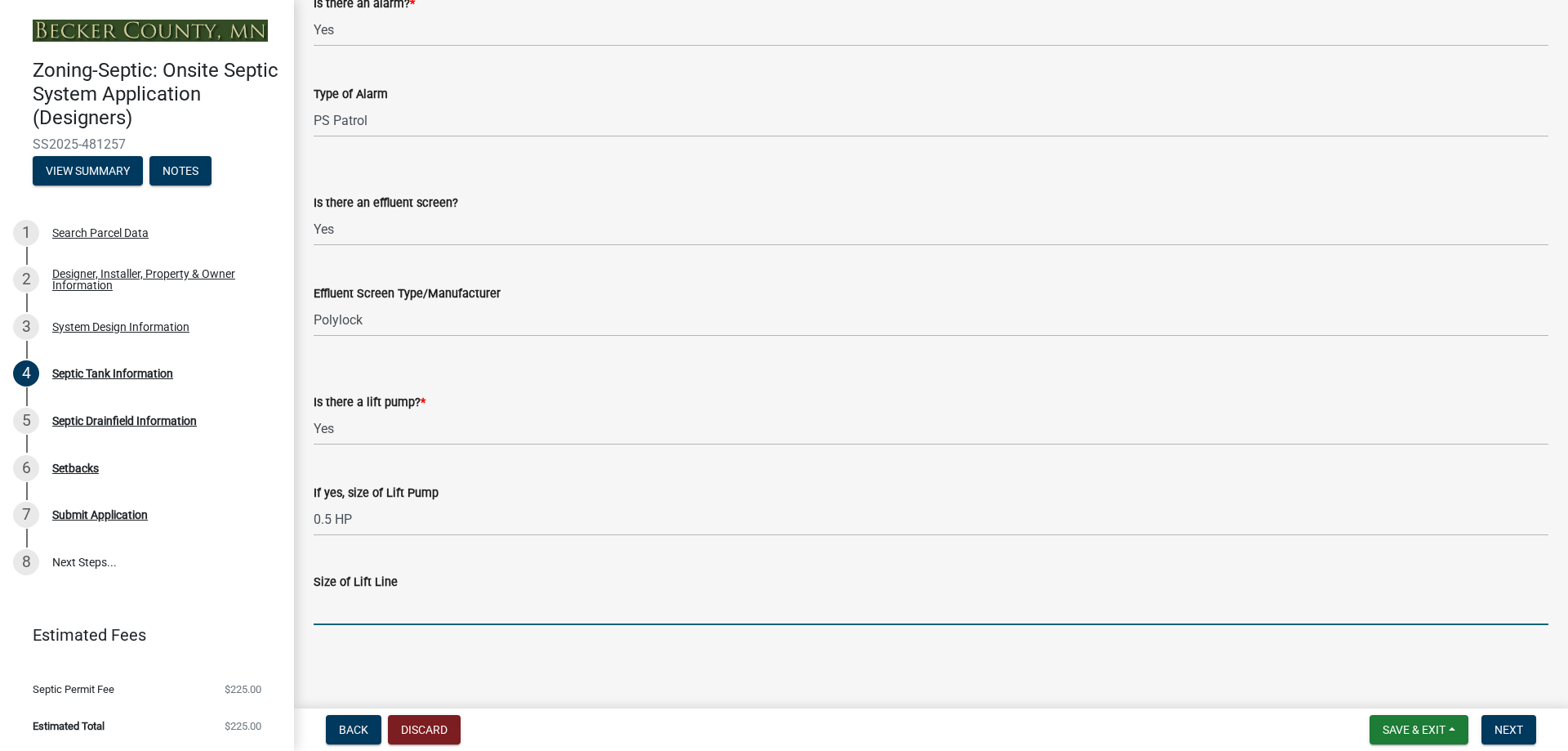
type input "2""
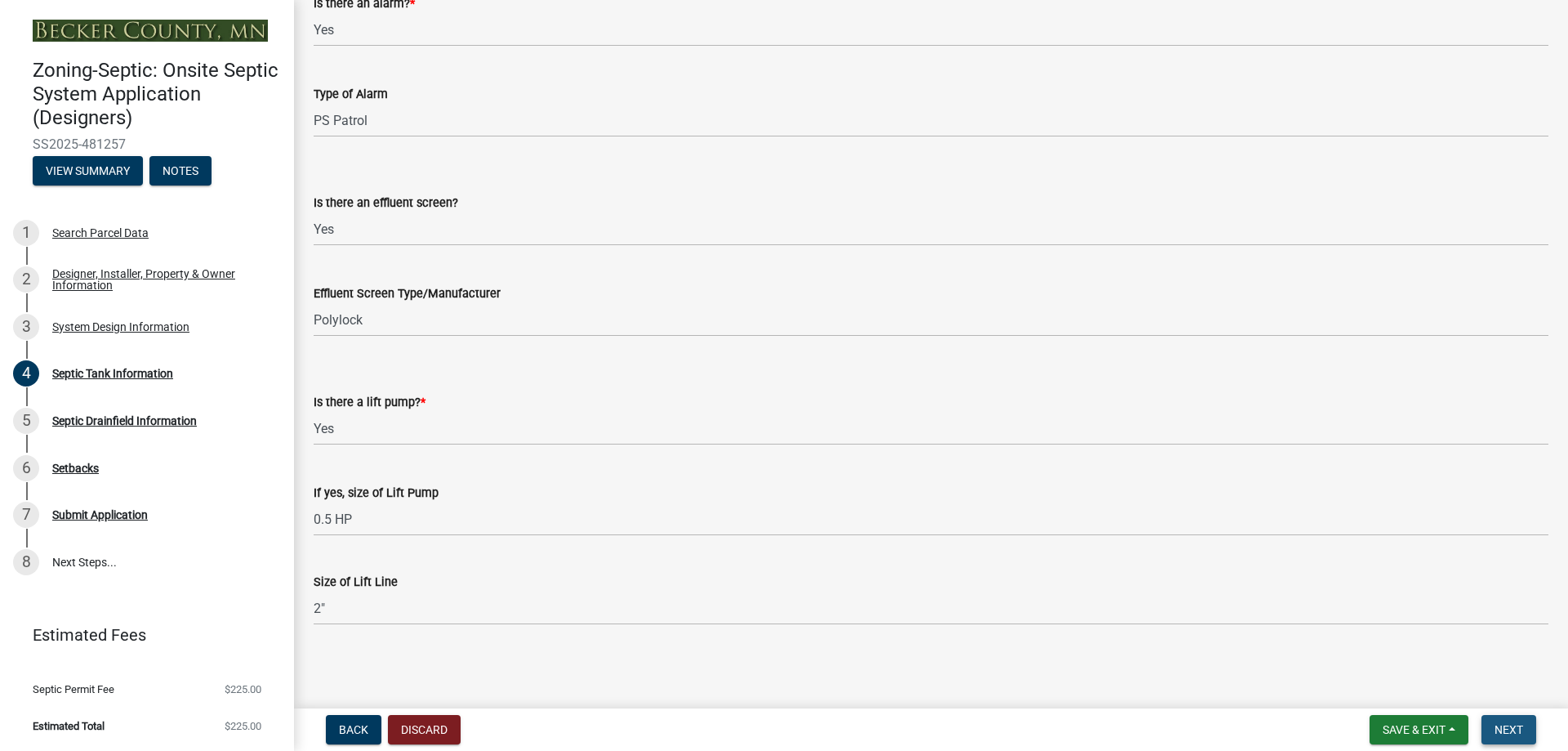
click at [1502, 730] on span "Next" at bounding box center [1509, 730] width 29 height 13
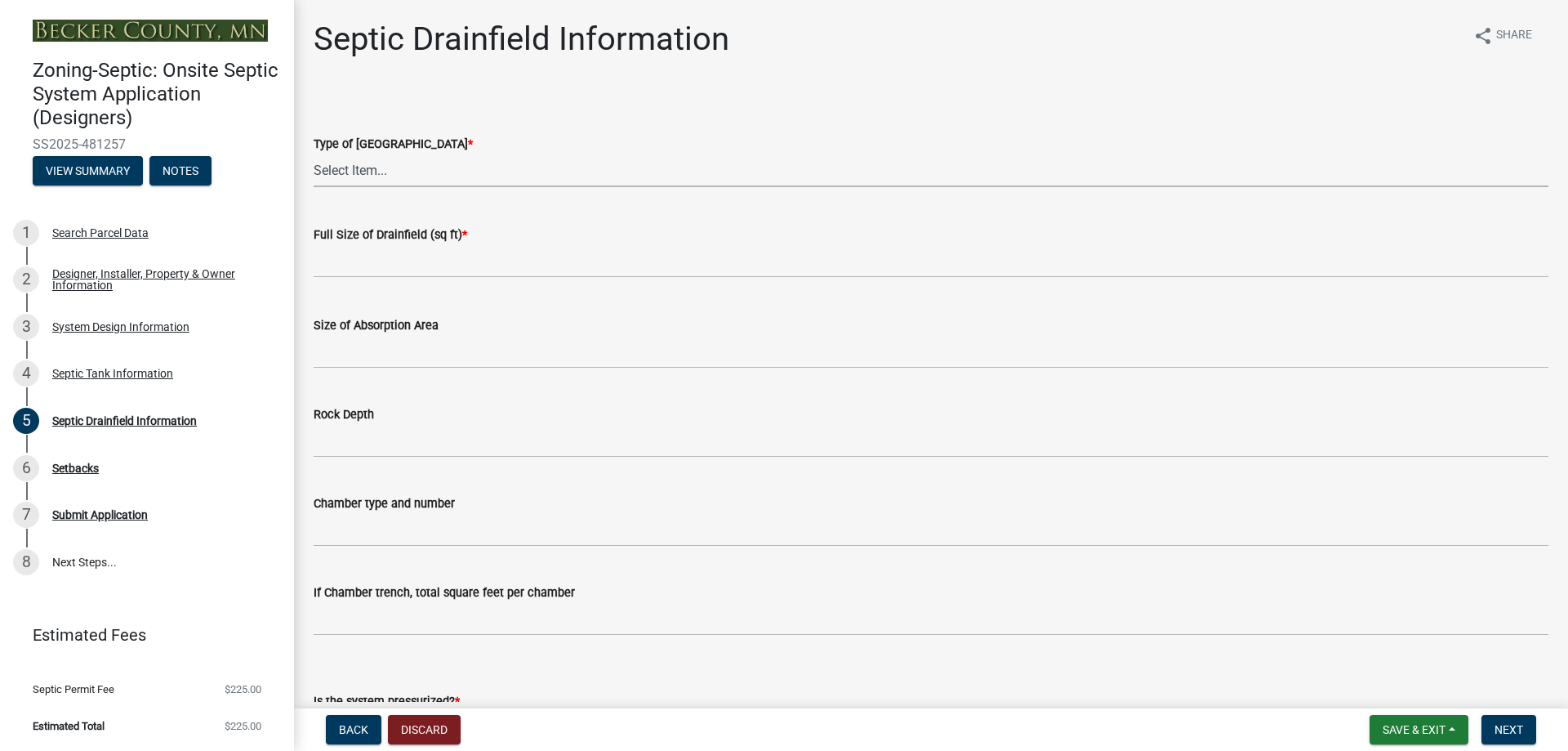
click at [420, 167] on select "Select Item... Chamber Trench Rock Trench Gravelless Mound Pressure Bed Seepage…" at bounding box center [930, 170] width 1235 height 34
click at [313, 154] on select "Select Item... Chamber Trench Rock Trench Gravelless Mound Pressure Bed Seepage…" at bounding box center [930, 170] width 1235 height 34
select select "10c93508-1a8b-43eb-9133-240e9762d1b5"
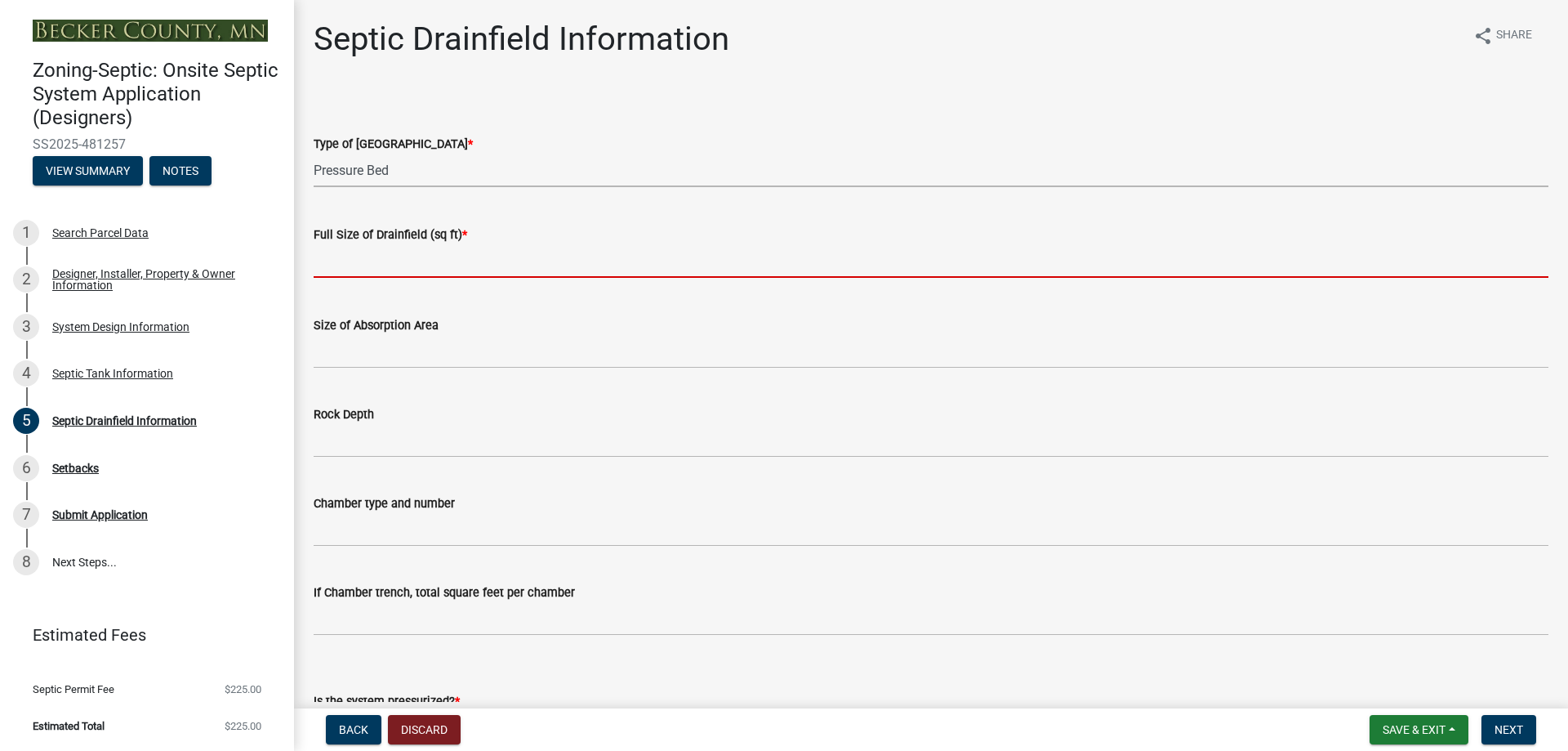
click at [384, 277] on input "text" at bounding box center [930, 261] width 1235 height 34
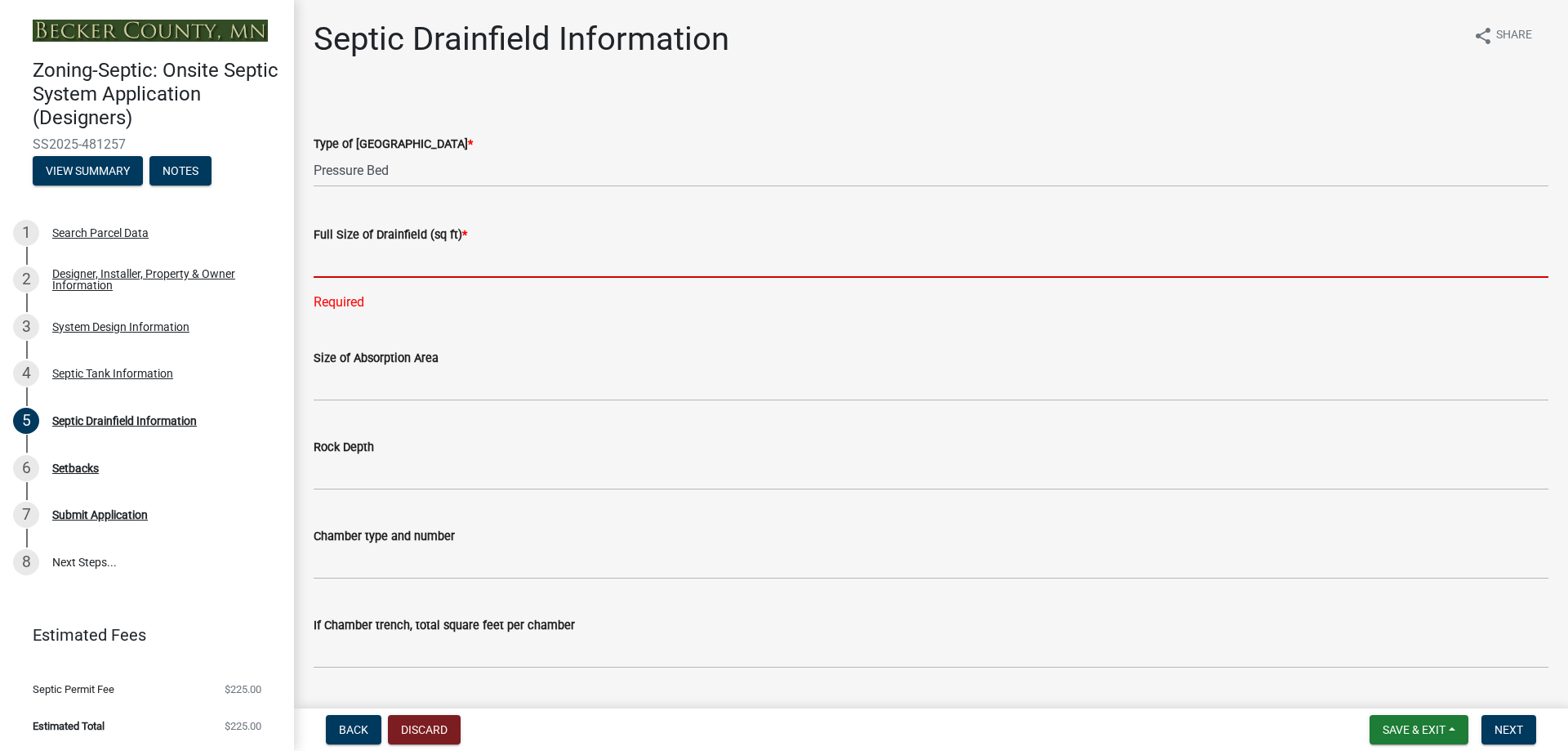
click at [341, 262] on input "text" at bounding box center [930, 261] width 1235 height 34
type input "375"
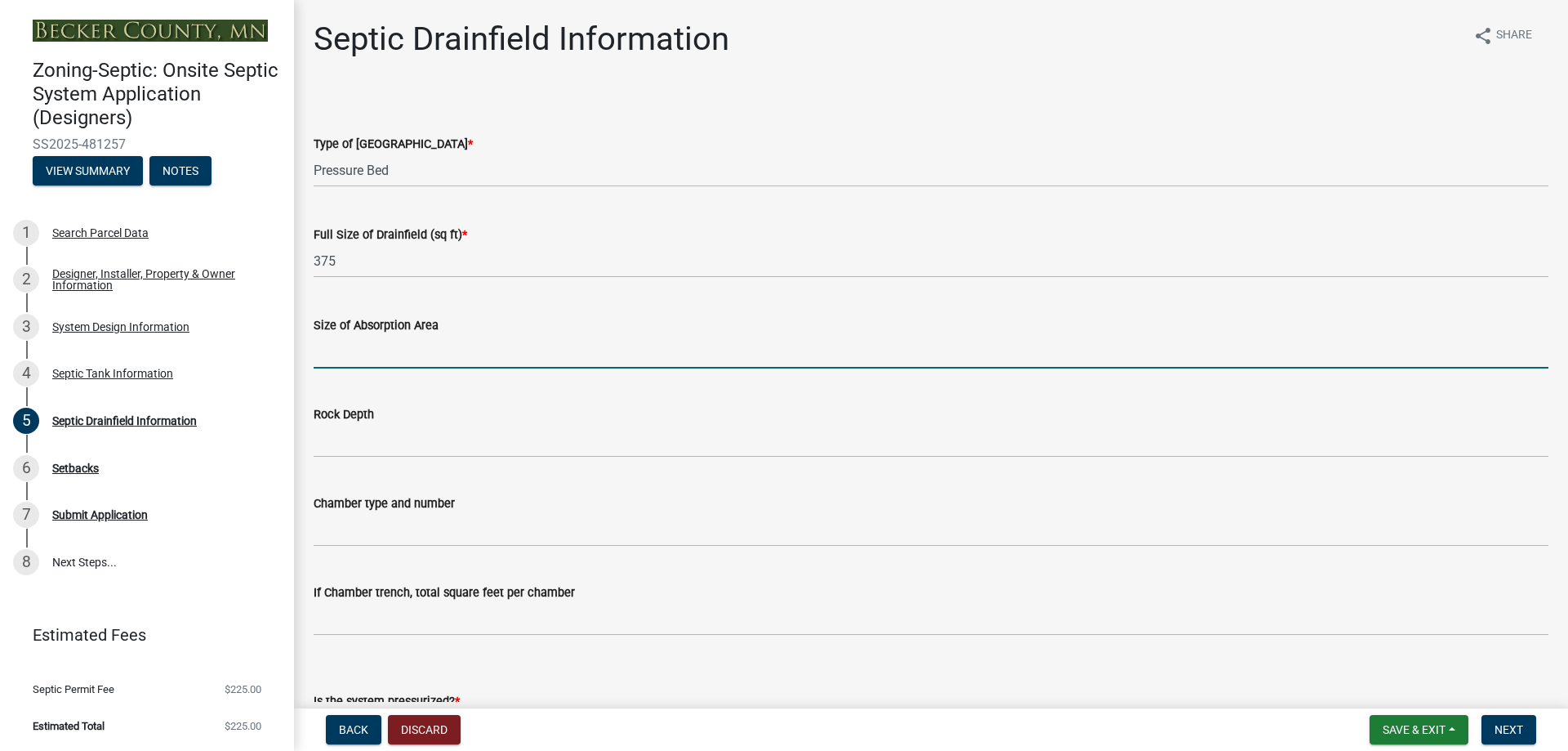
click at [367, 396] on wm-data-entity-input-list "Type of Drainfield * Select Item... Chamber Trench Rock Trench Gravelless Mound…" at bounding box center [930, 668] width 1235 height 1153
click at [681, 406] on div "Rock Depth" at bounding box center [930, 414] width 1235 height 20
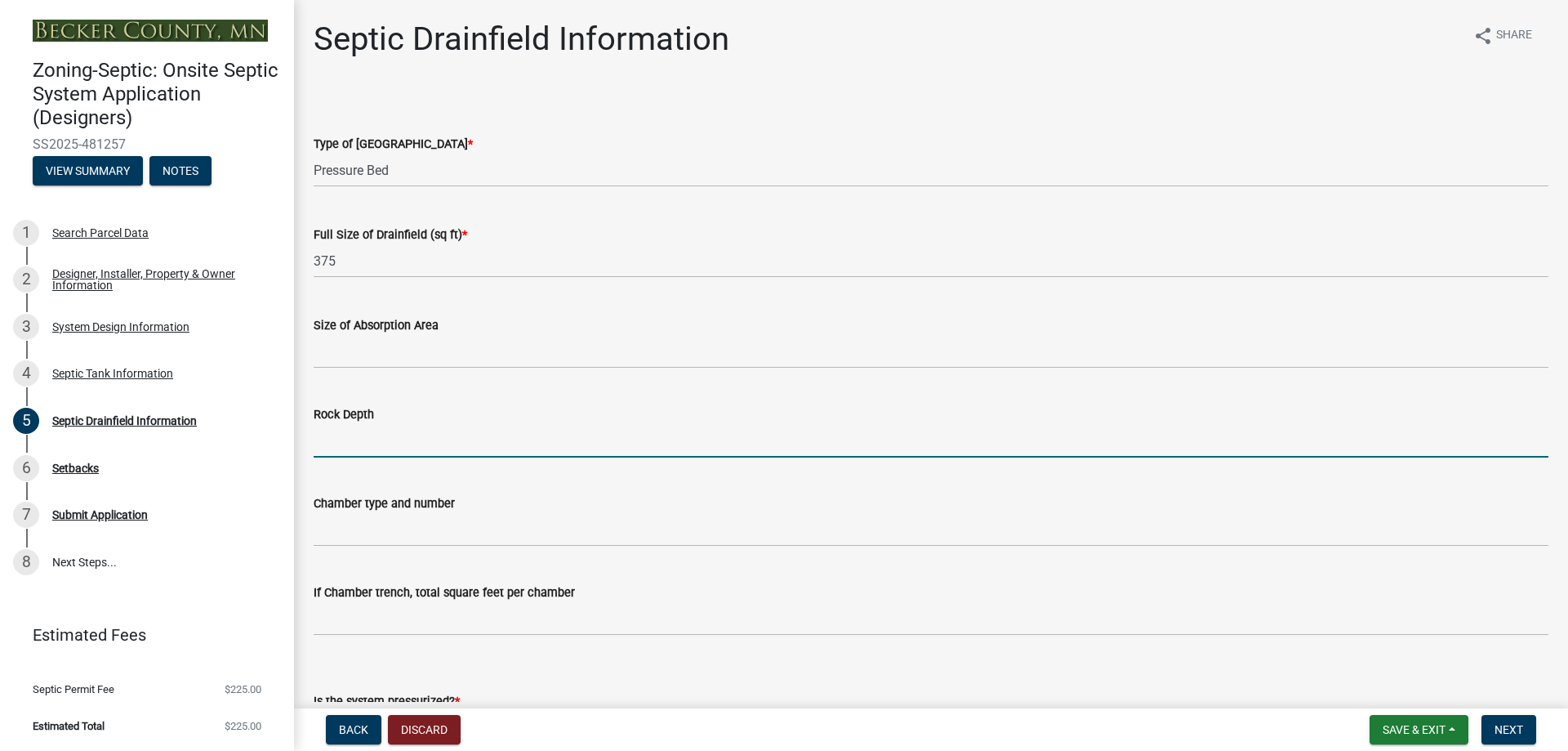
click at [387, 443] on input "Rock Depth" at bounding box center [930, 441] width 1235 height 34
type input "6" below pipes"
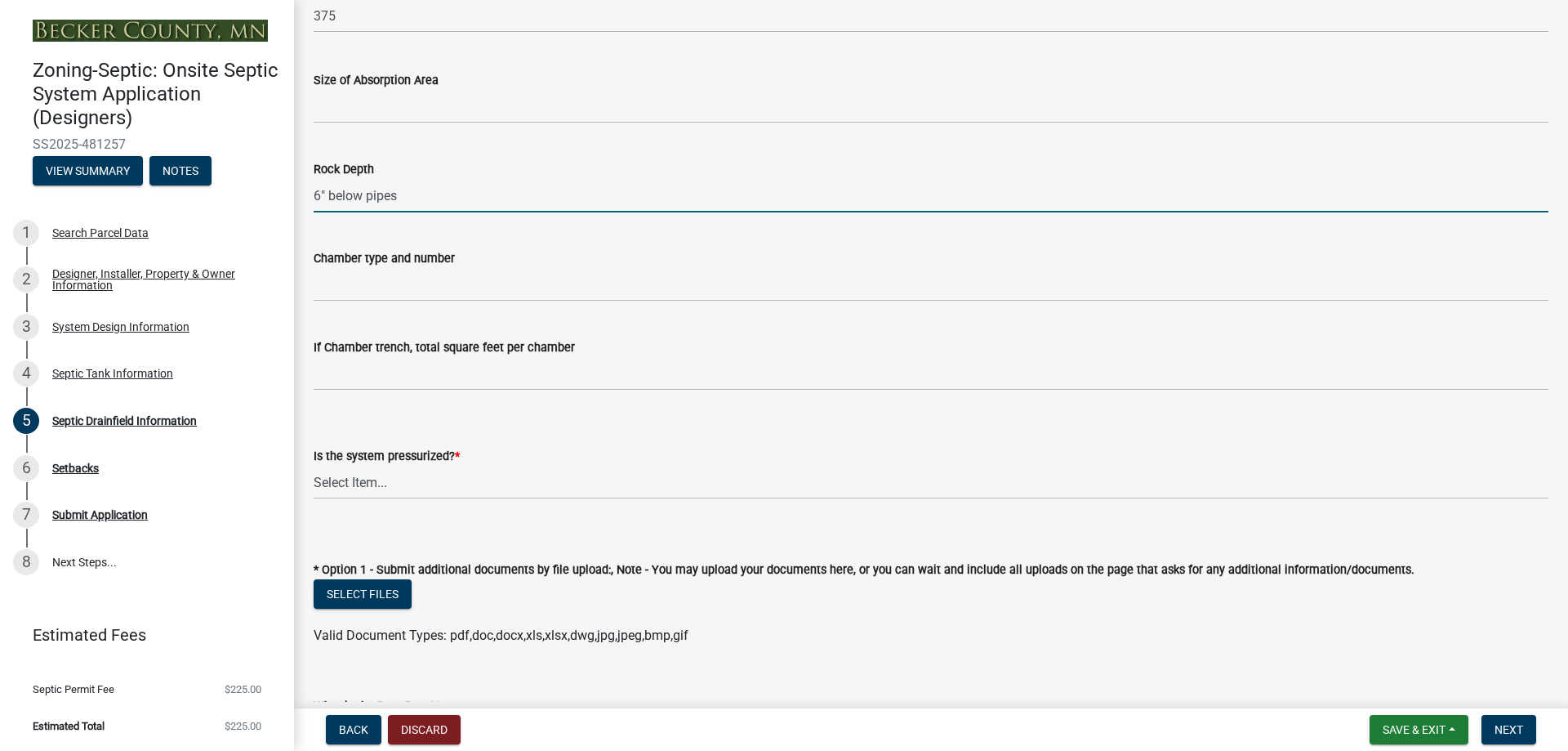
scroll to position [327, 0]
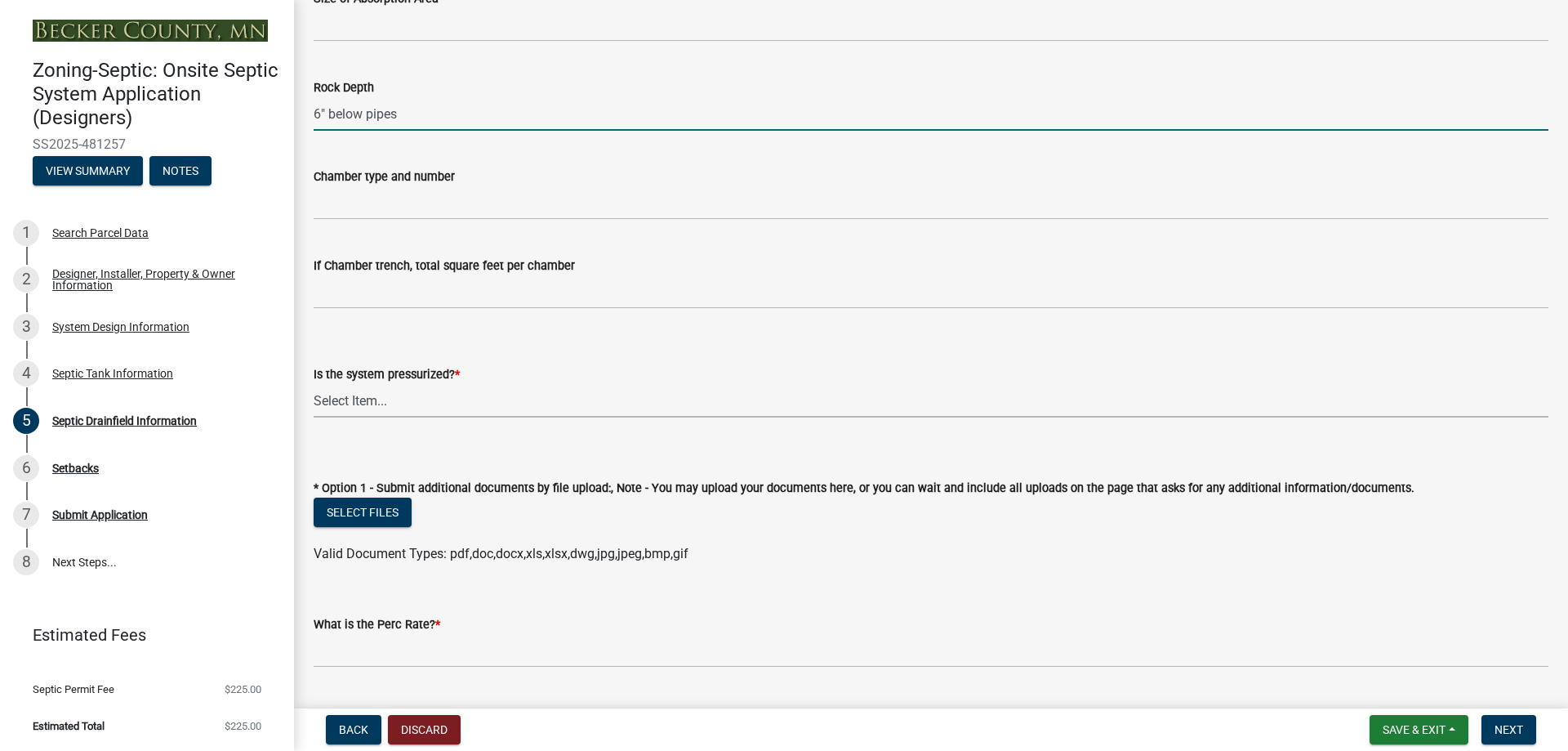
click at [415, 404] on select "Select Item... Yes No" at bounding box center [930, 400] width 1235 height 34
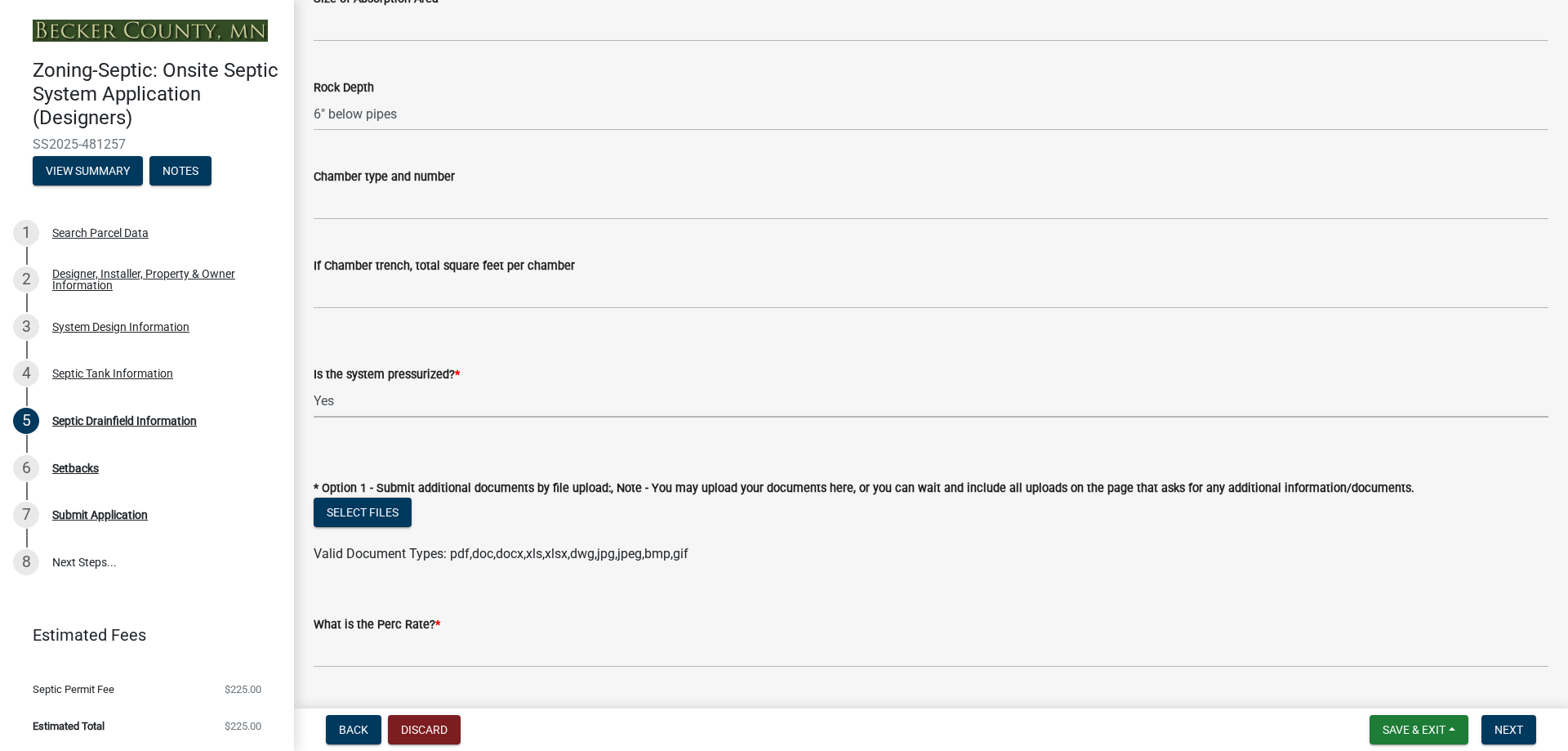
click at [313, 384] on select "Select Item... Yes No" at bounding box center [930, 400] width 1235 height 34
select select "366d546d-8bc3-42fb-bca7-8a9455861f61"
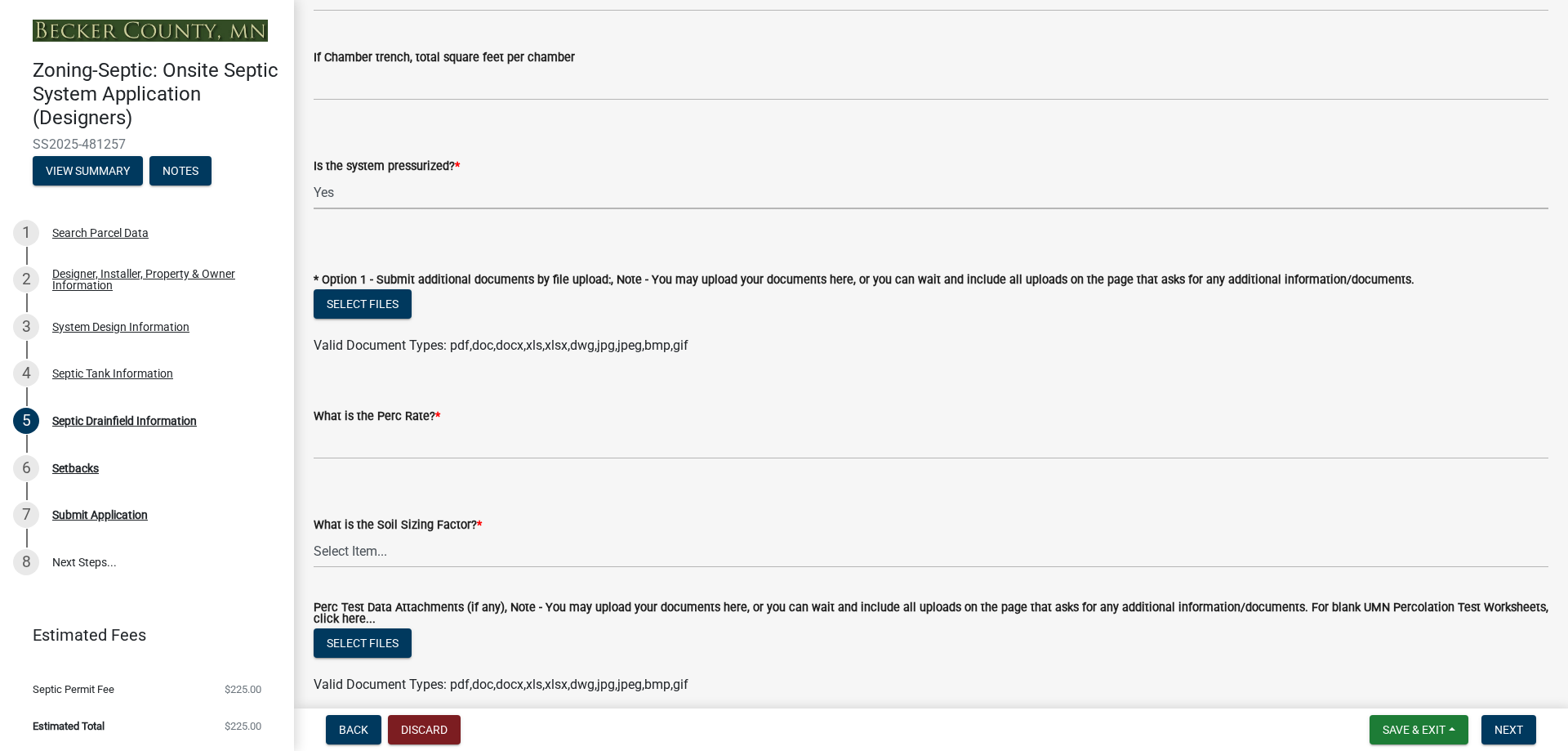
scroll to position [572, 0]
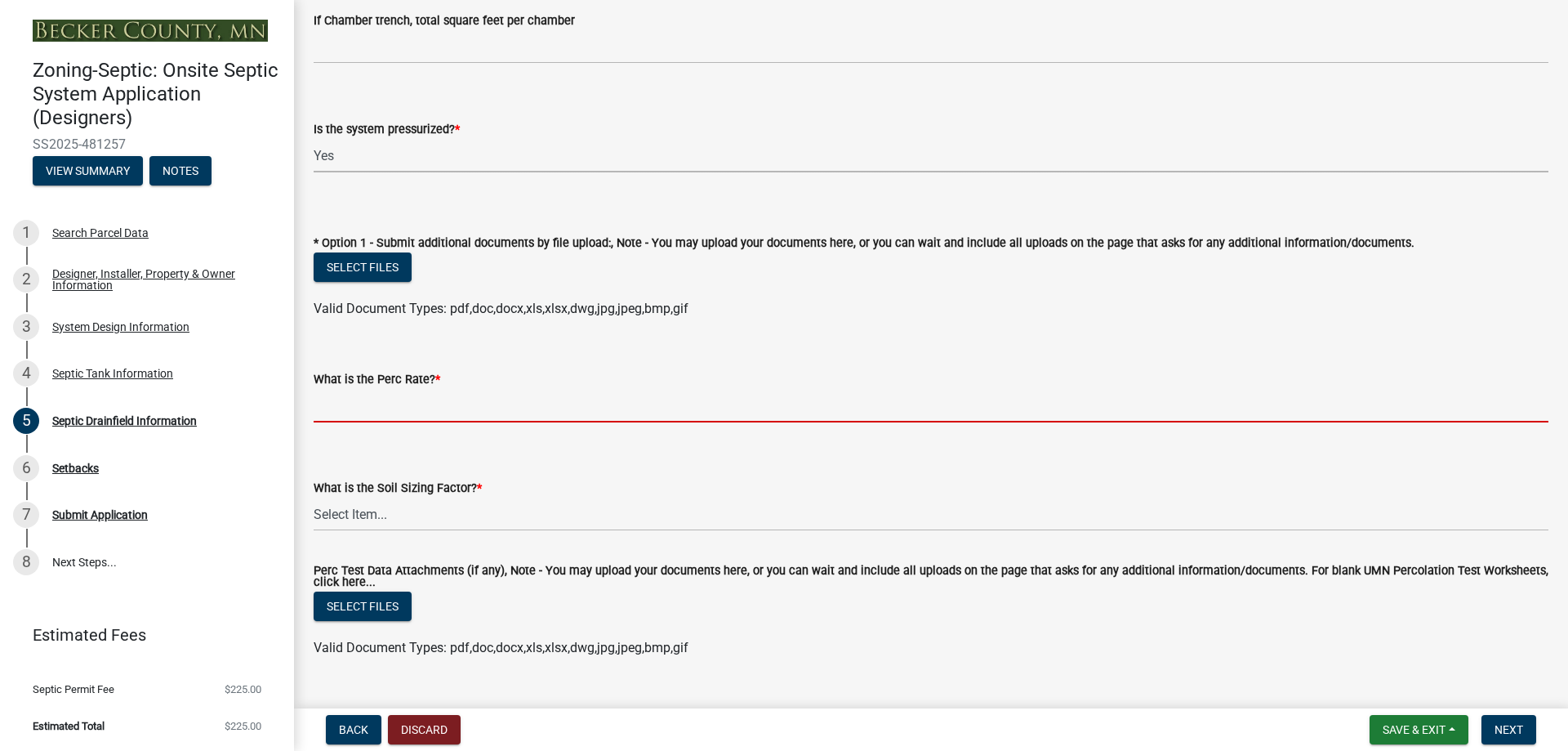
click at [386, 410] on input "What is the Perc Rate? *" at bounding box center [930, 405] width 1235 height 34
type input "0.1-5"
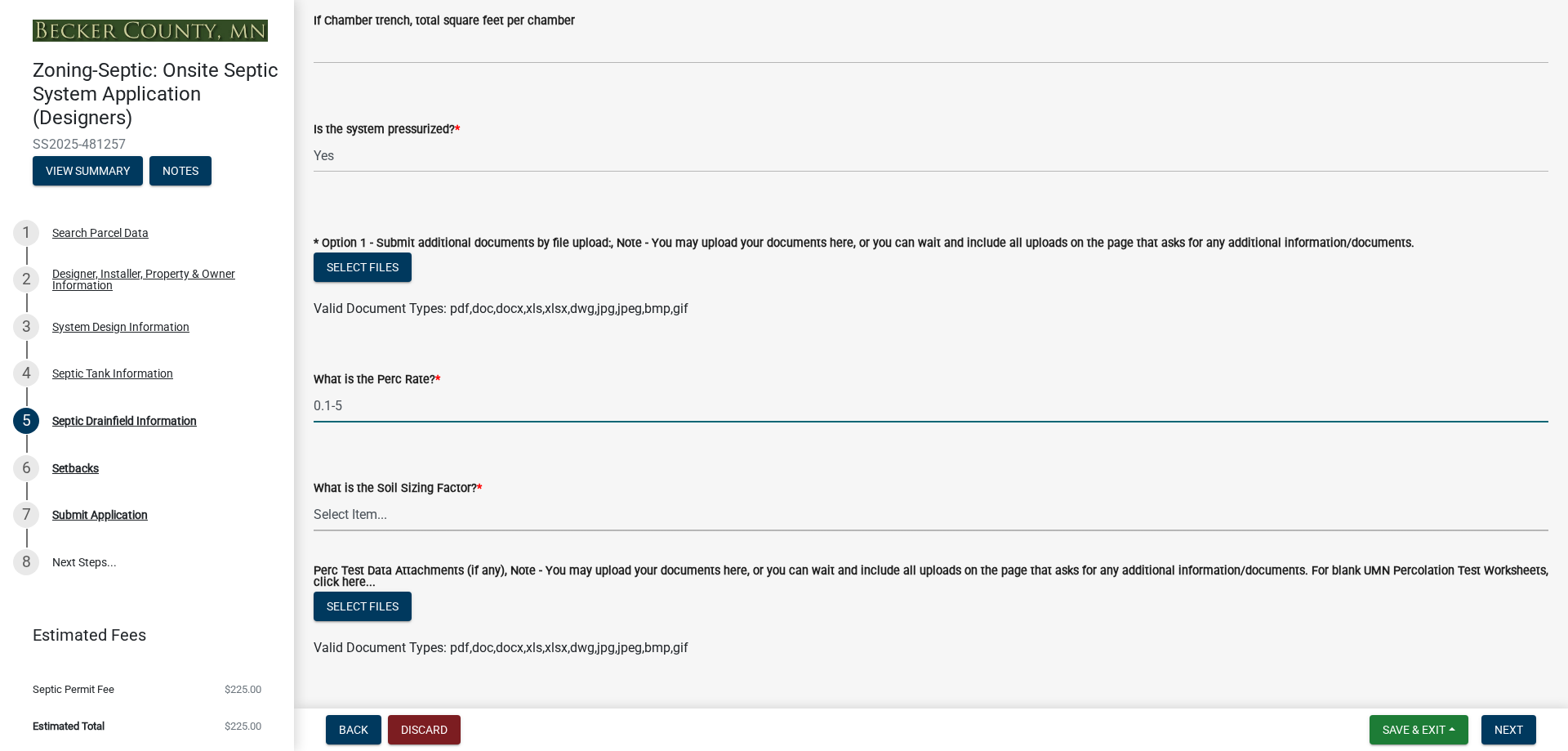
click at [365, 518] on select "Select Item... 0.00 0.24 0.45 0.50 0.60 0.78 .83 1.27 1.67" at bounding box center [930, 514] width 1235 height 34
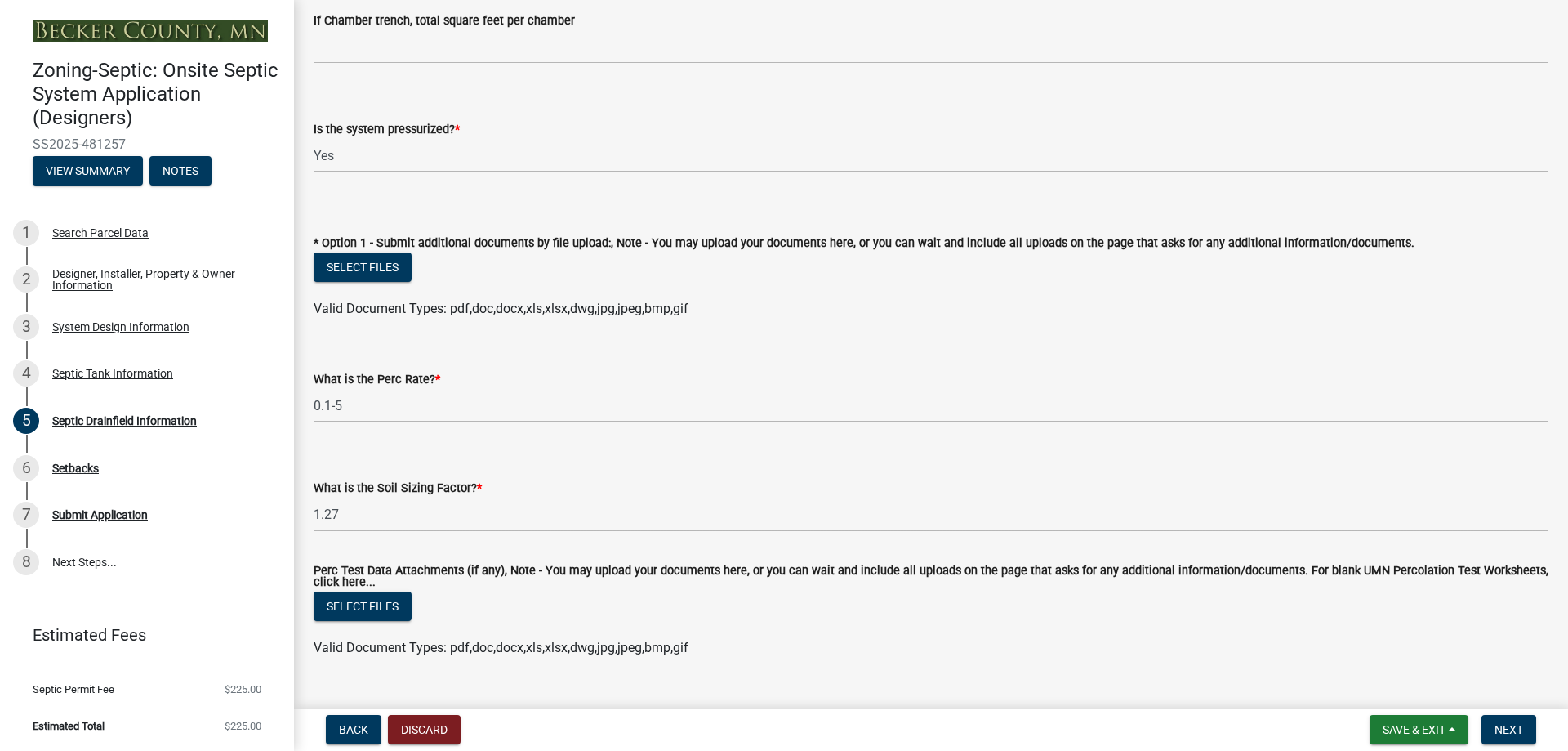
click at [313, 498] on select "Select Item... 0.00 0.24 0.45 0.50 0.60 0.78 .83 1.27 1.67" at bounding box center [930, 514] width 1235 height 34
select select "52684610-3c7f-46a6-906a-038873286f5a"
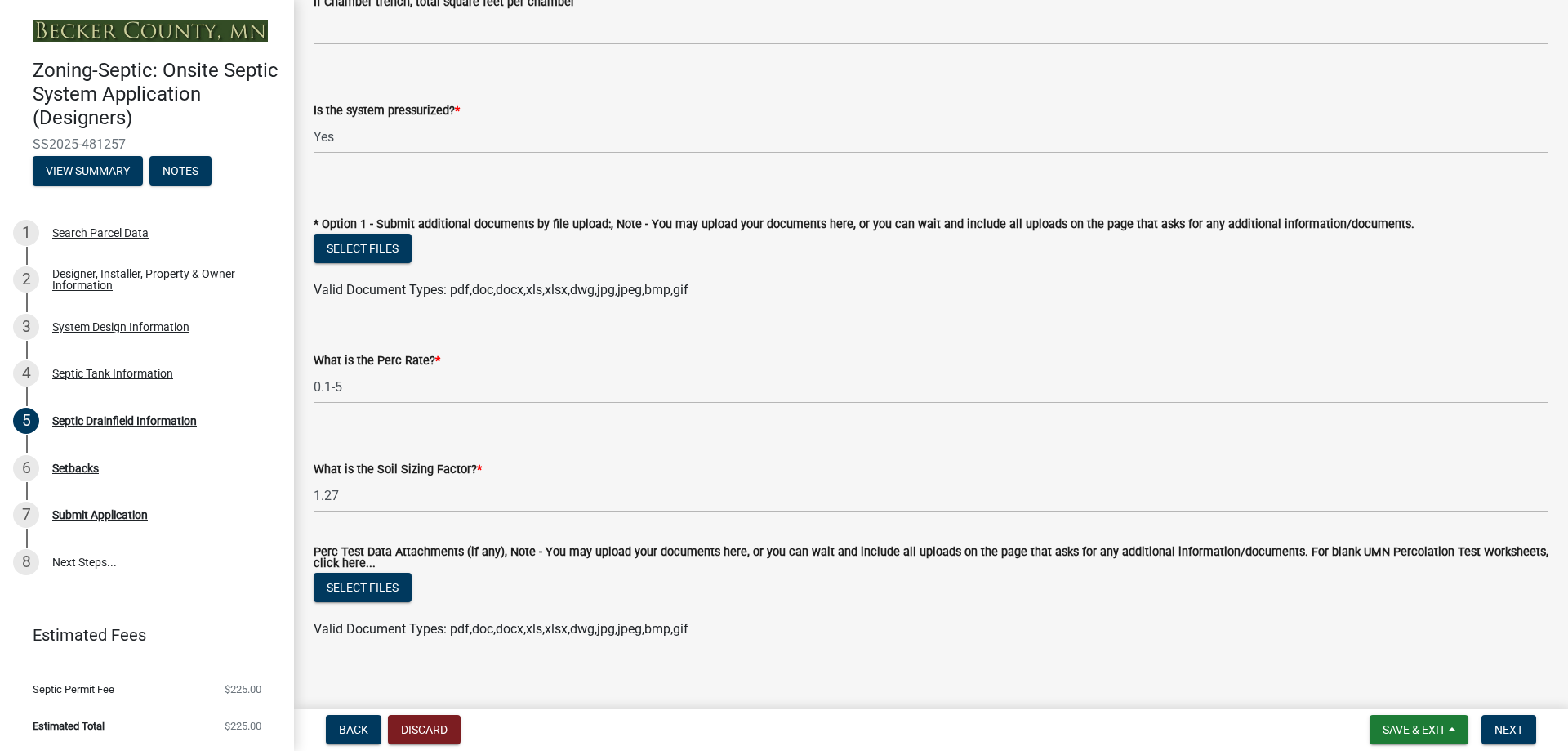
scroll to position [607, 0]
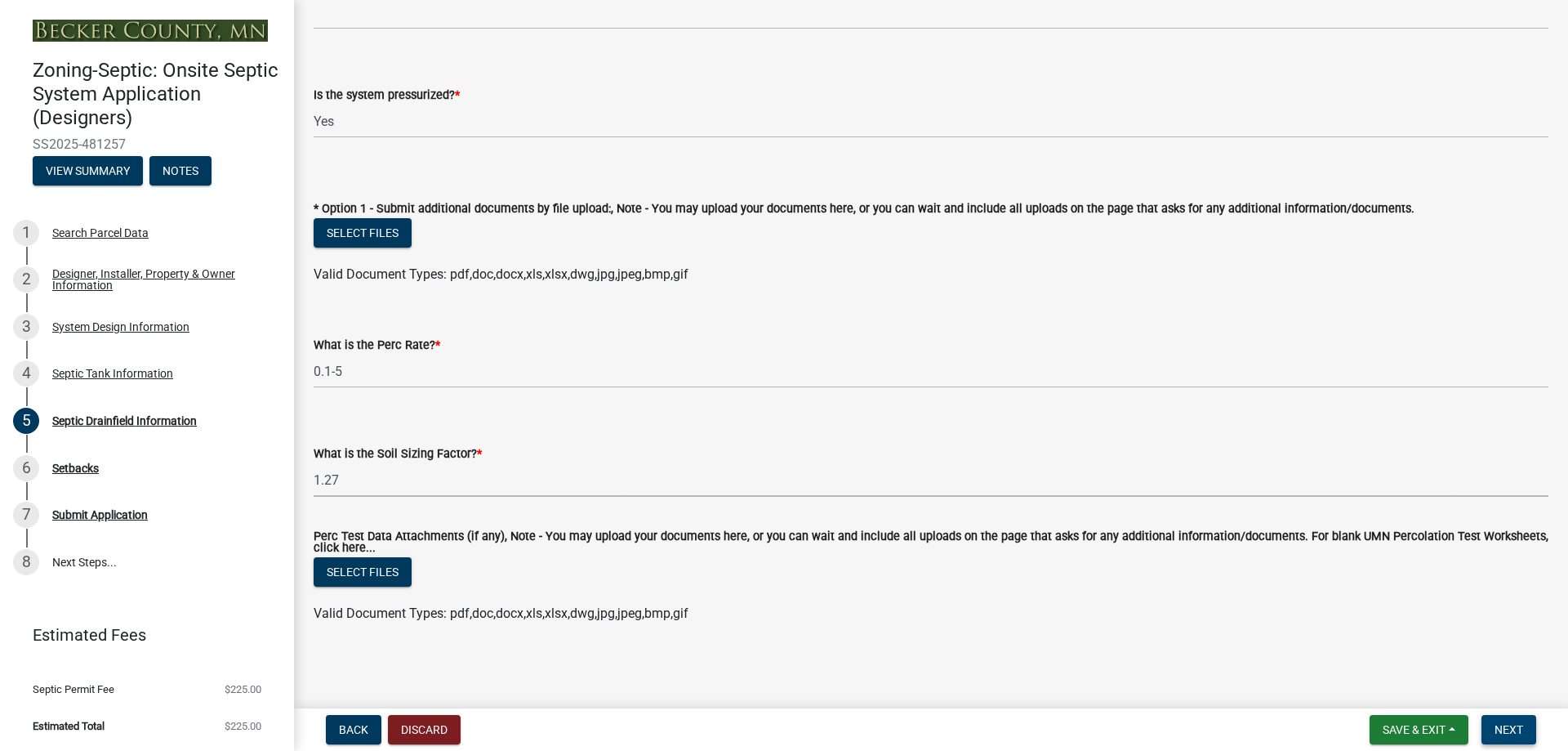
click at [1501, 730] on span "Next" at bounding box center [1509, 730] width 29 height 13
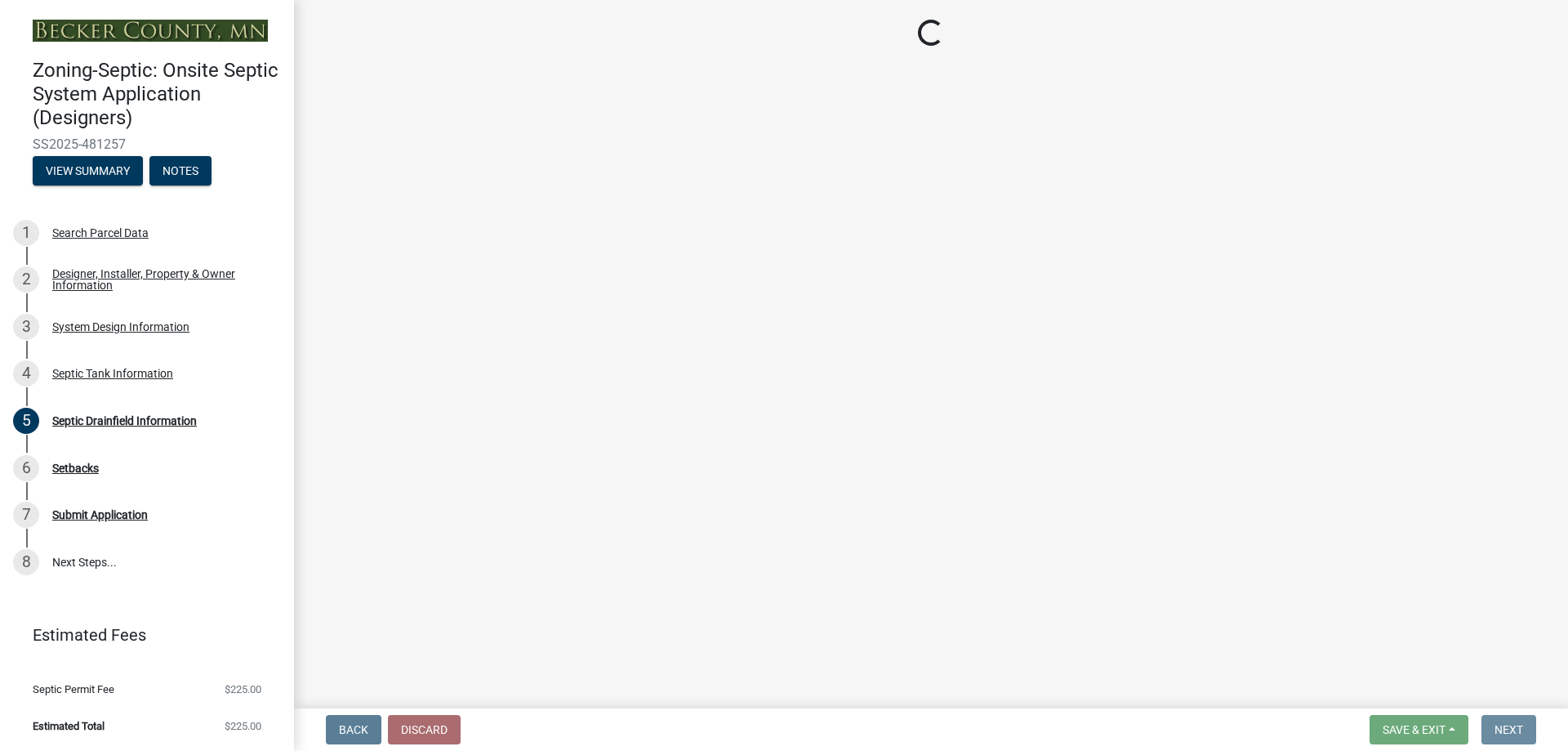
scroll to position [0, 0]
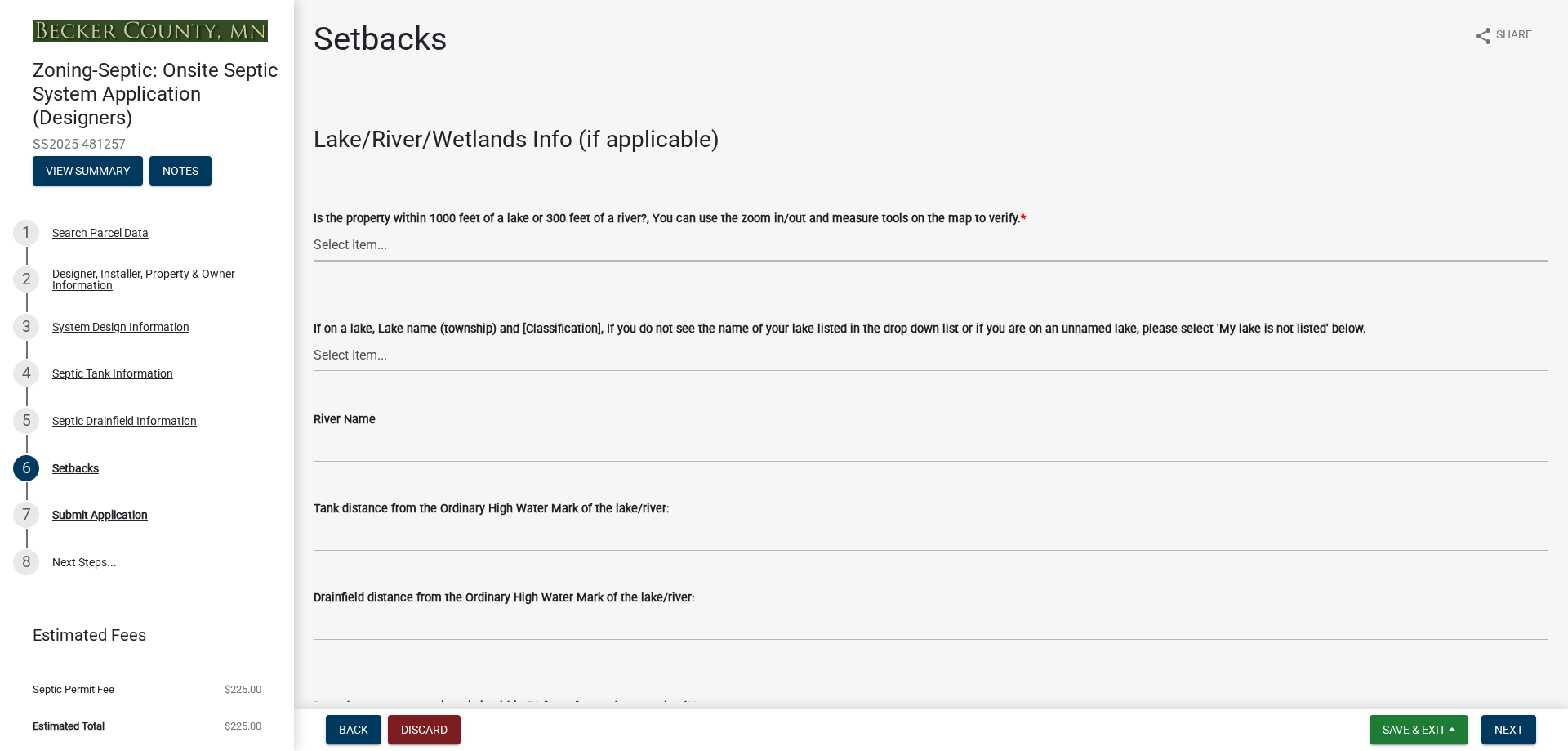
click at [459, 249] on select "Select Item... Yes No" at bounding box center [930, 244] width 1235 height 34
click at [313, 228] on select "Select Item... Yes No" at bounding box center [930, 244] width 1235 height 34
select select "c245ec0d-8d6f-4710-ab2b-b3aa70611708"
click at [455, 356] on select "Select Item... My lake is not listed below Abbey (Lake View) [NE Tier 2] Abners…" at bounding box center [930, 355] width 1235 height 34
click at [313, 338] on select "Select Item... My lake is not listed below Abbey (Lake View) [NE Tier 2] Abners…" at bounding box center [930, 355] width 1235 height 34
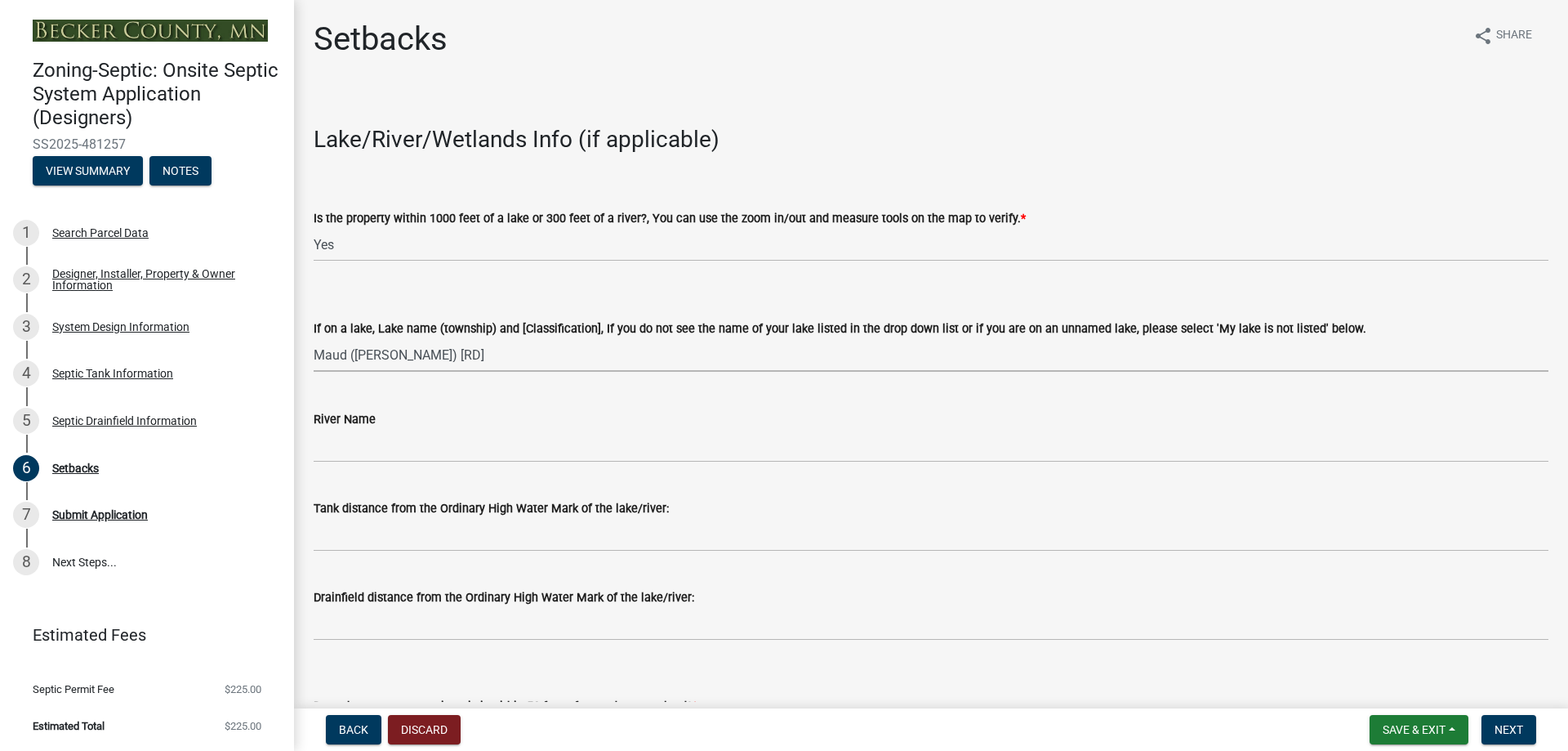
select select "0d46e054-fc37-46fe-a9c2-7aeea976255b"
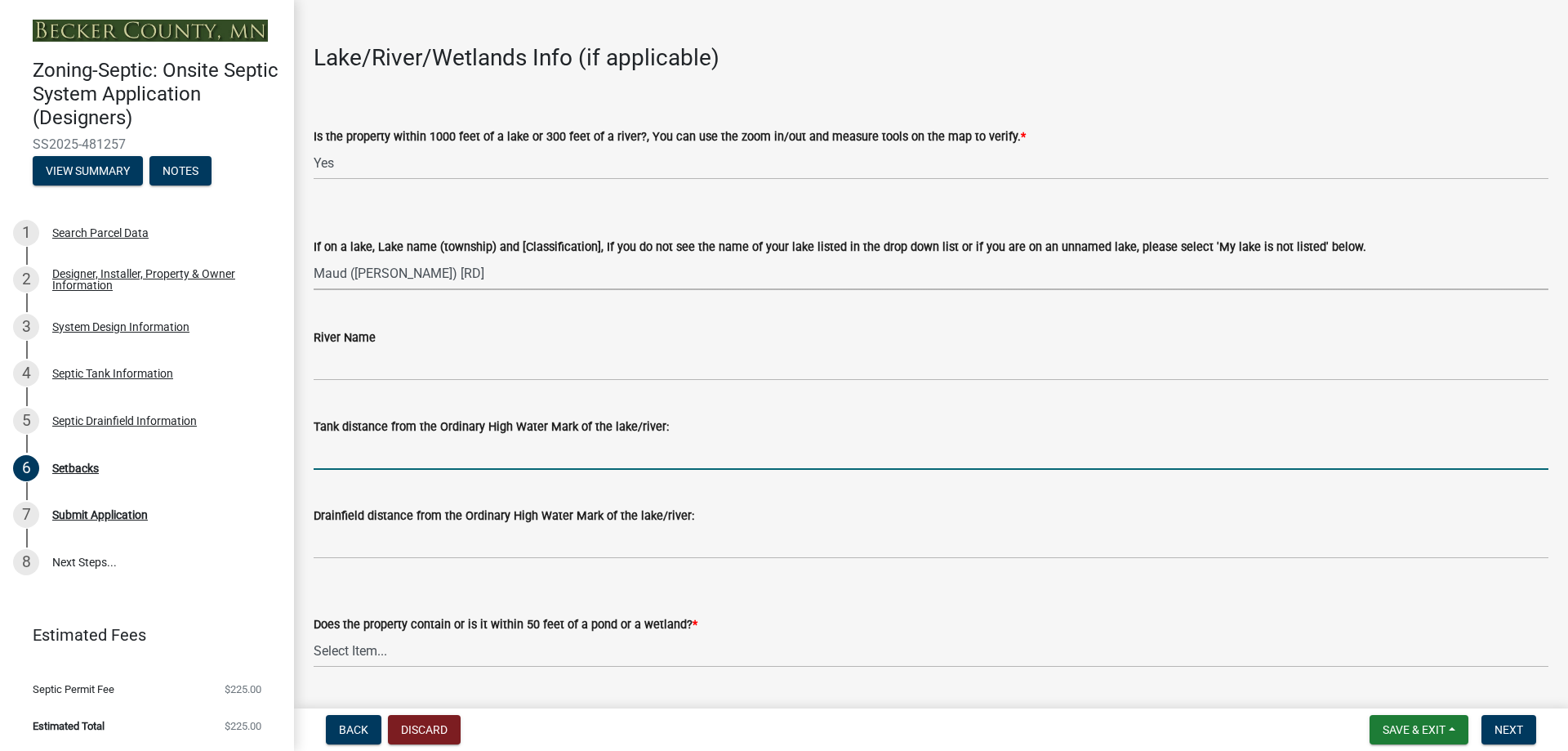
click at [384, 459] on input "Tank distance from the Ordinary High Water Mark of the lake/river:" at bounding box center [930, 453] width 1235 height 34
type input "120ft +"
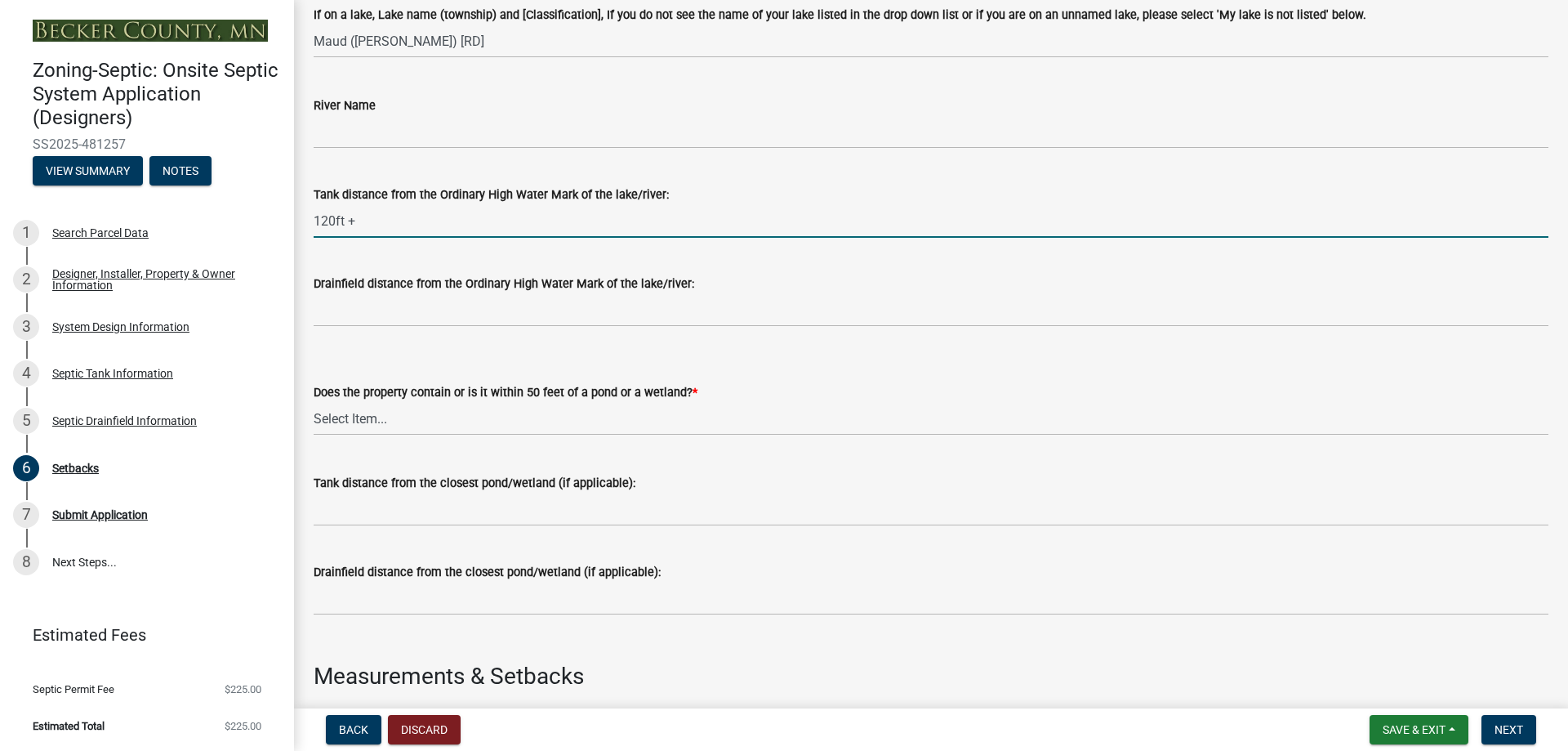
scroll to position [327, 0]
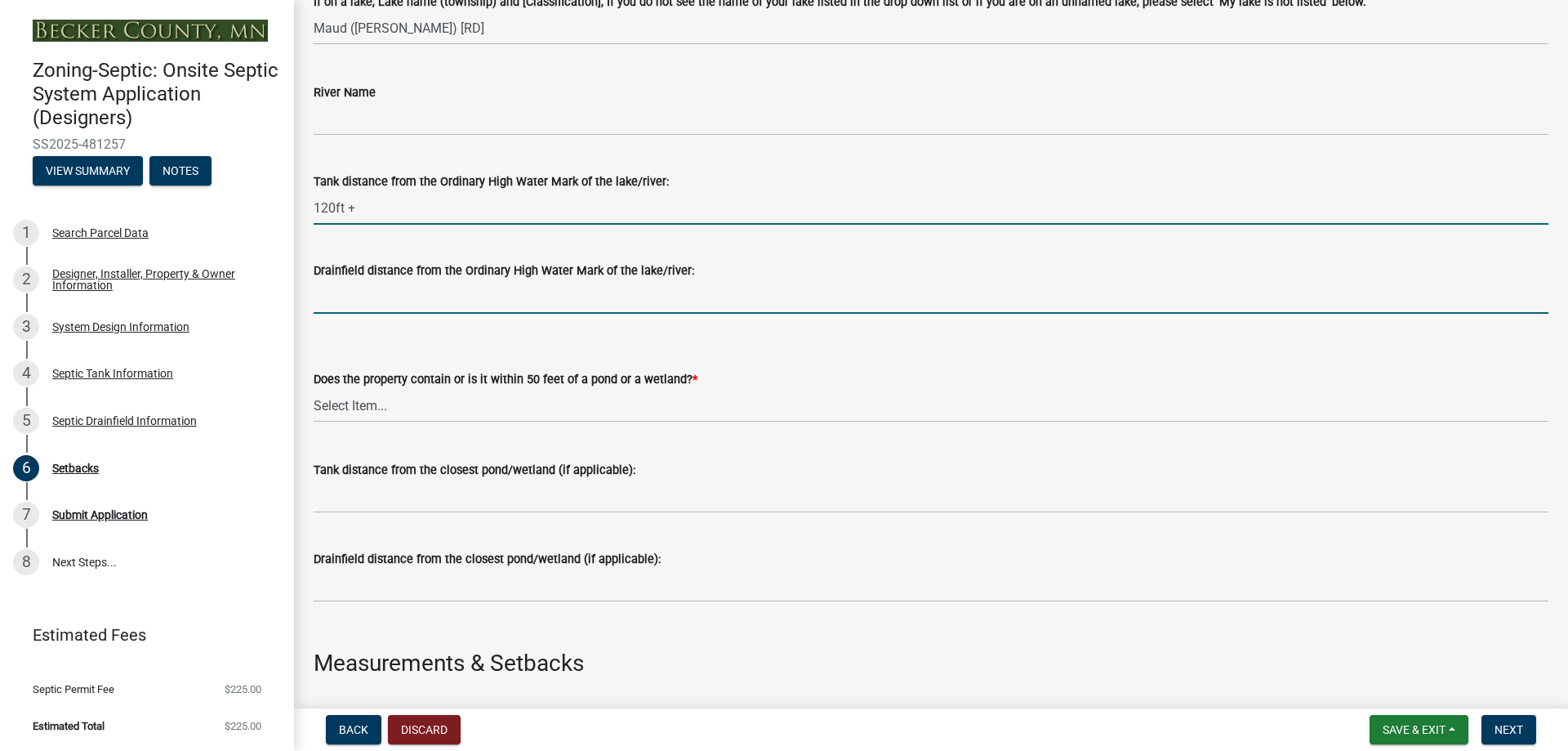
click at [399, 301] on input "Drainfield distance from the Ordinary High Water Mark of the lake/river:" at bounding box center [930, 297] width 1235 height 34
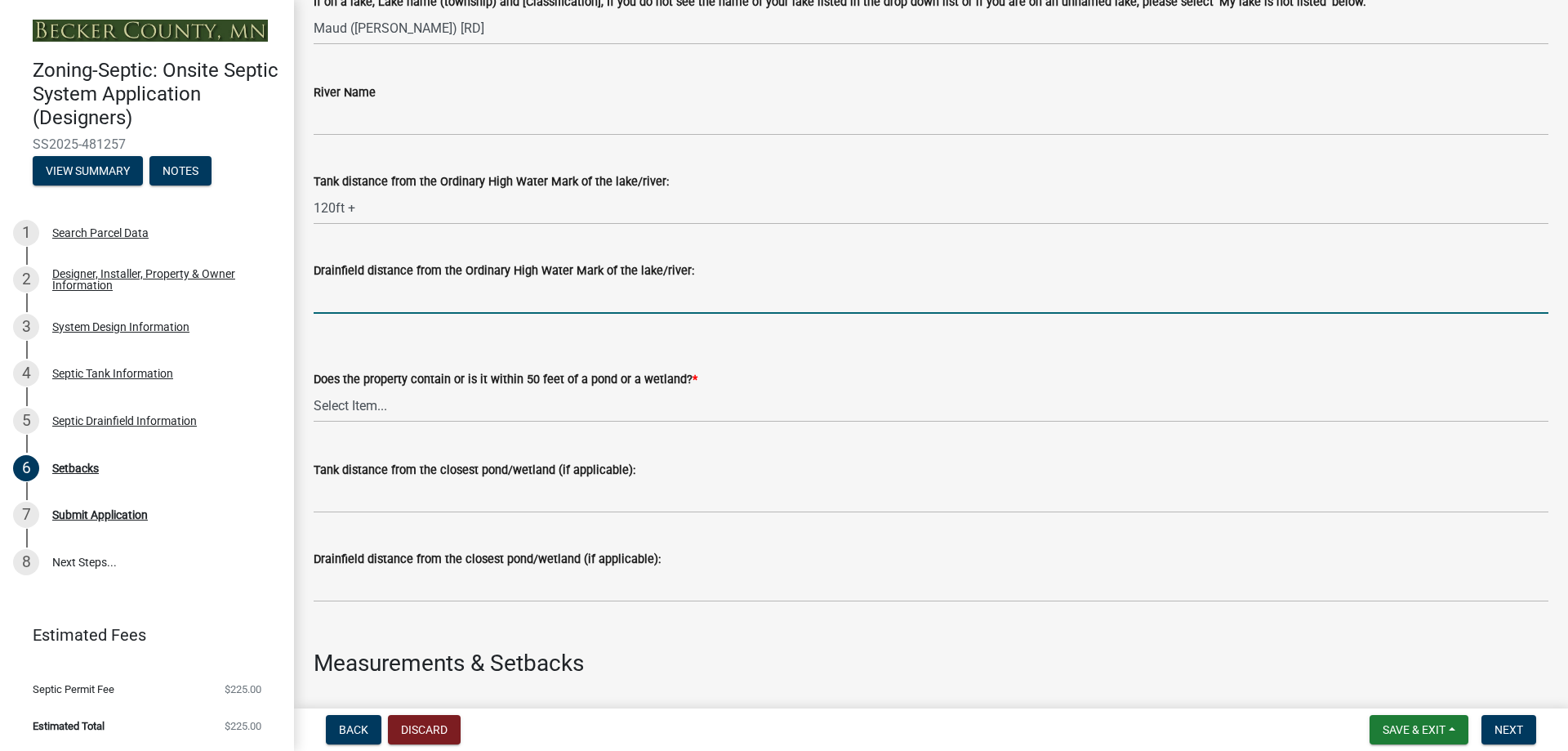
type input "150ft +"
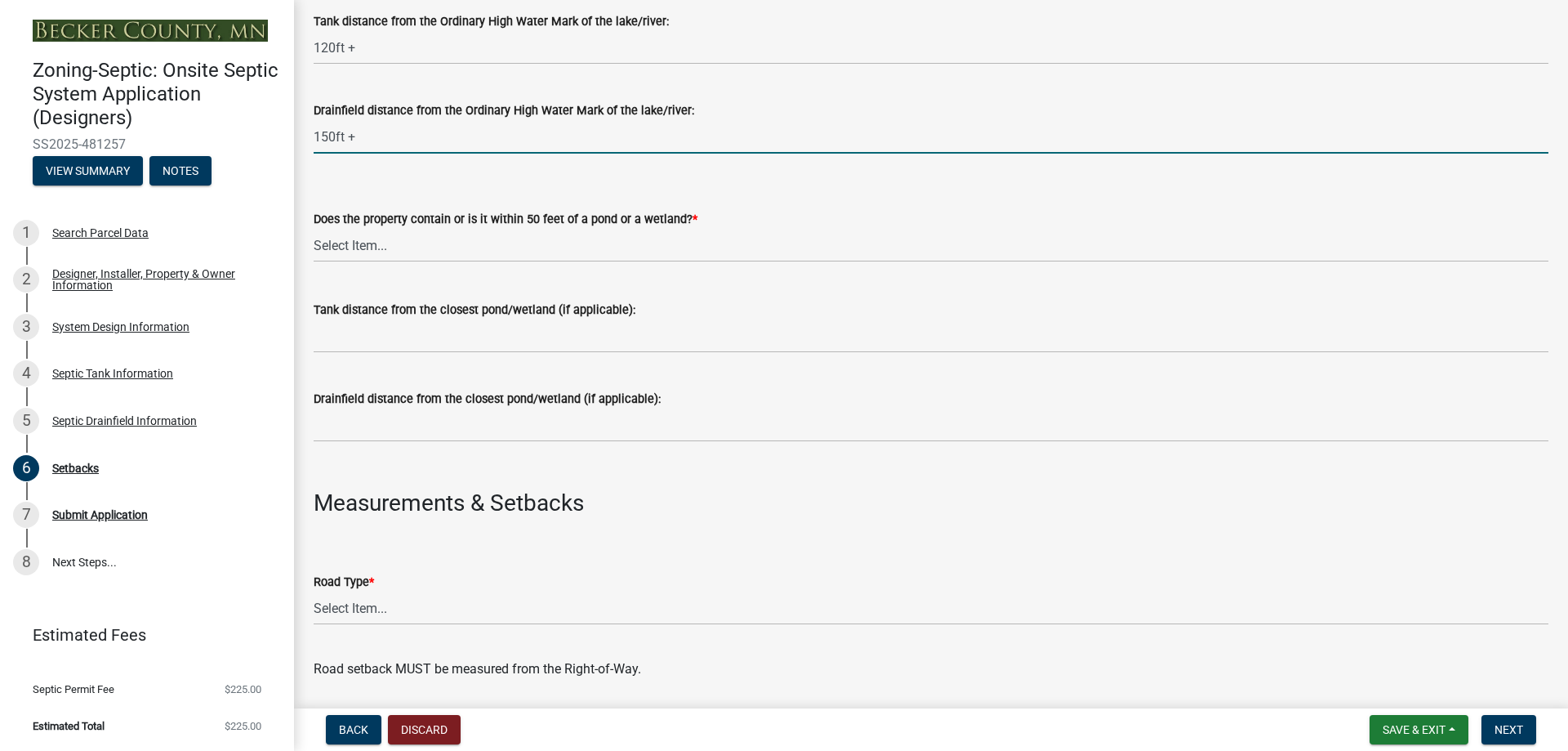
scroll to position [490, 0]
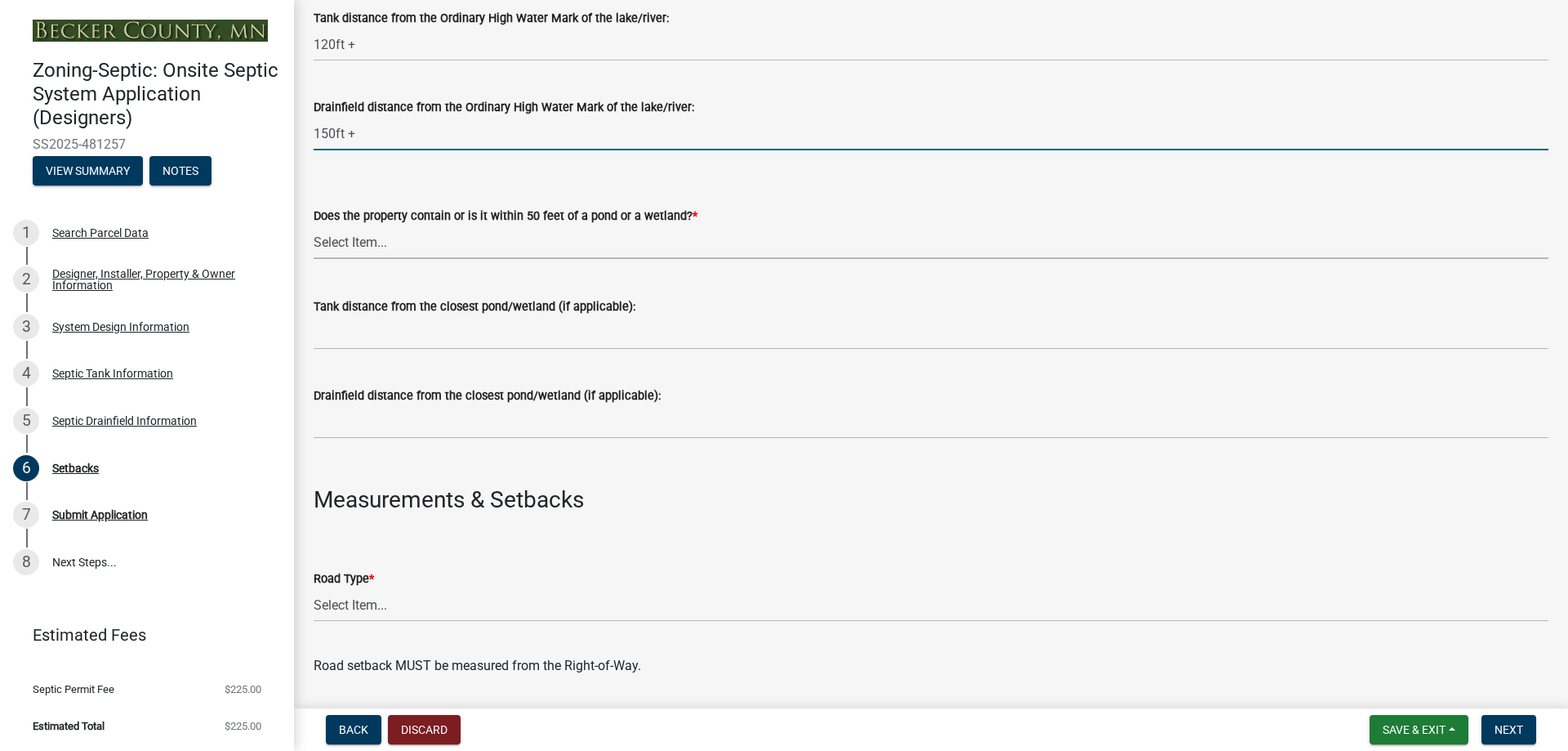
click at [393, 240] on select "Select Item... Yes No" at bounding box center [930, 242] width 1235 height 34
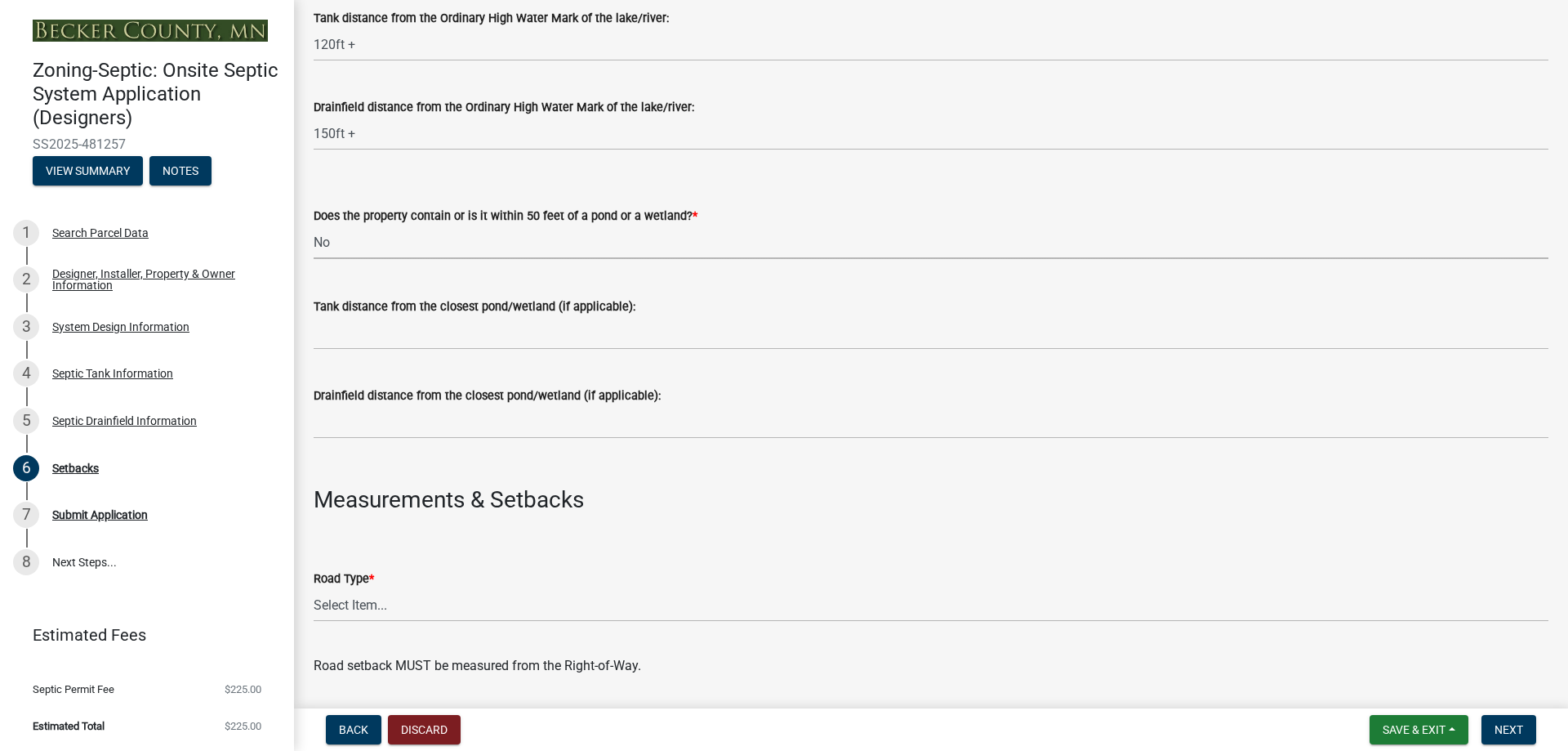
click at [313, 225] on select "Select Item... Yes No" at bounding box center [930, 242] width 1235 height 34
select select "23044af5-43bb-4cf5-8aef-2716db2ce5fc"
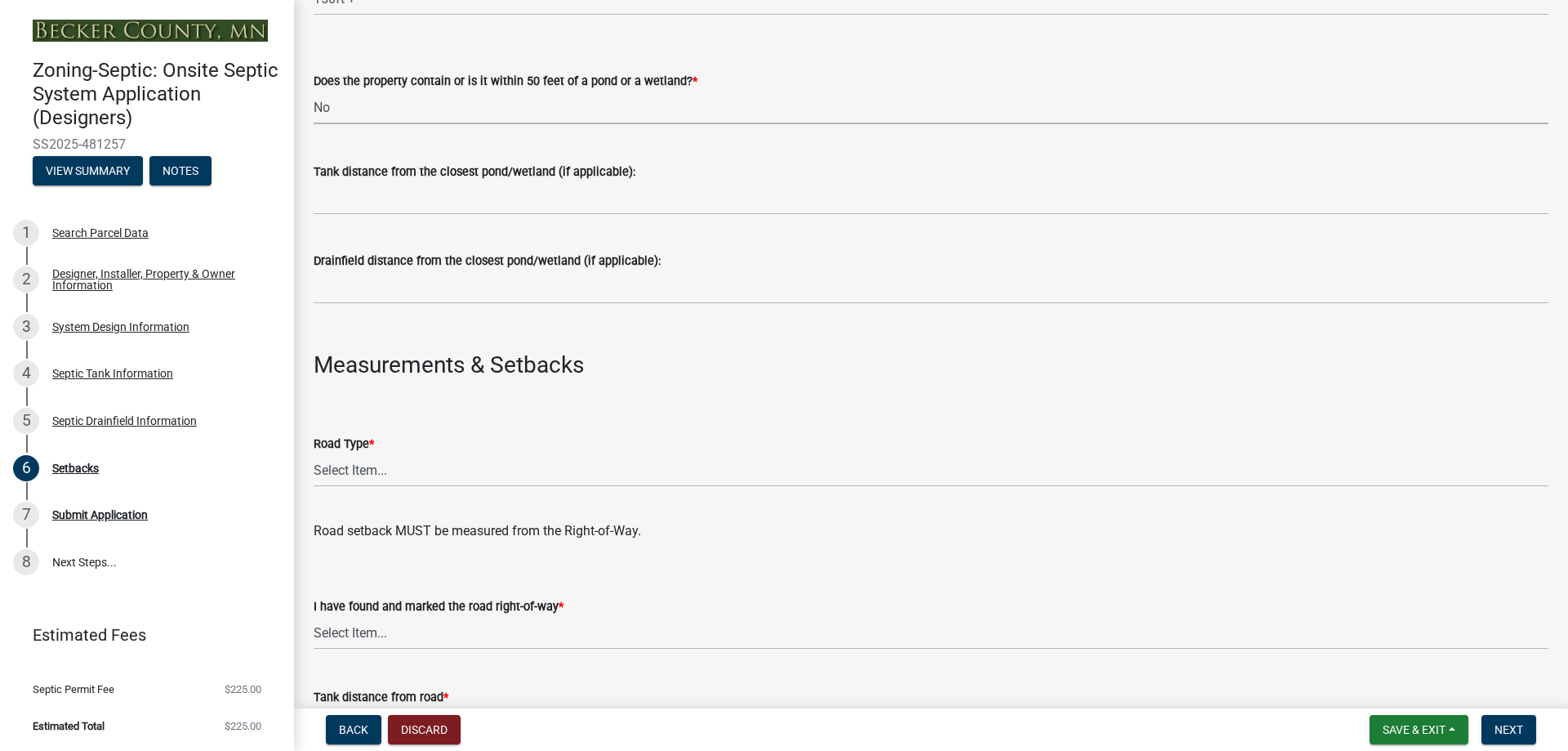
scroll to position [654, 0]
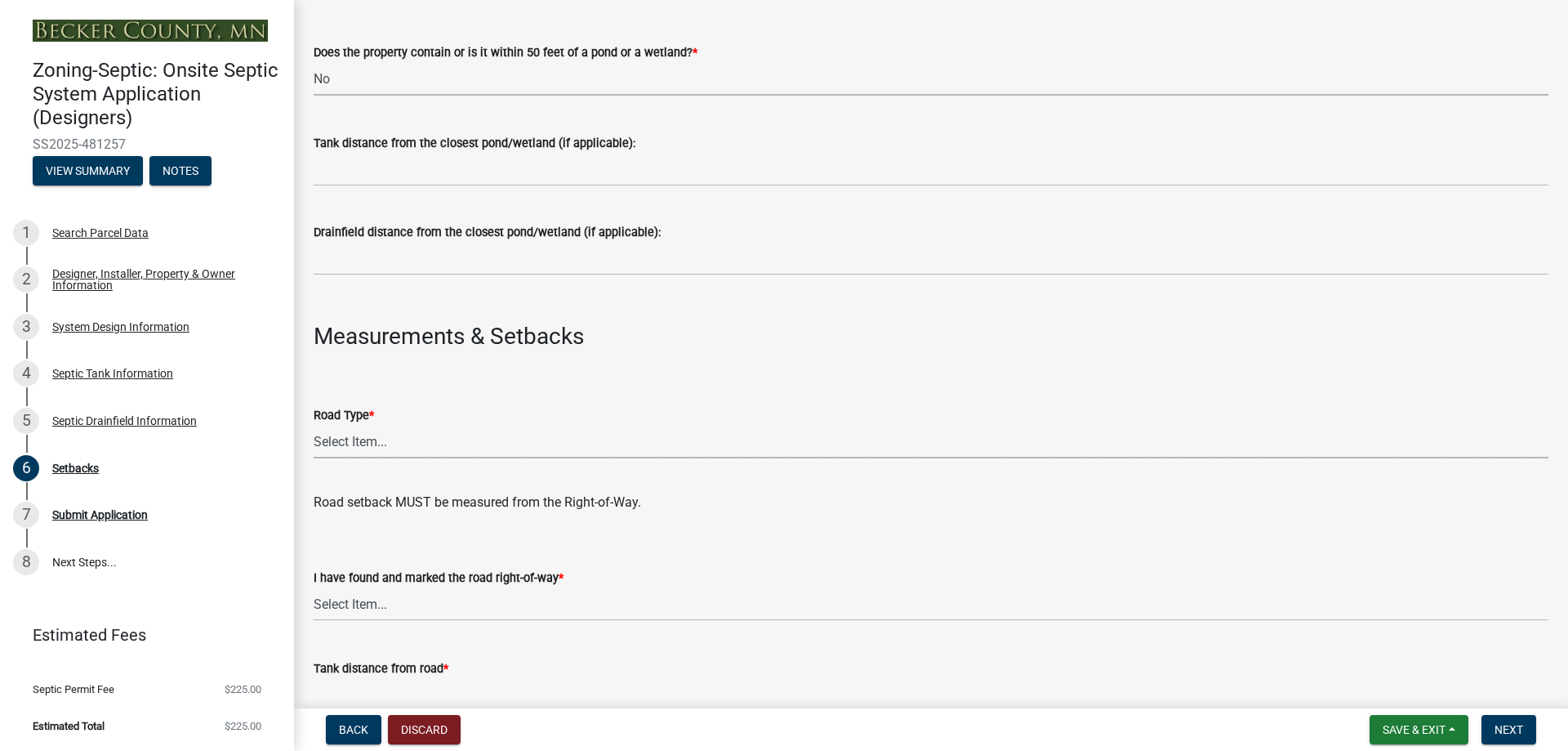
click at [376, 437] on select "Select Item... State County Public / Township Private Easement 4 Lane Highway" at bounding box center [930, 442] width 1235 height 34
click at [313, 425] on select "Select Item... State County Public / Township Private Easement 4 Lane Highway" at bounding box center [930, 442] width 1235 height 34
select select "21af9b93-f494-48c6-91ae-235d36c6c939"
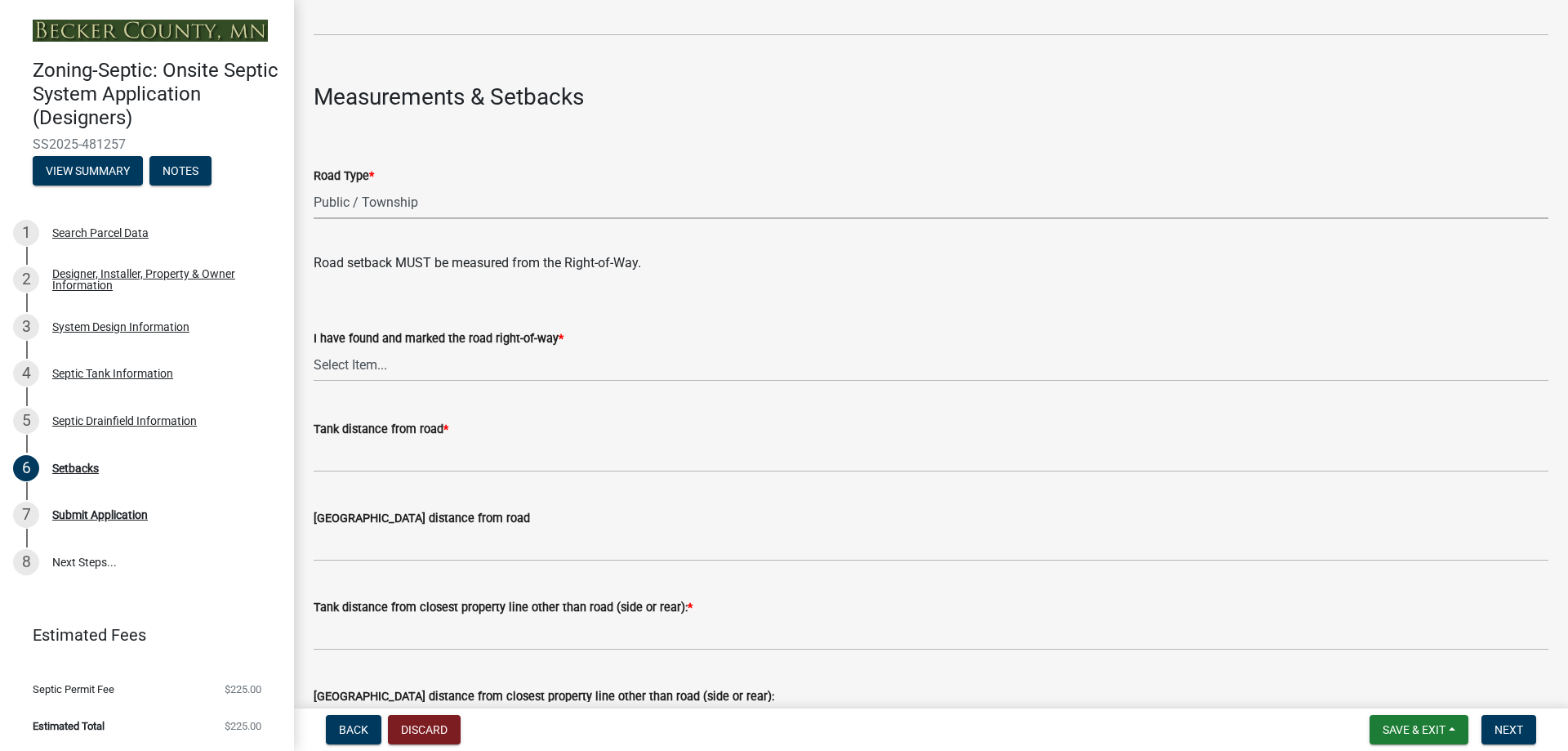
scroll to position [899, 0]
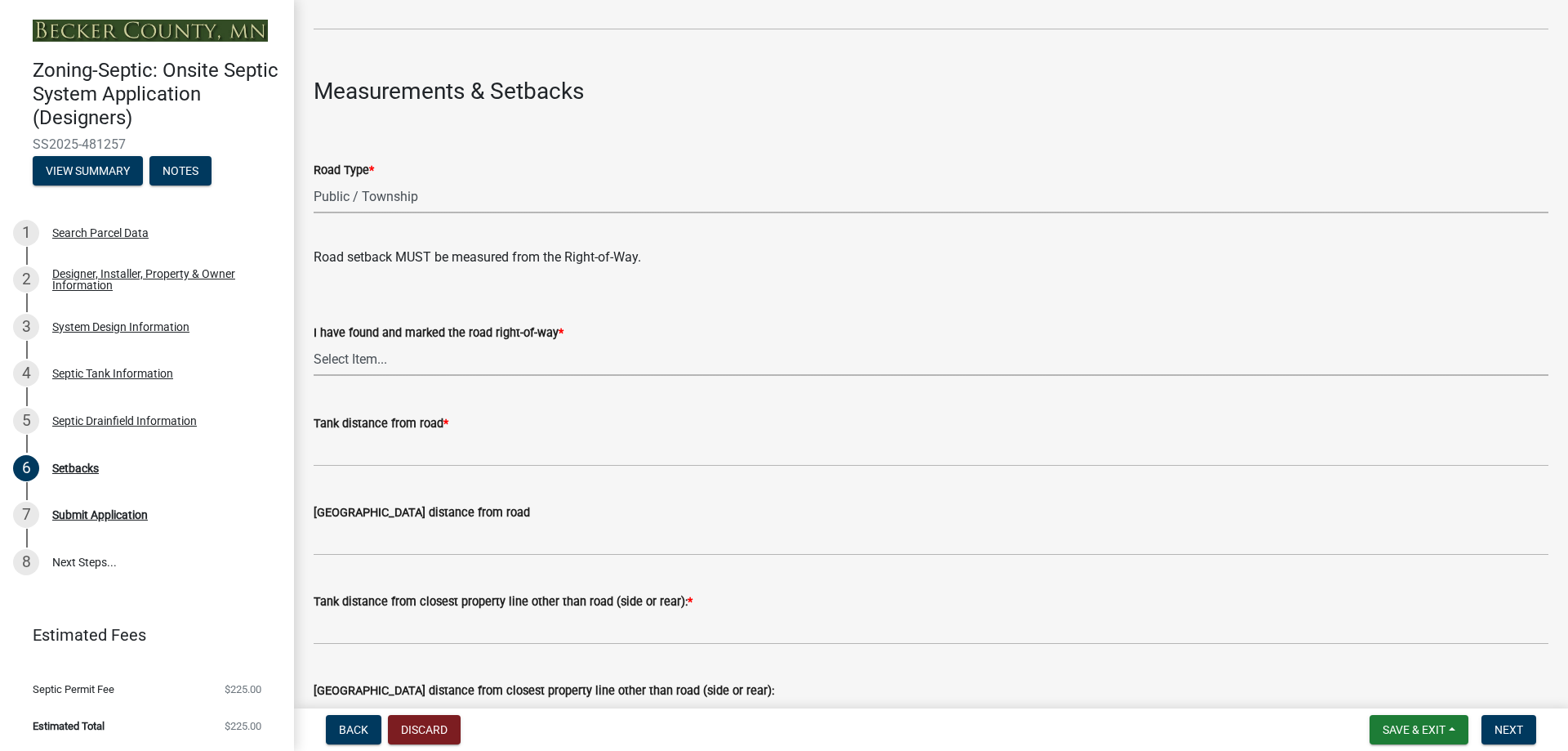
click at [379, 359] on select "Select Item... Yes No" at bounding box center [930, 359] width 1235 height 34
click at [313, 342] on select "Select Item... Yes No" at bounding box center [930, 359] width 1235 height 34
select select "2c0c9673-cfd8-4d5e-8ea6-73593e257713"
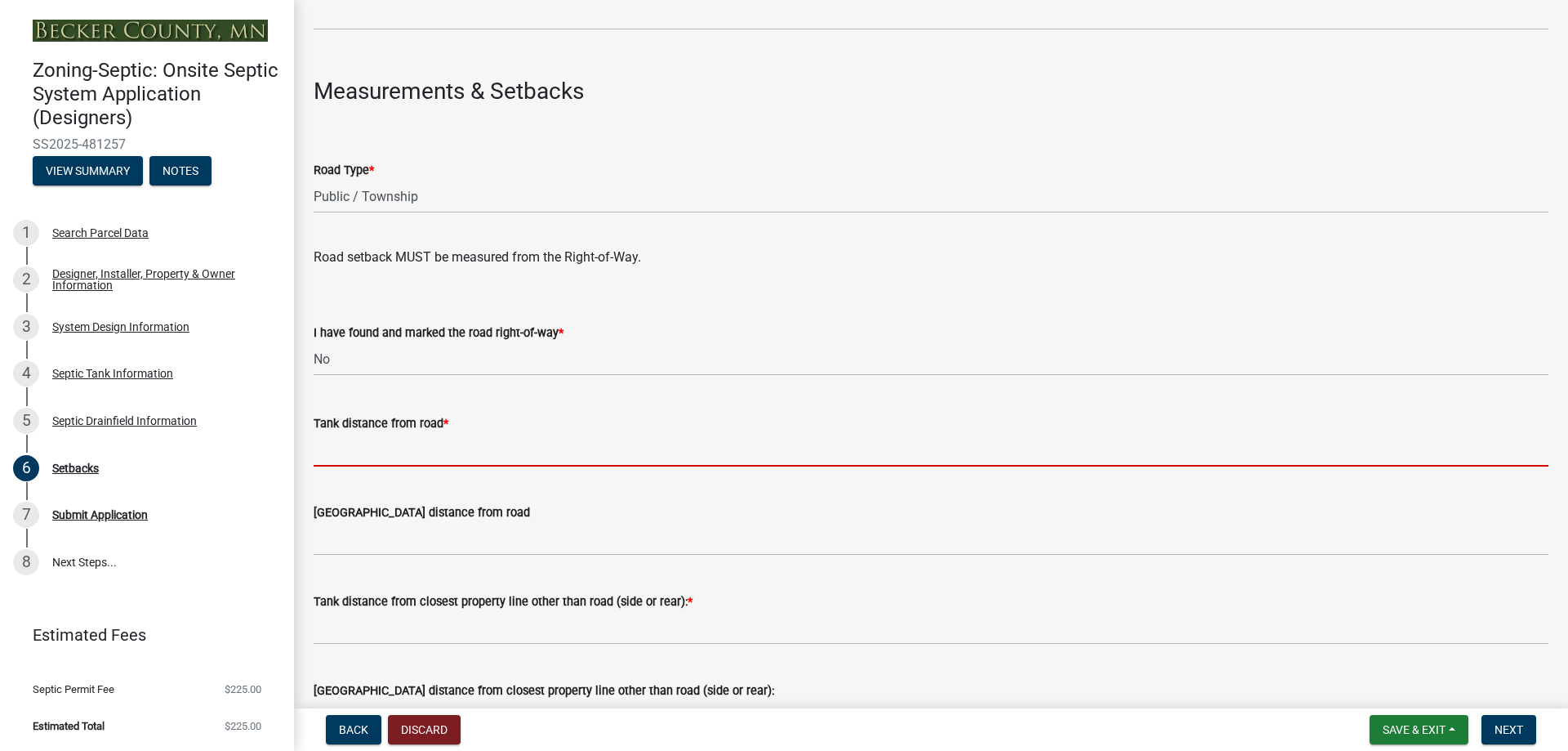
click at [419, 447] on input "Tank distance from road *" at bounding box center [930, 450] width 1235 height 34
type input "100ft +"
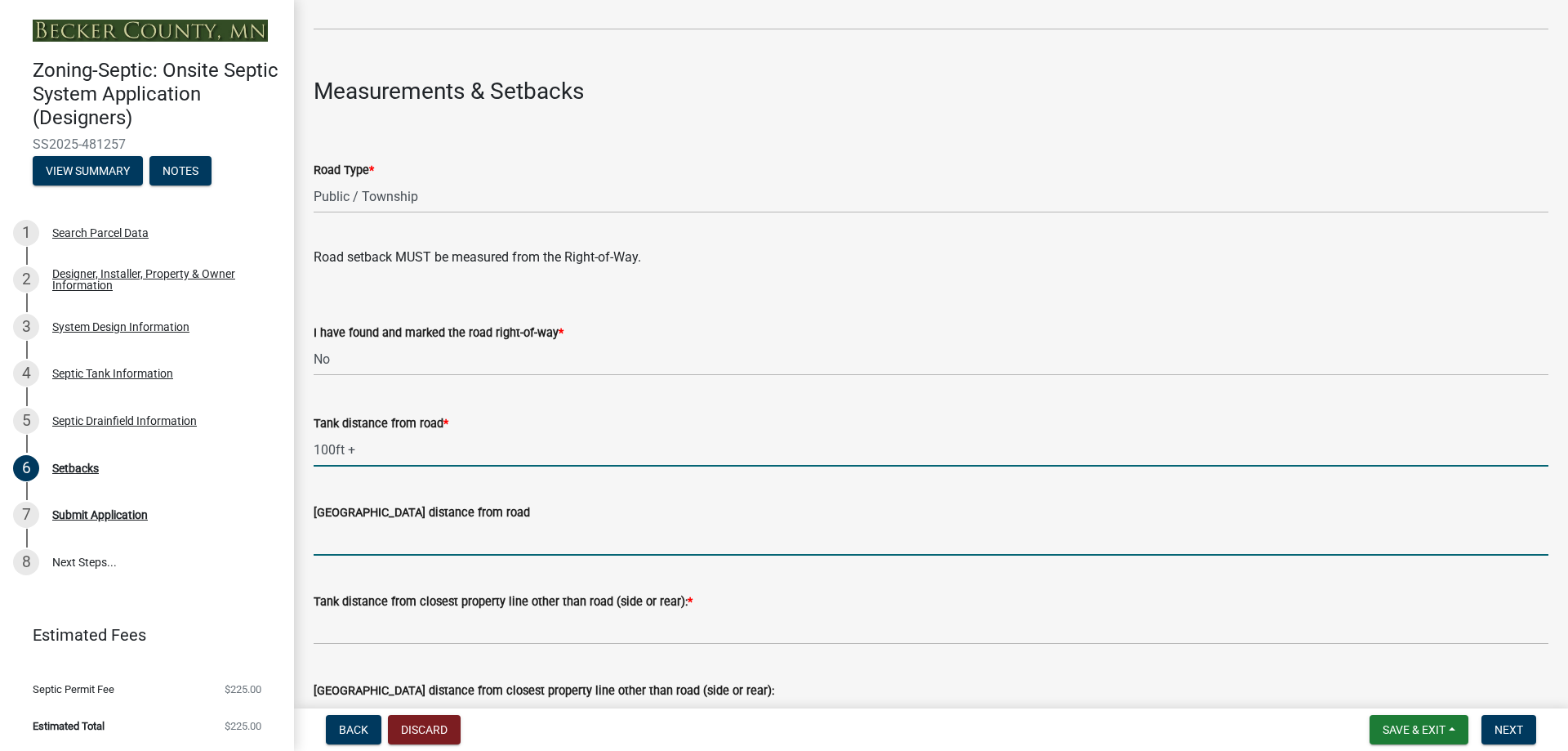
click at [370, 541] on input "Drainfield distance from road" at bounding box center [930, 539] width 1235 height 34
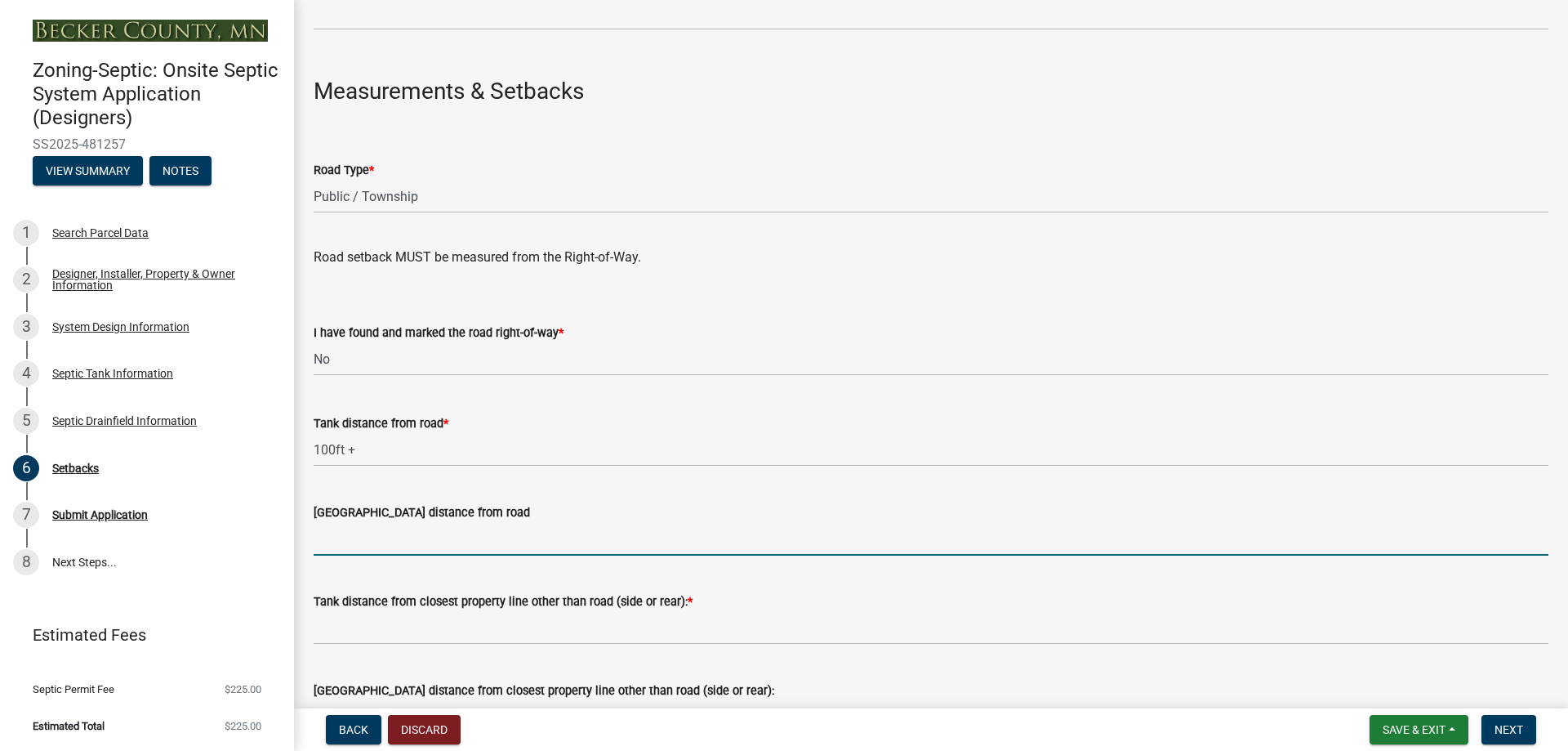
type input "100ft +"
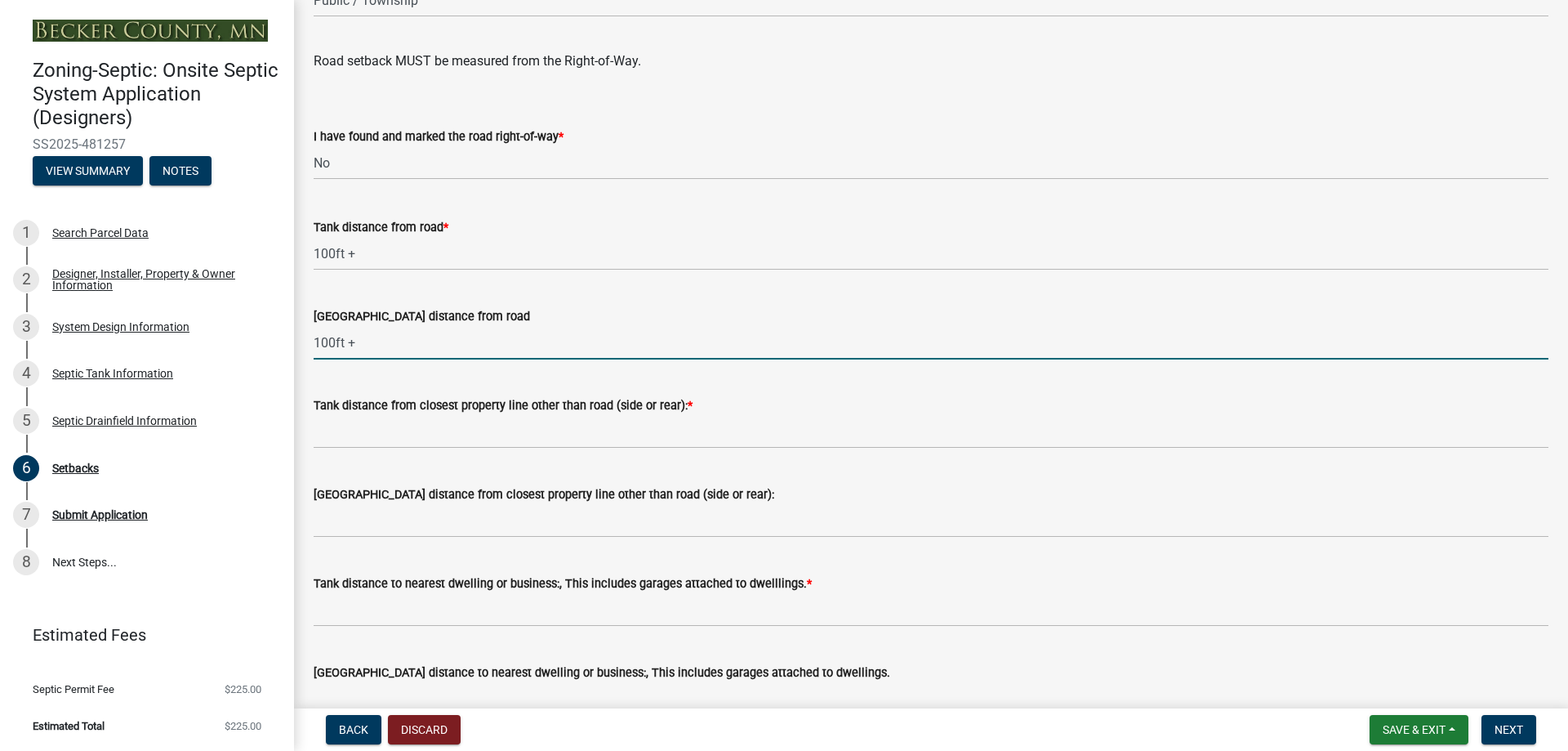
scroll to position [1144, 0]
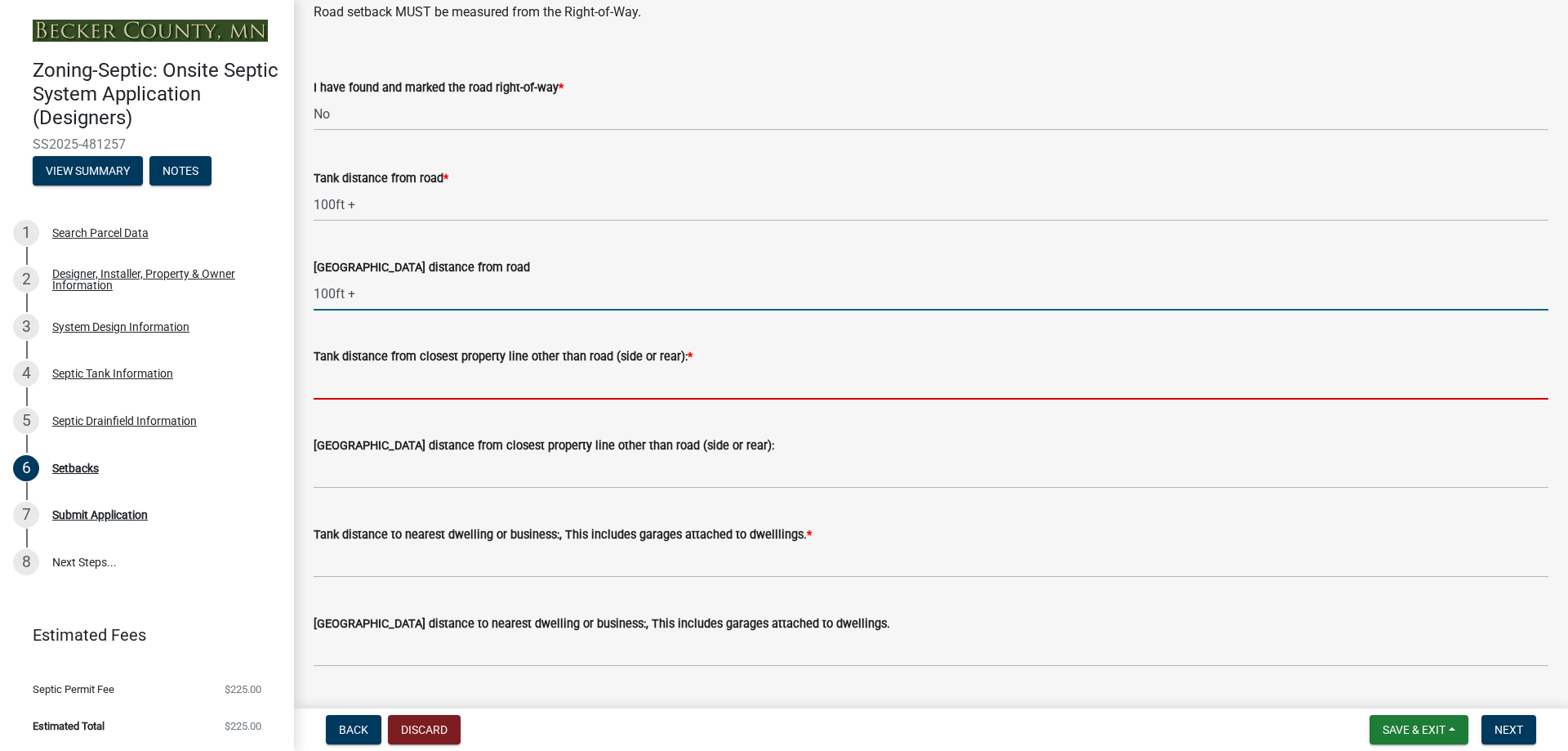
click at [374, 385] on input "Tank distance from closest property line other than road (side or rear): *" at bounding box center [930, 383] width 1235 height 34
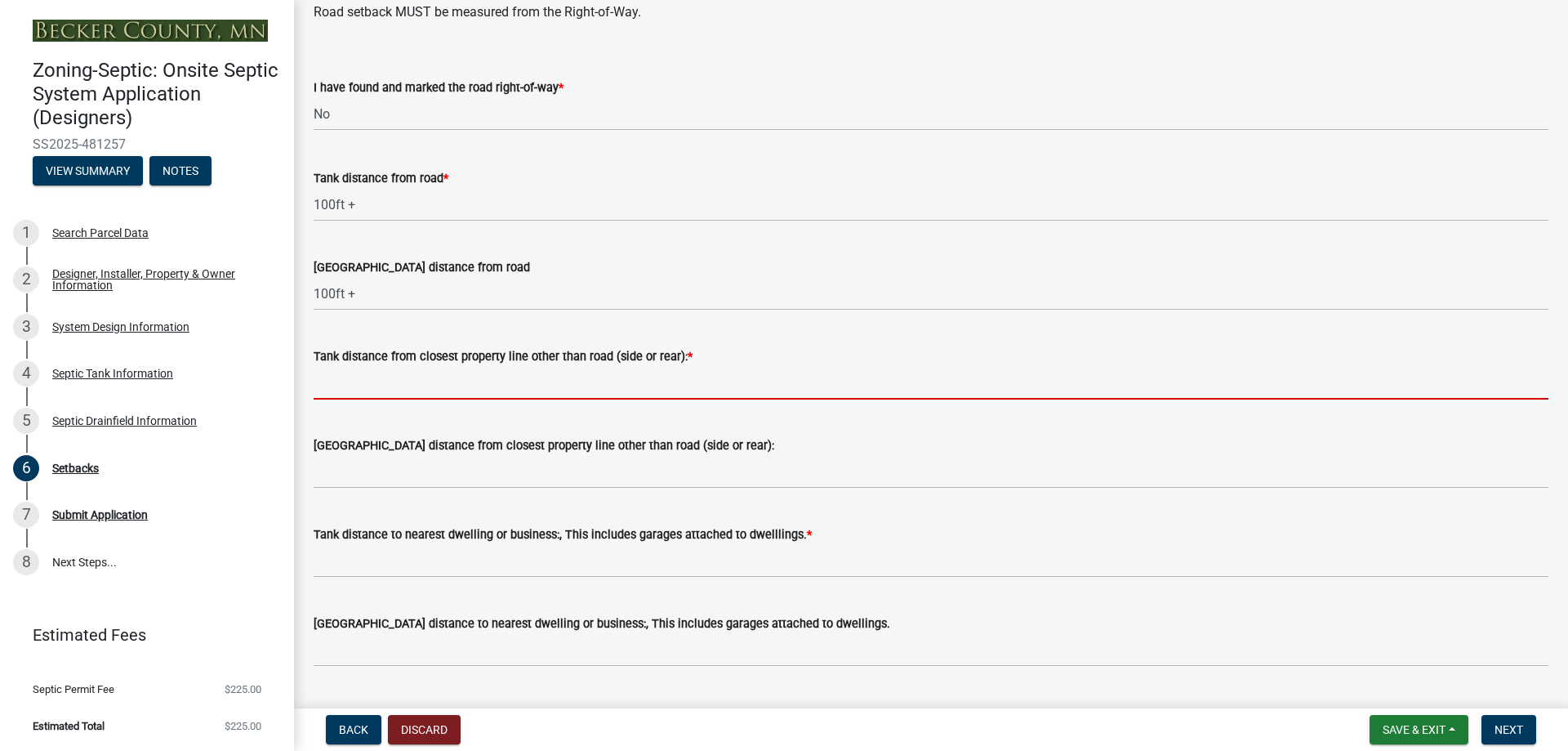
type input "10ft+"
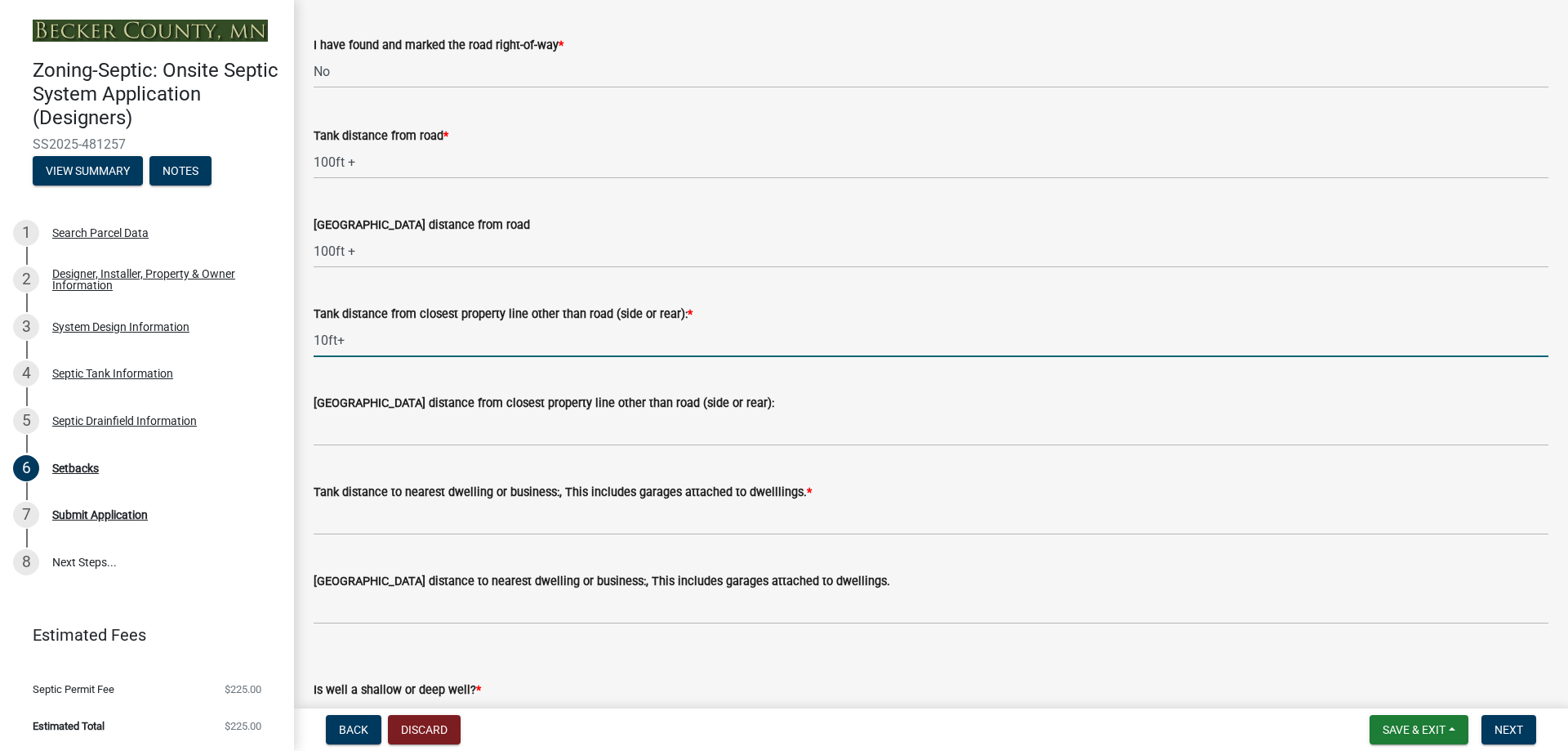
scroll to position [1226, 0]
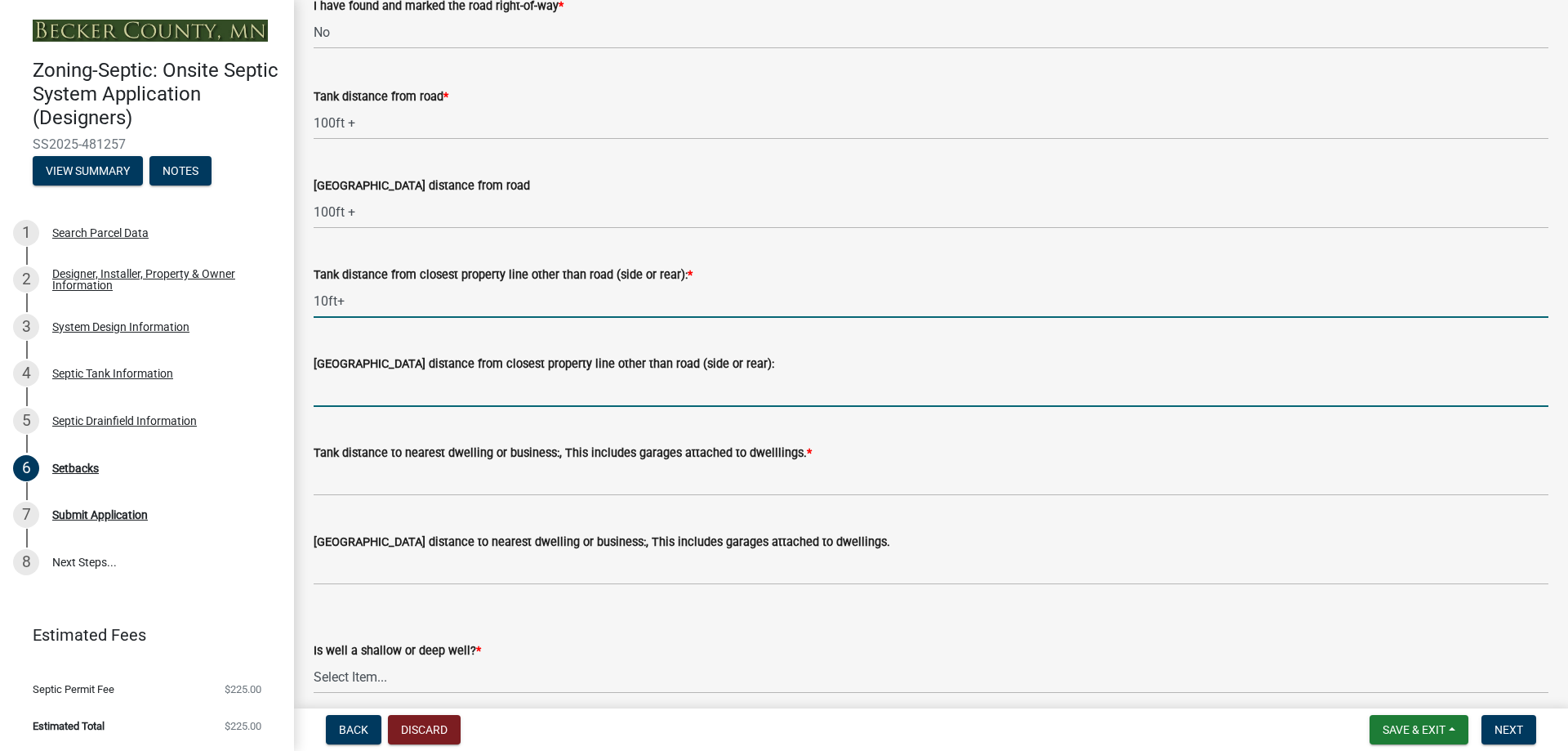
click at [413, 394] on input "Drainfield distance from closest property line other than road (side or rear):" at bounding box center [930, 390] width 1235 height 34
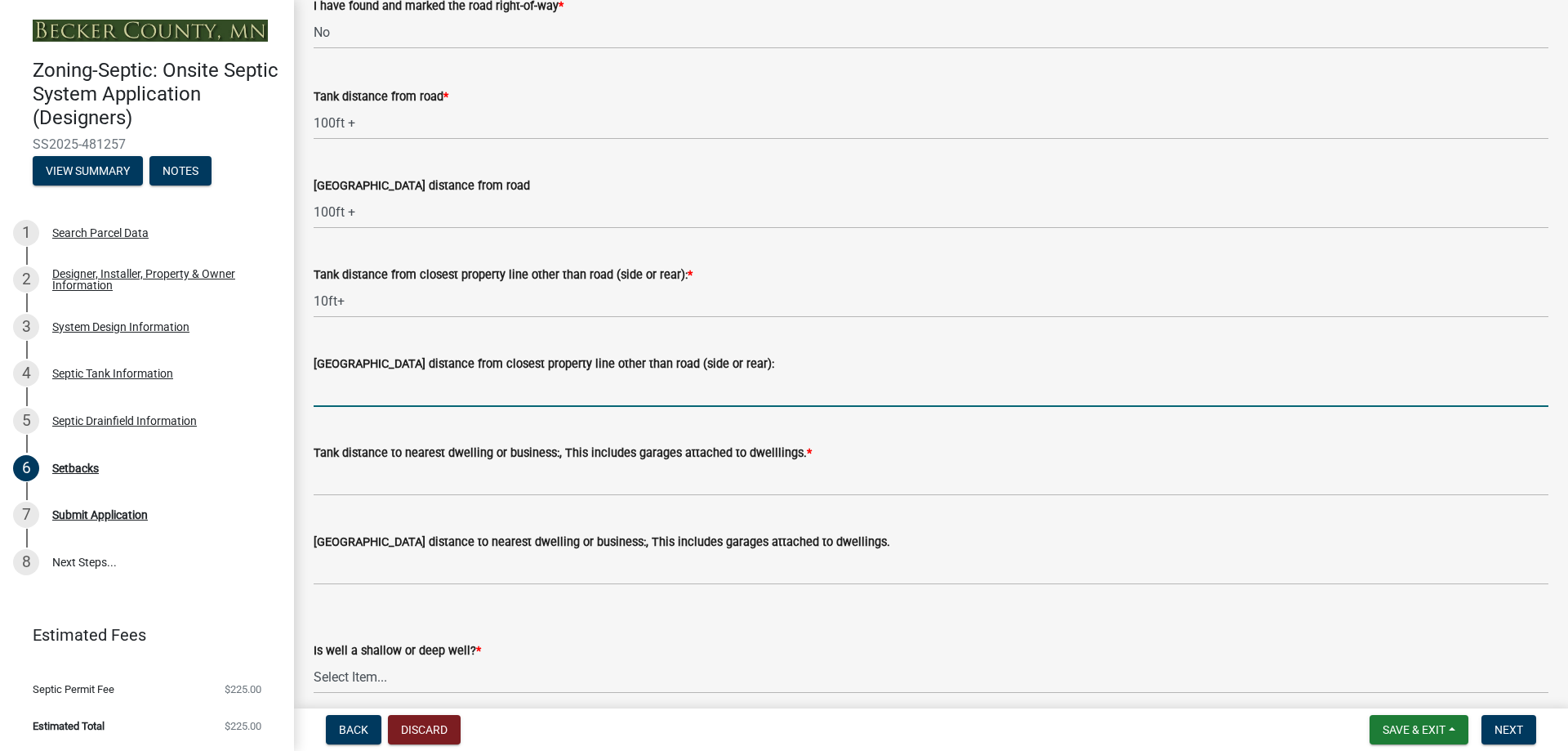
type input "10ft +"
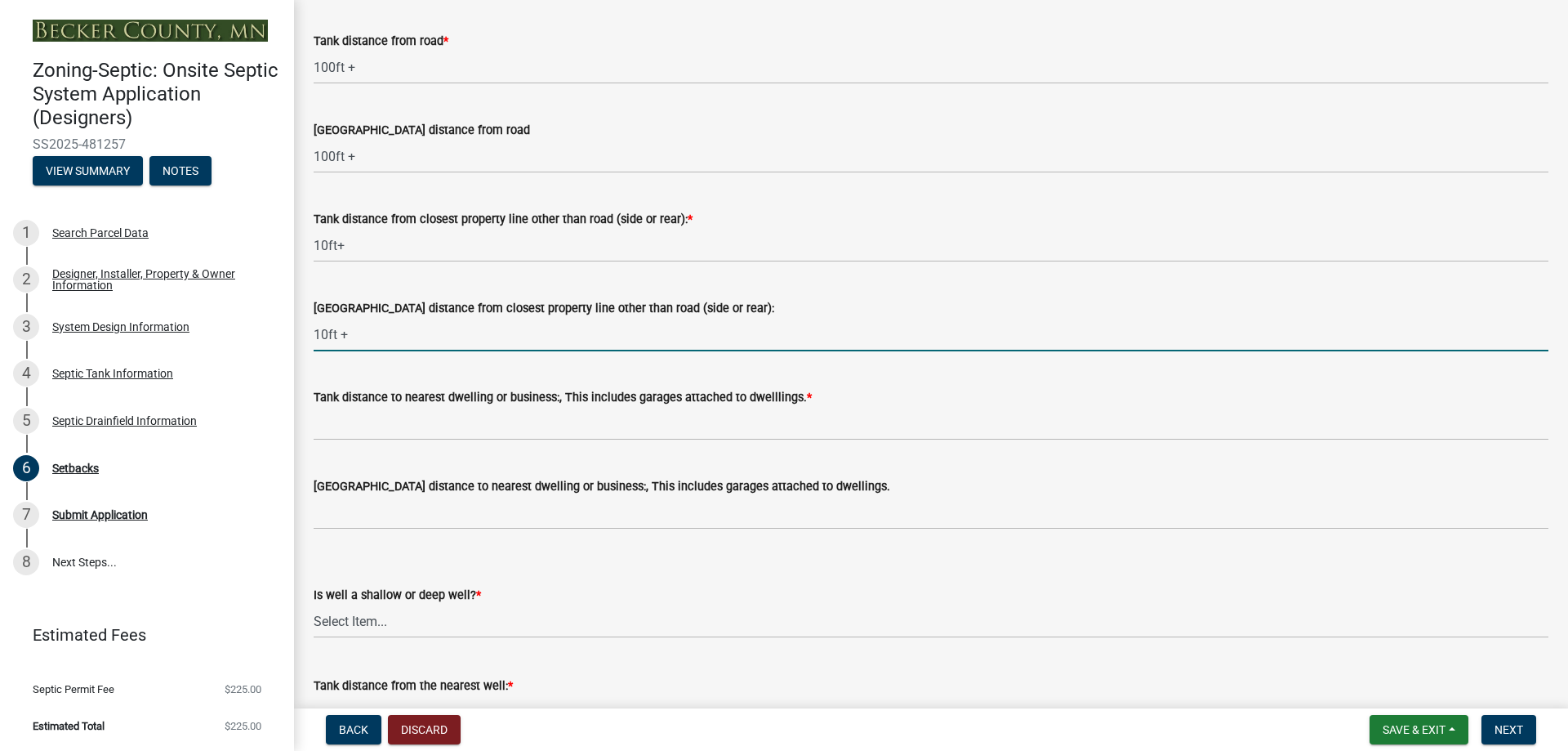
scroll to position [1307, 0]
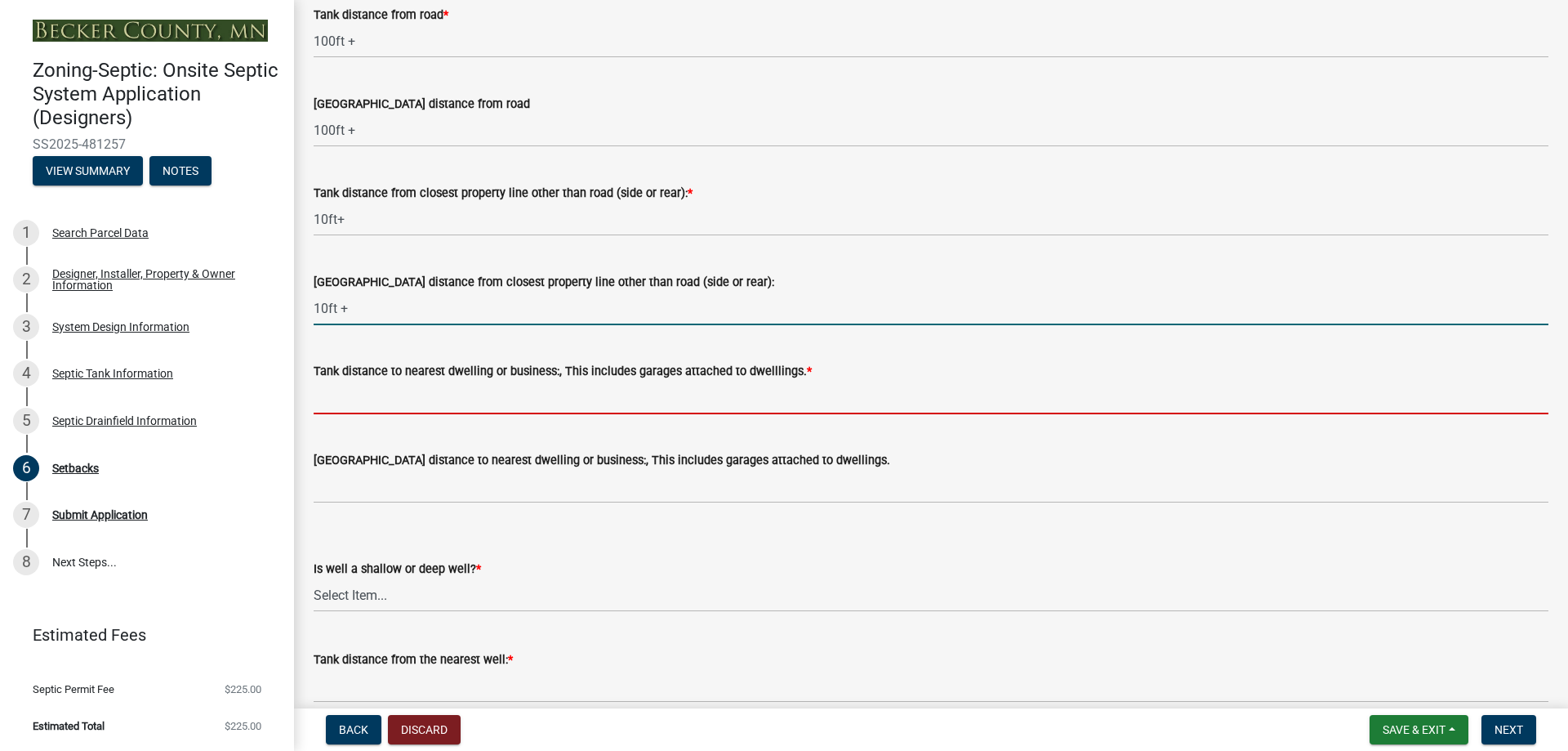
click at [520, 401] on input "Tank distance to nearest dwelling or business:, This includes garages attached …" at bounding box center [930, 397] width 1235 height 34
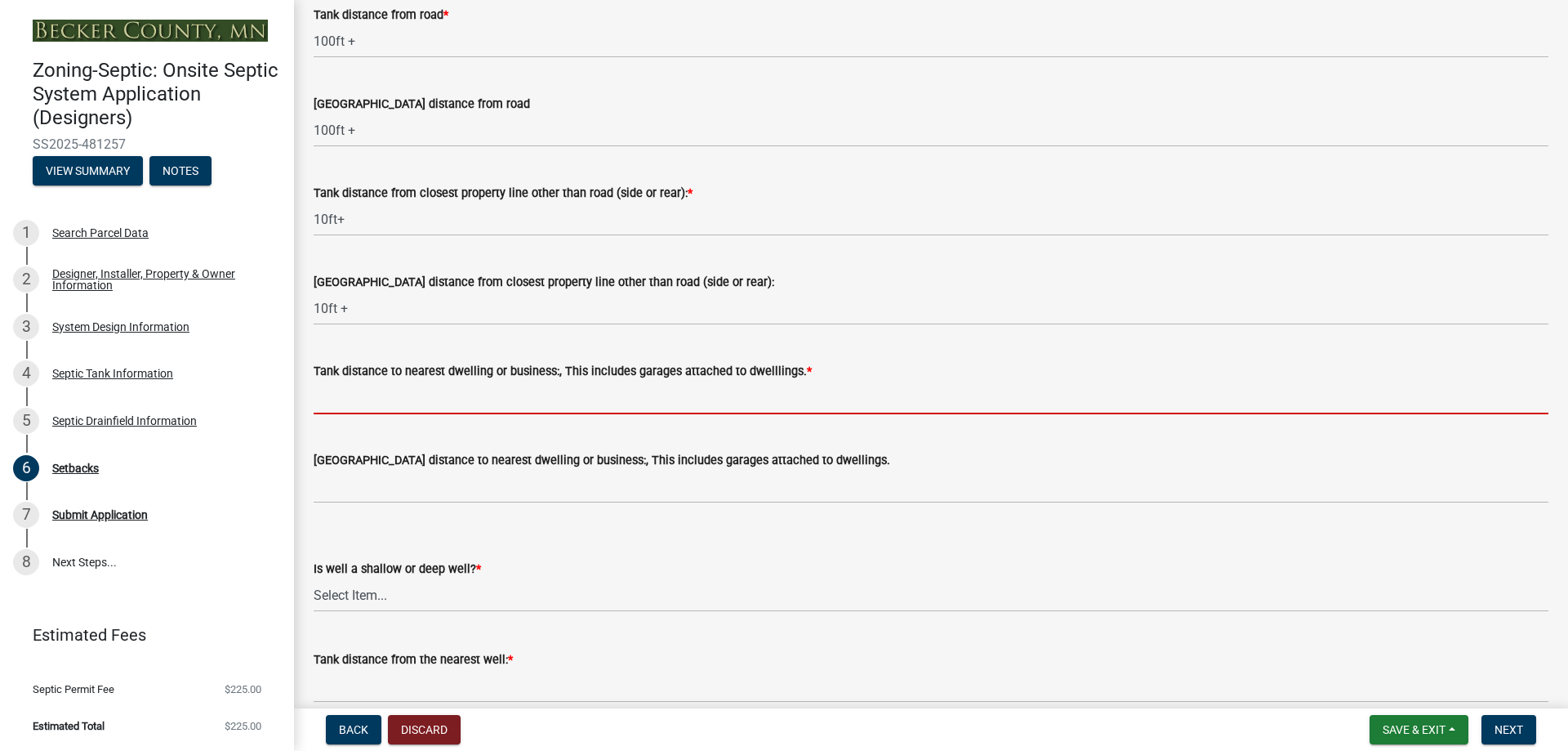
type input "10ft+"
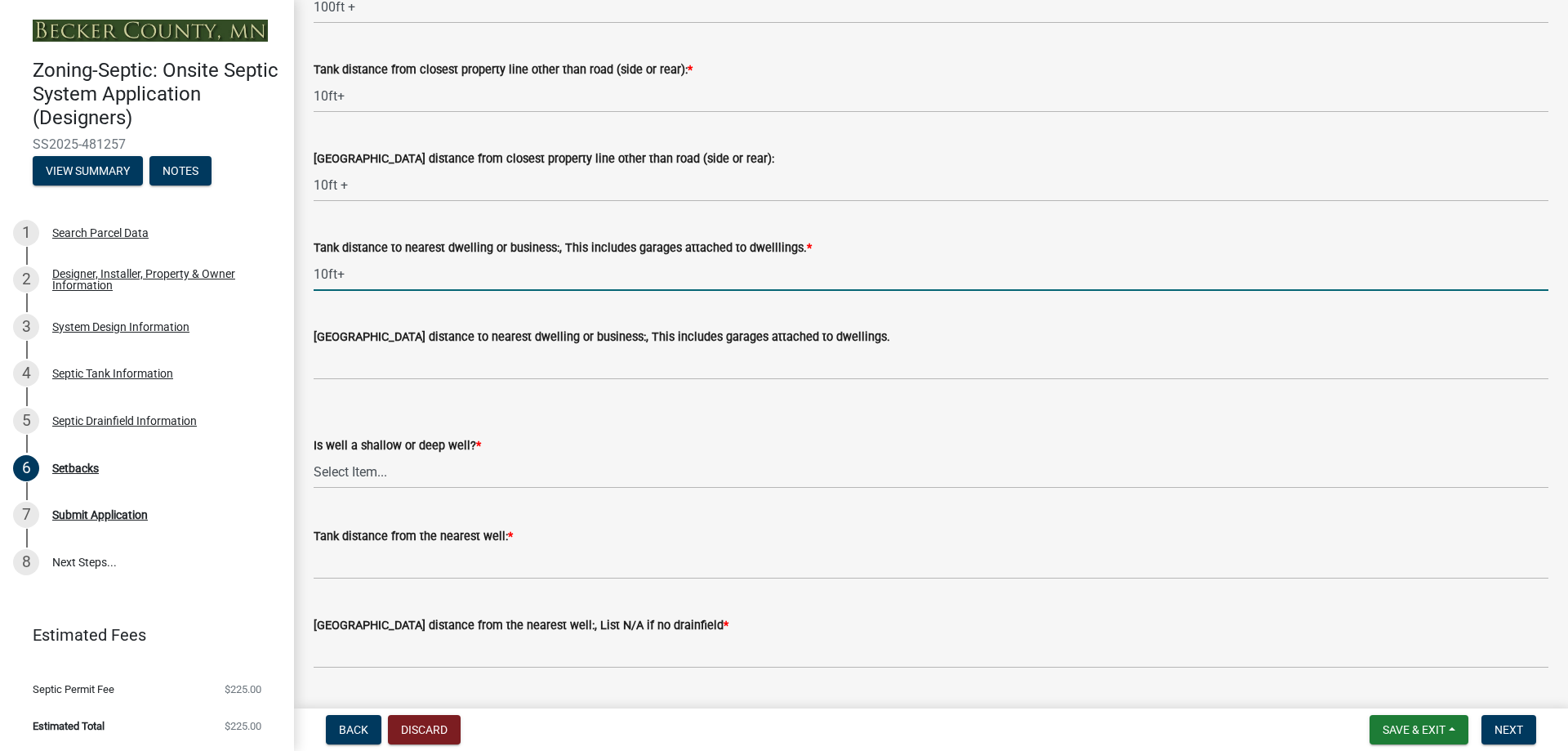
scroll to position [1471, 0]
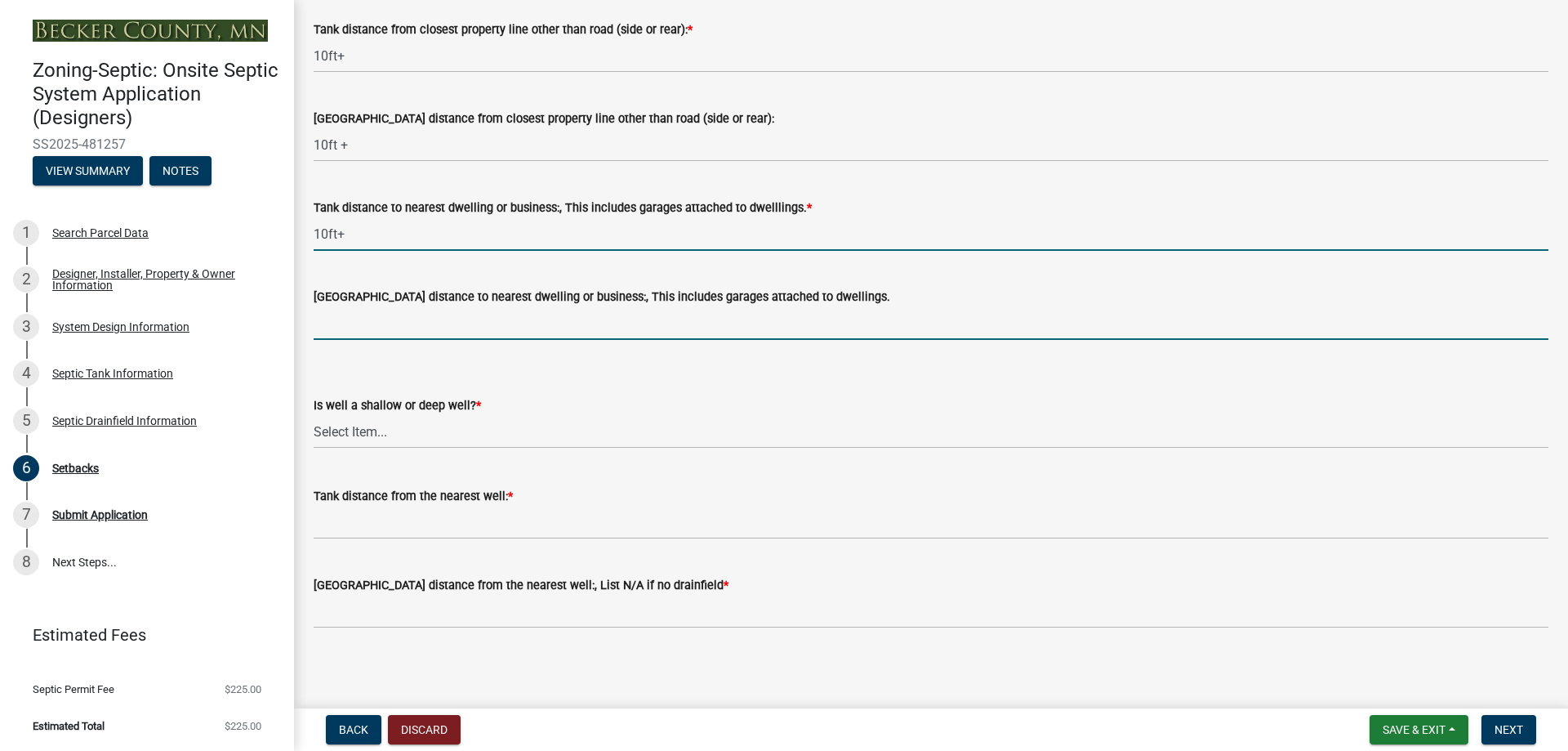
click at [415, 325] on input "Drainfield distance to nearest dwelling or business:, This includes garages att…" at bounding box center [930, 323] width 1235 height 34
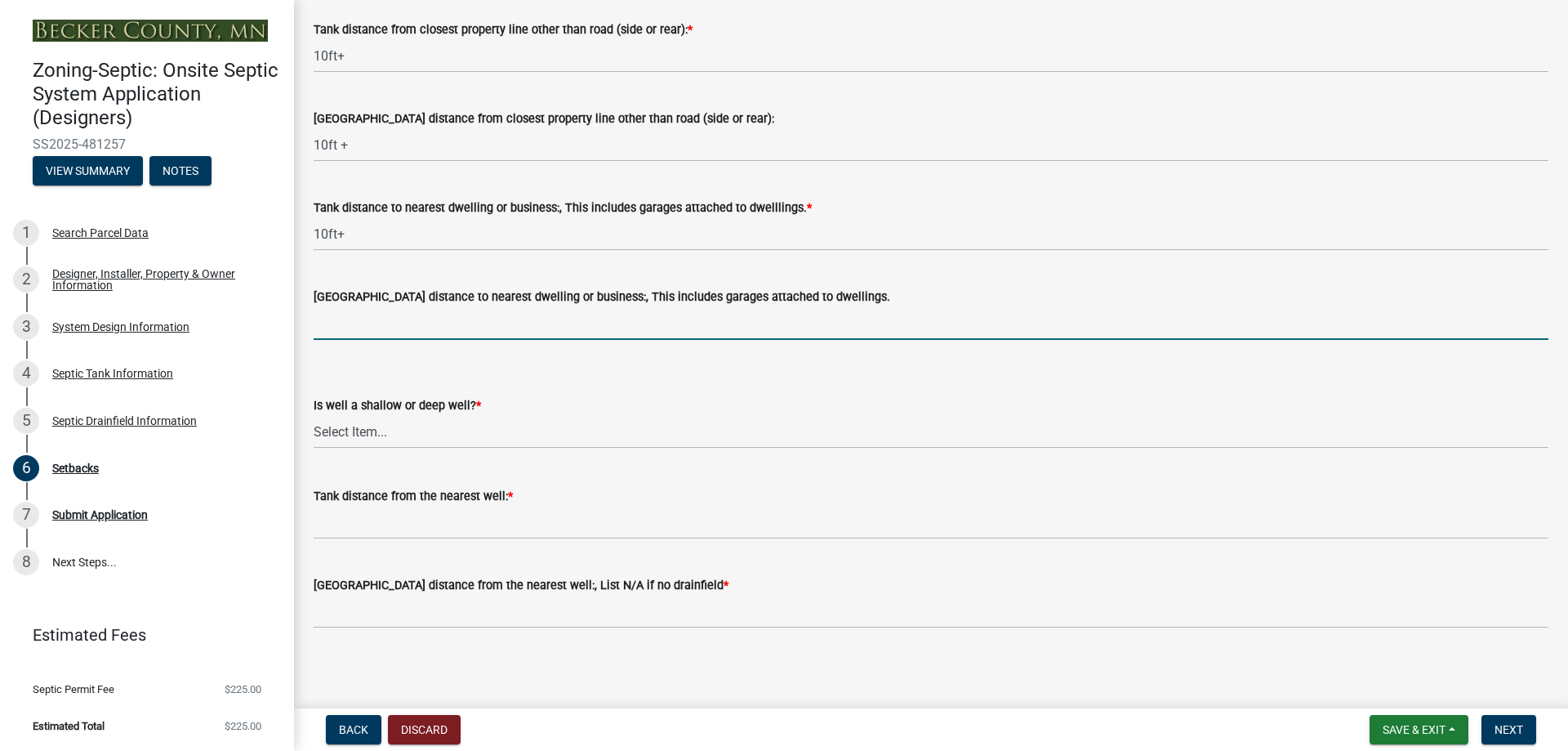
type input "20ft+"
click at [370, 432] on select "Select Item... Deep Well Shallow Well No Well - Connected or to be connected to…" at bounding box center [930, 432] width 1235 height 34
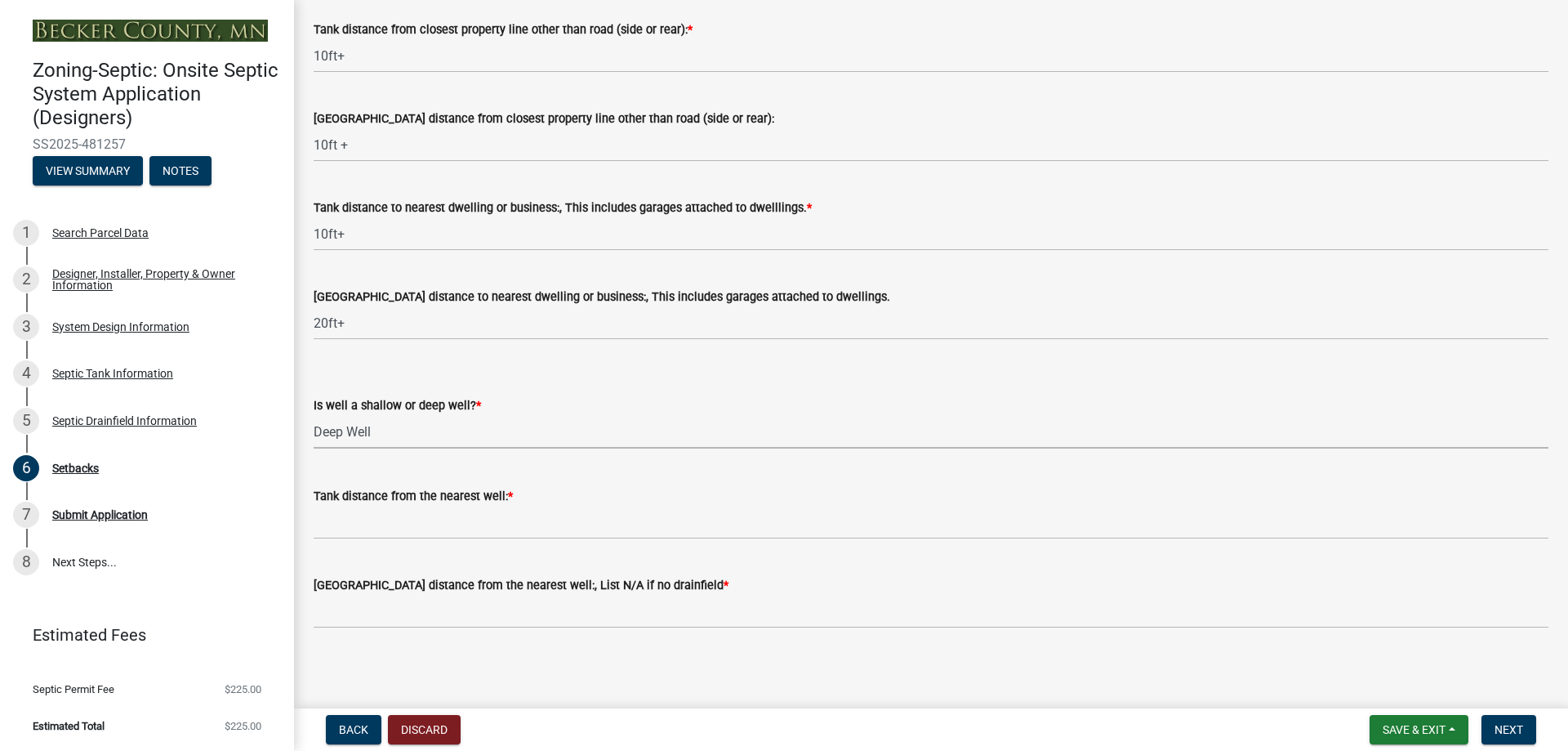
click at [313, 415] on select "Select Item... Deep Well Shallow Well No Well - Connected or to be connected to…" at bounding box center [930, 432] width 1235 height 34
select select "cf78f1da-f066-4305-88a2-864abad1fa52"
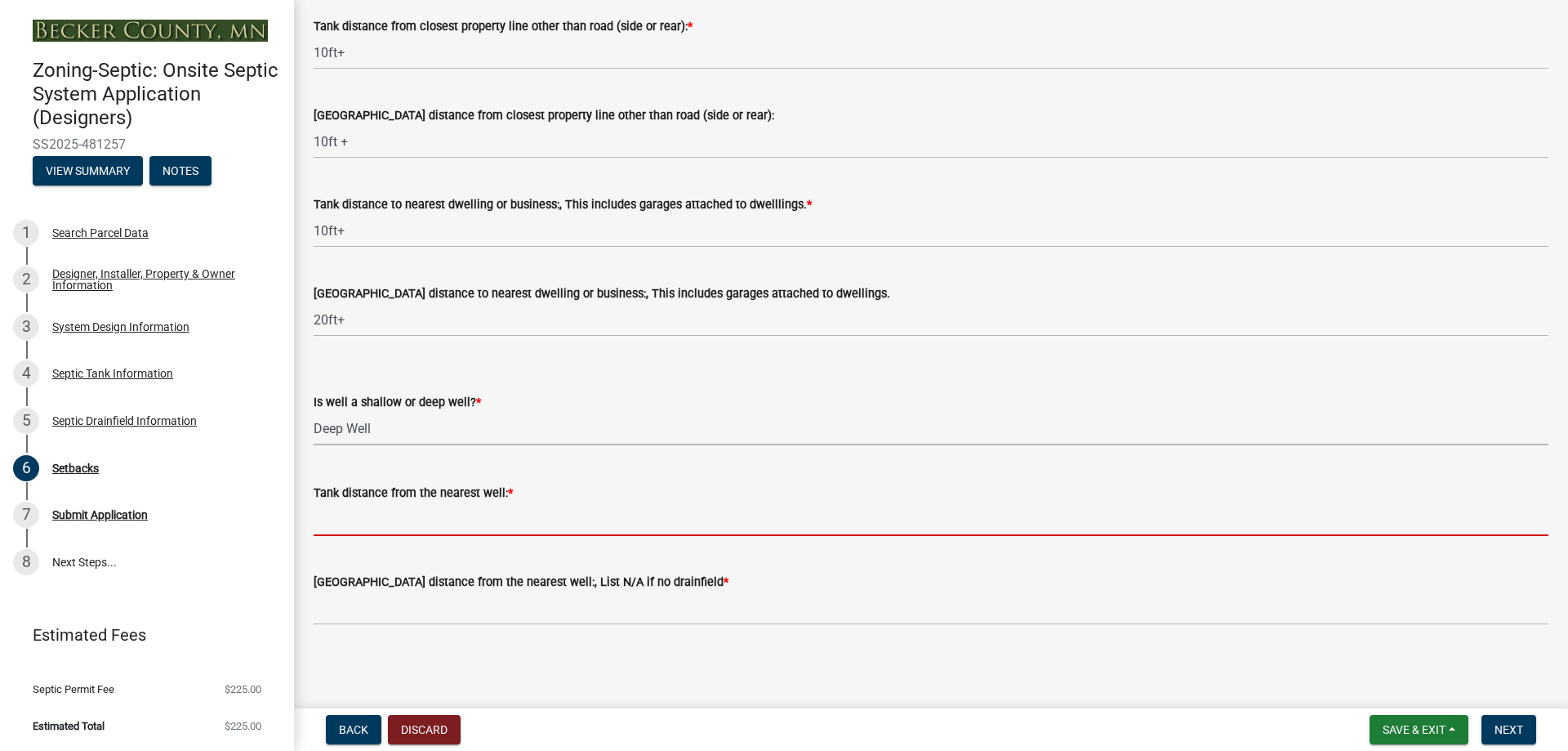
click at [393, 527] on input "Tank distance from the nearest well: *" at bounding box center [930, 519] width 1235 height 34
type input "50ft+"
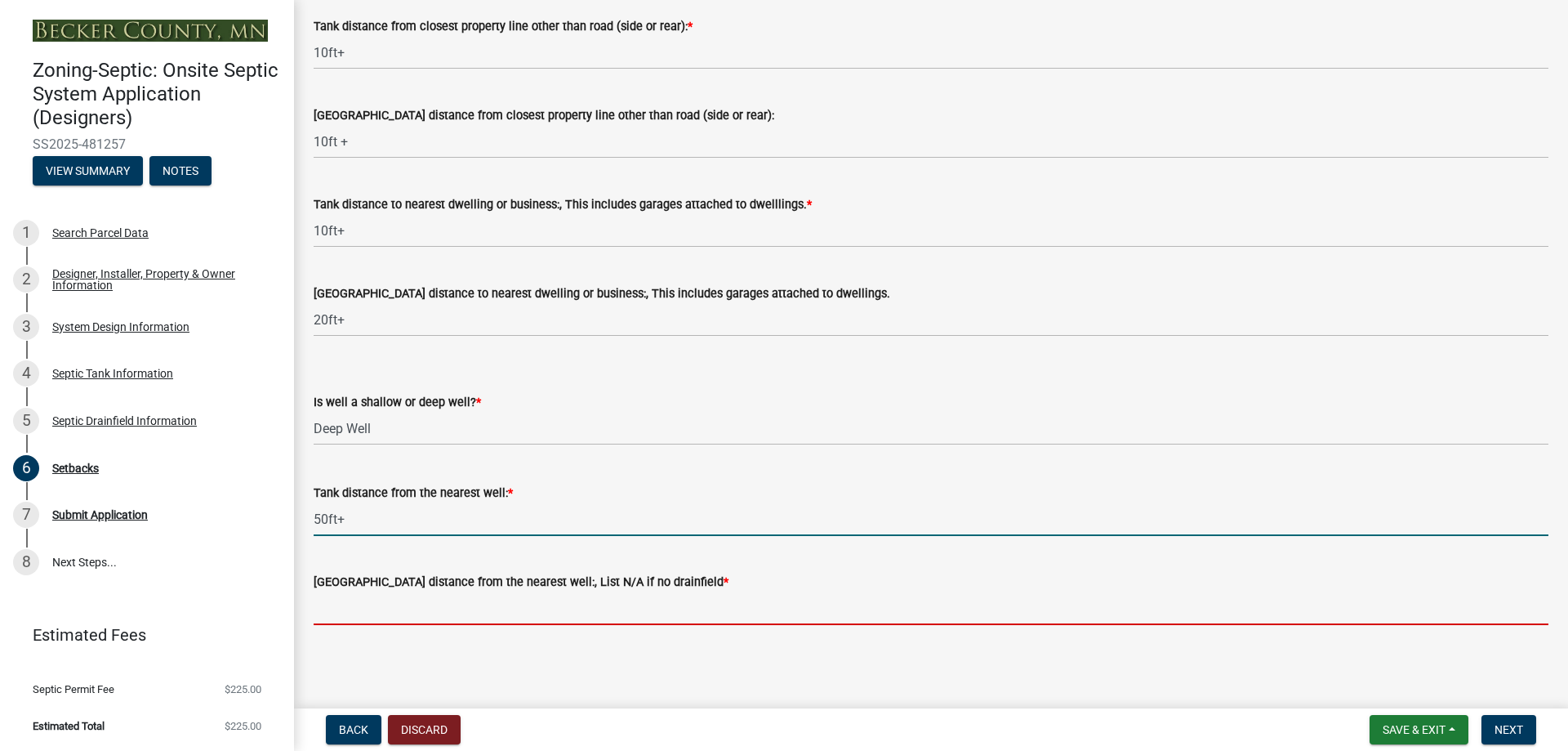
click at [429, 617] on input "Drainfield distance from the nearest well:, List N/A if no drainfield *" at bounding box center [930, 608] width 1235 height 34
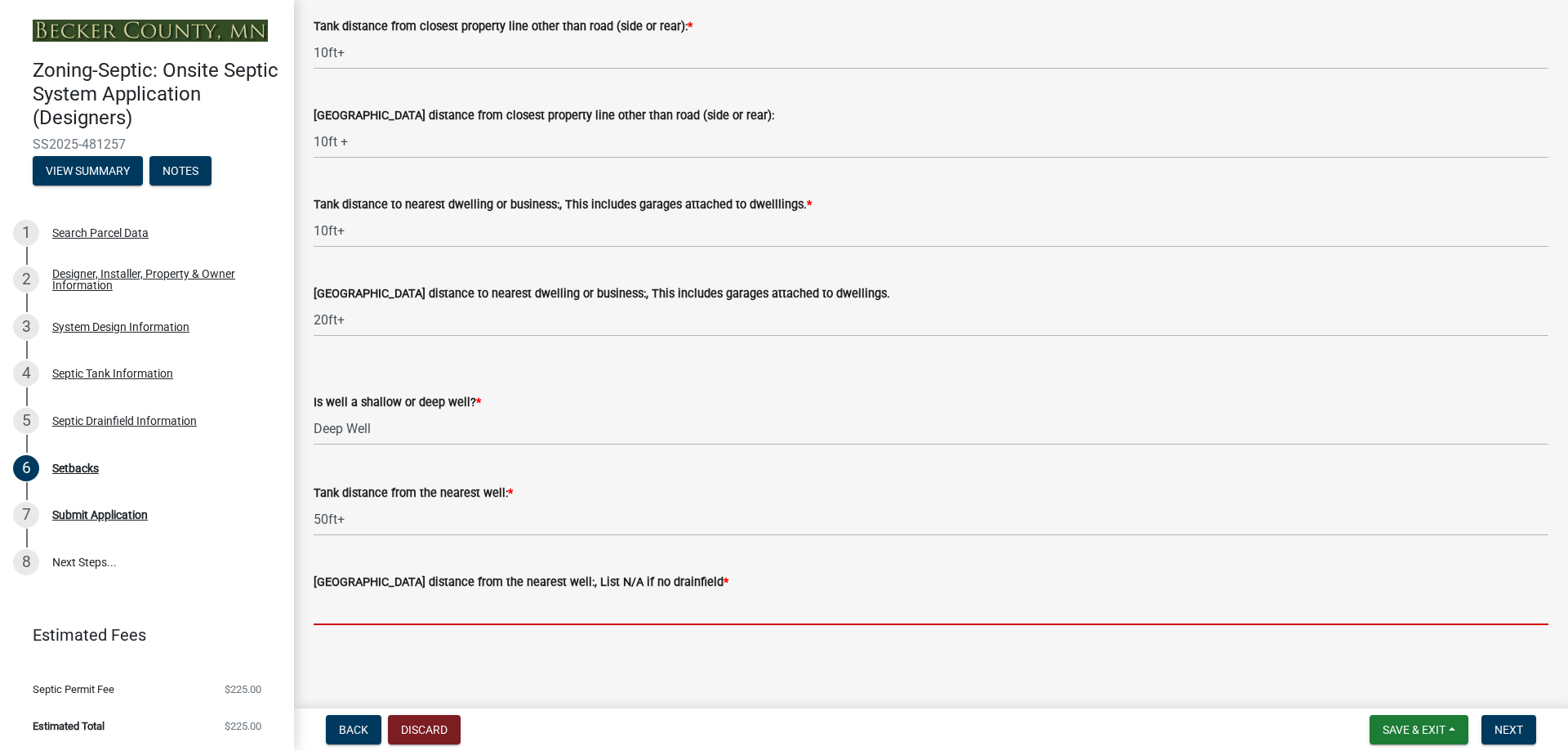
type input "50ft+"
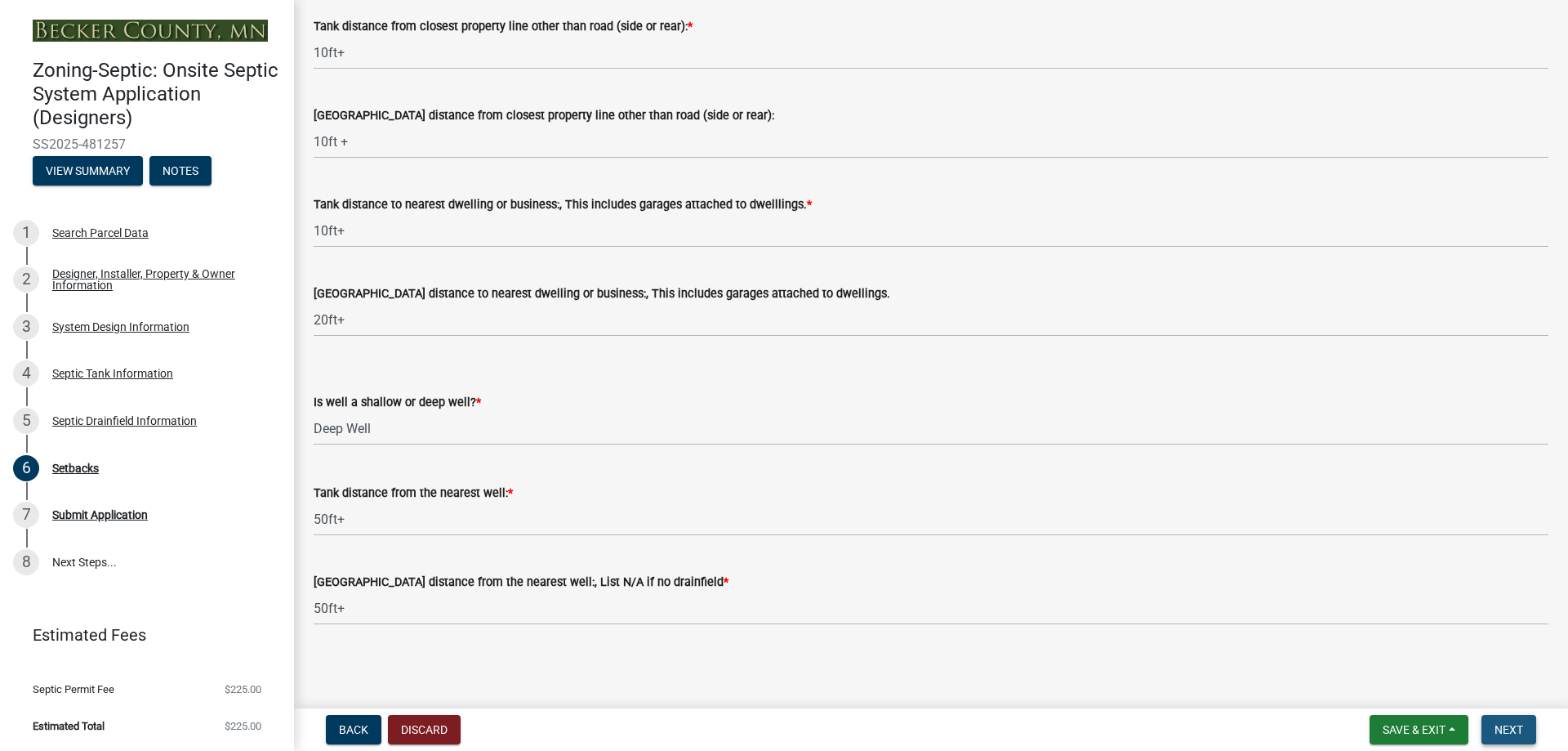
click at [1505, 727] on span "Next" at bounding box center [1509, 730] width 29 height 13
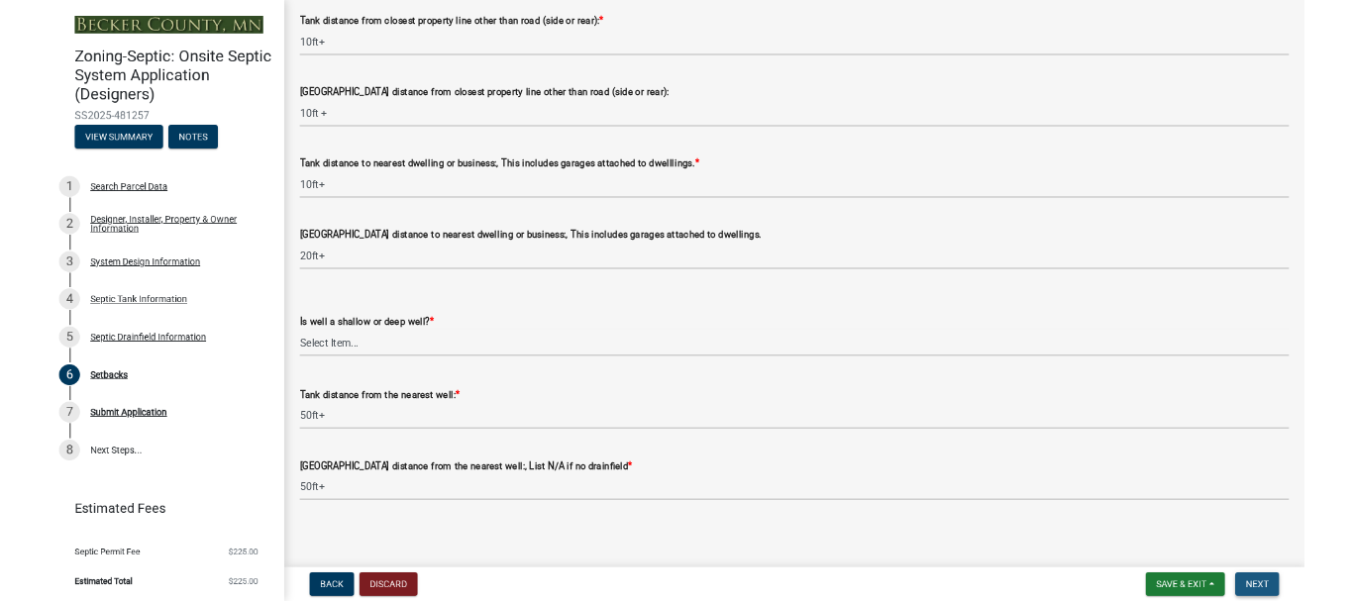
scroll to position [0, 0]
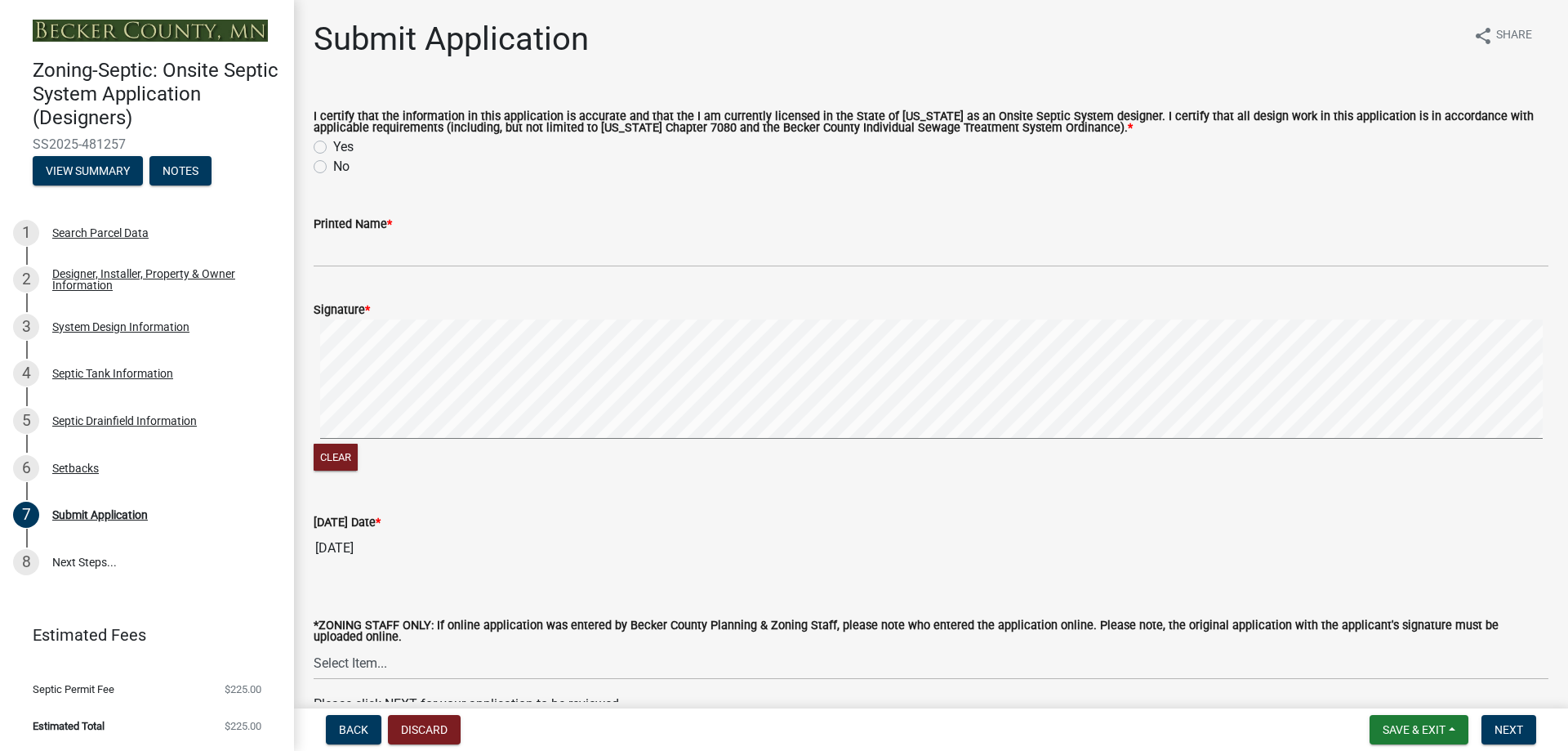
click at [333, 145] on label "Yes" at bounding box center [343, 147] width 21 height 20
click at [333, 145] on input "Yes" at bounding box center [338, 142] width 11 height 11
radio input "true"
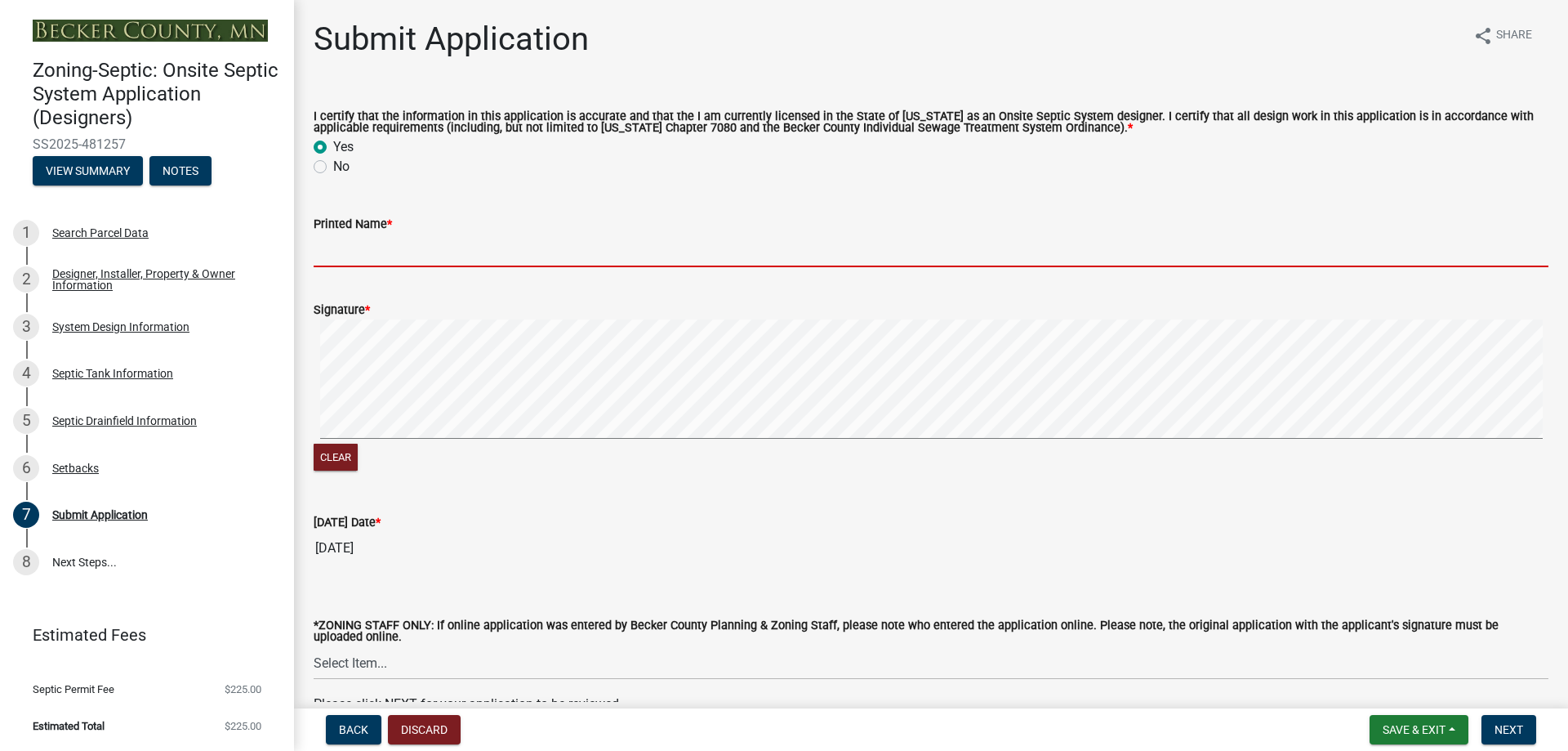
click at [362, 259] on input "Printed Name *" at bounding box center [930, 250] width 1235 height 34
type input "Rick Renner"
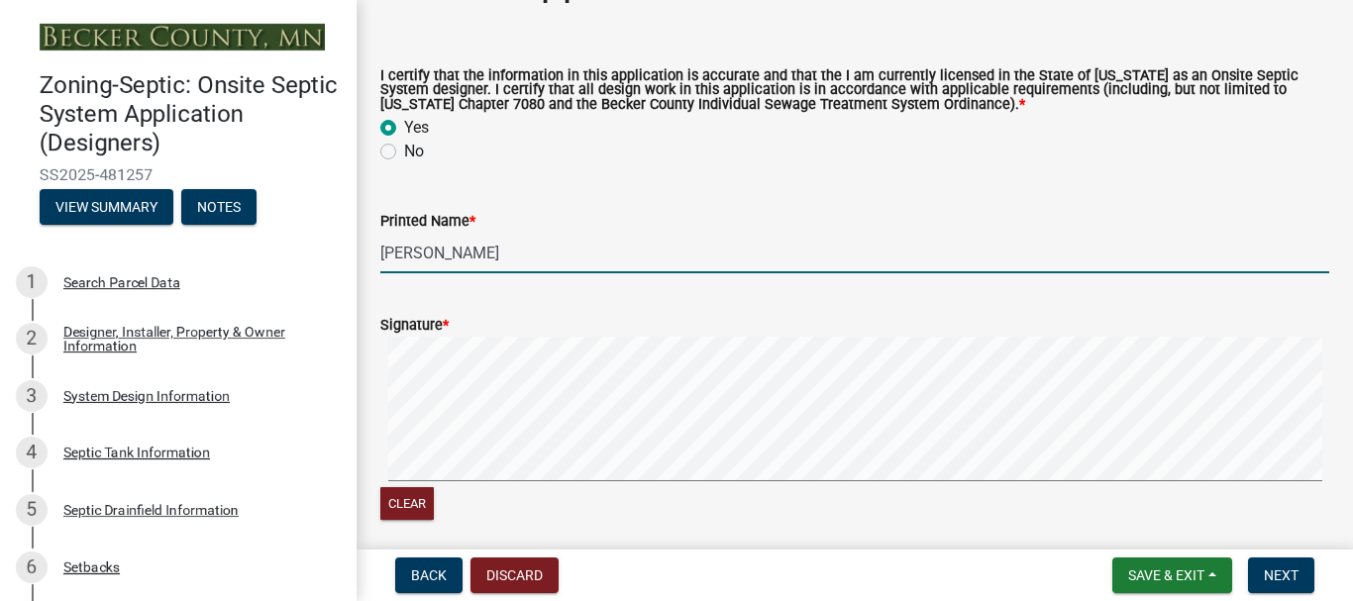
scroll to position [99, 0]
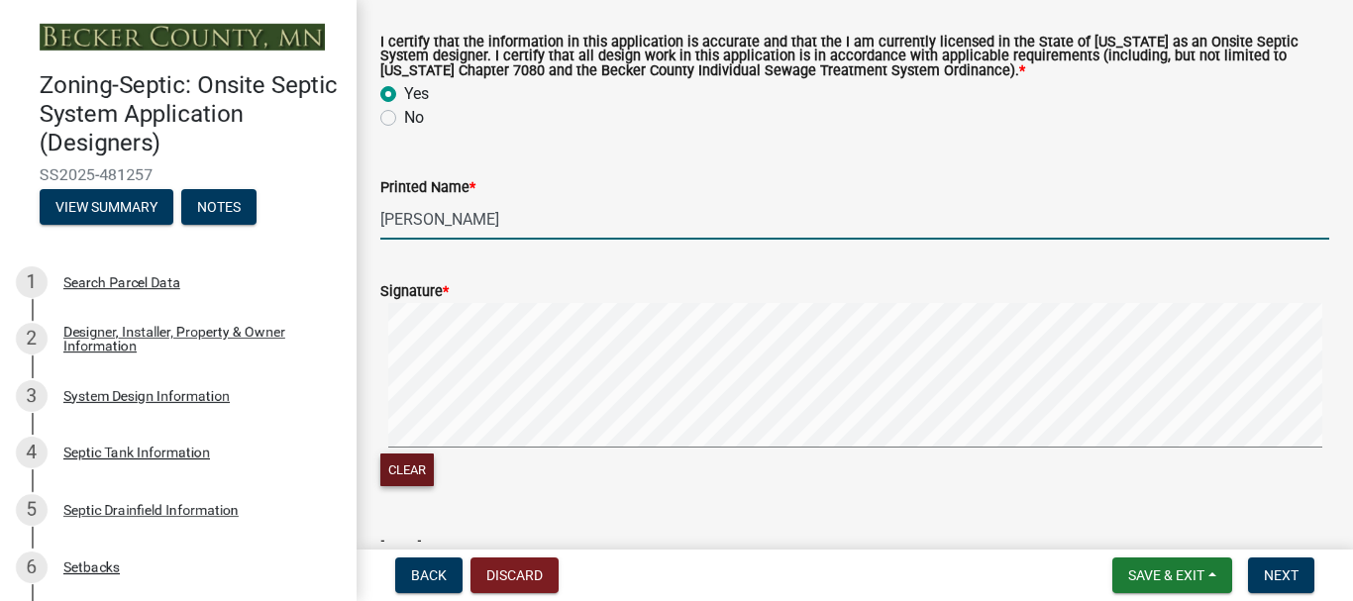
click at [399, 470] on button "Clear" at bounding box center [406, 470] width 53 height 33
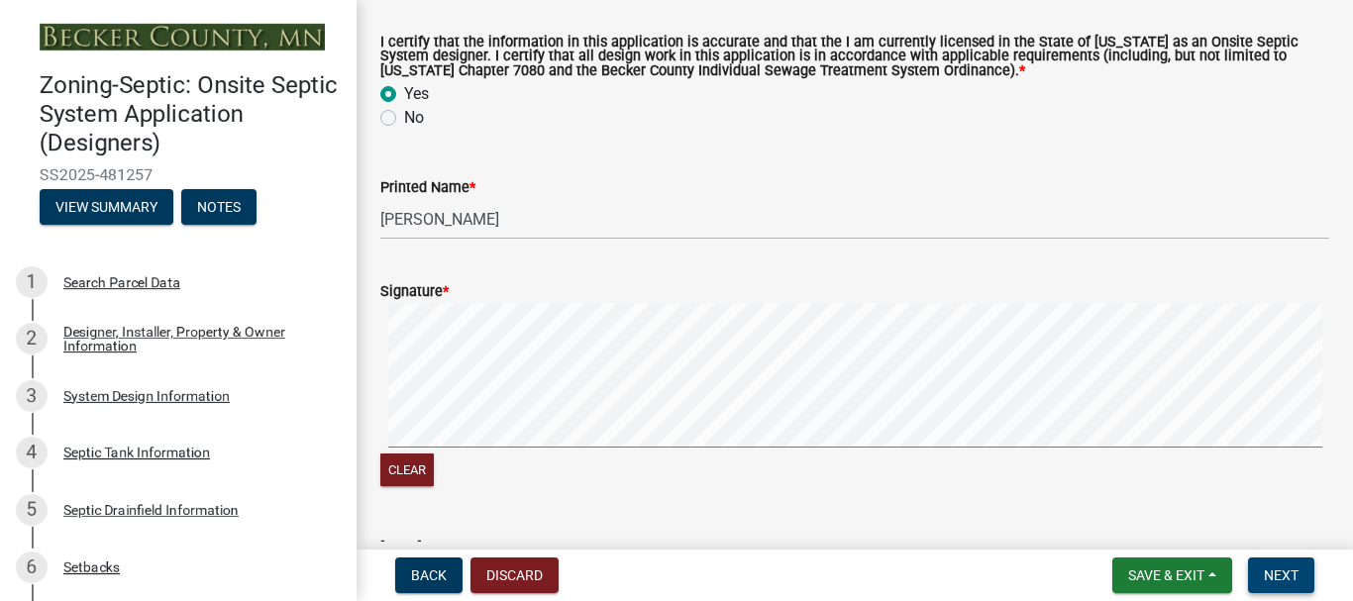
click at [1284, 578] on span "Next" at bounding box center [1281, 575] width 35 height 16
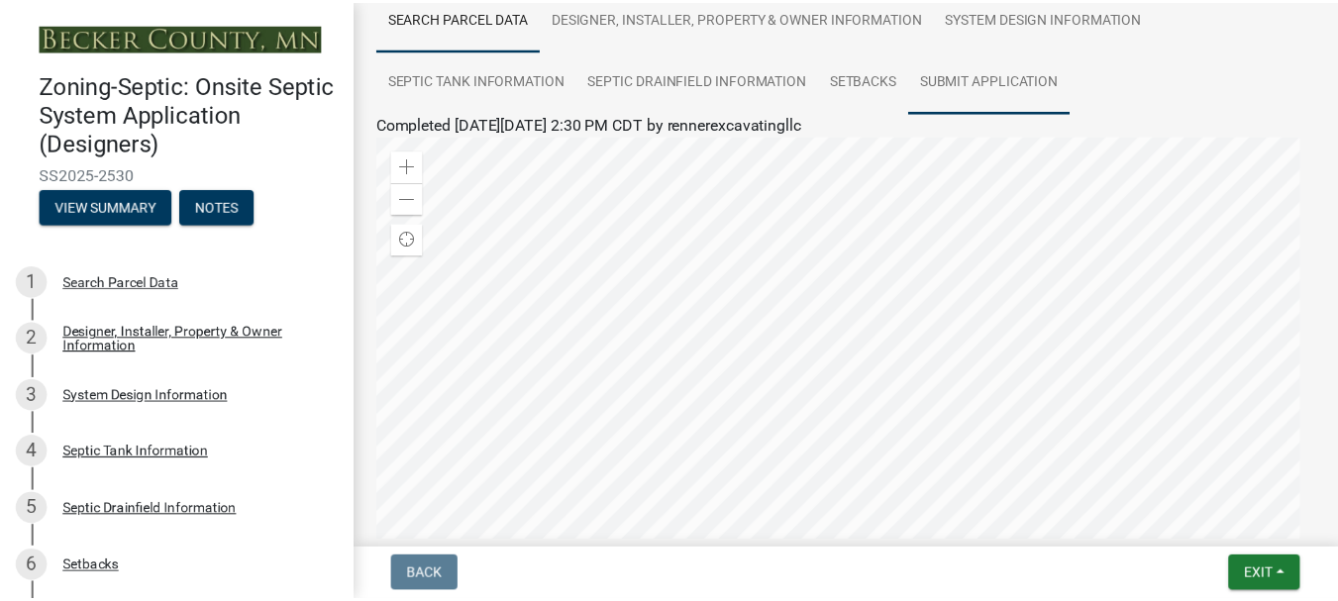
scroll to position [198, 0]
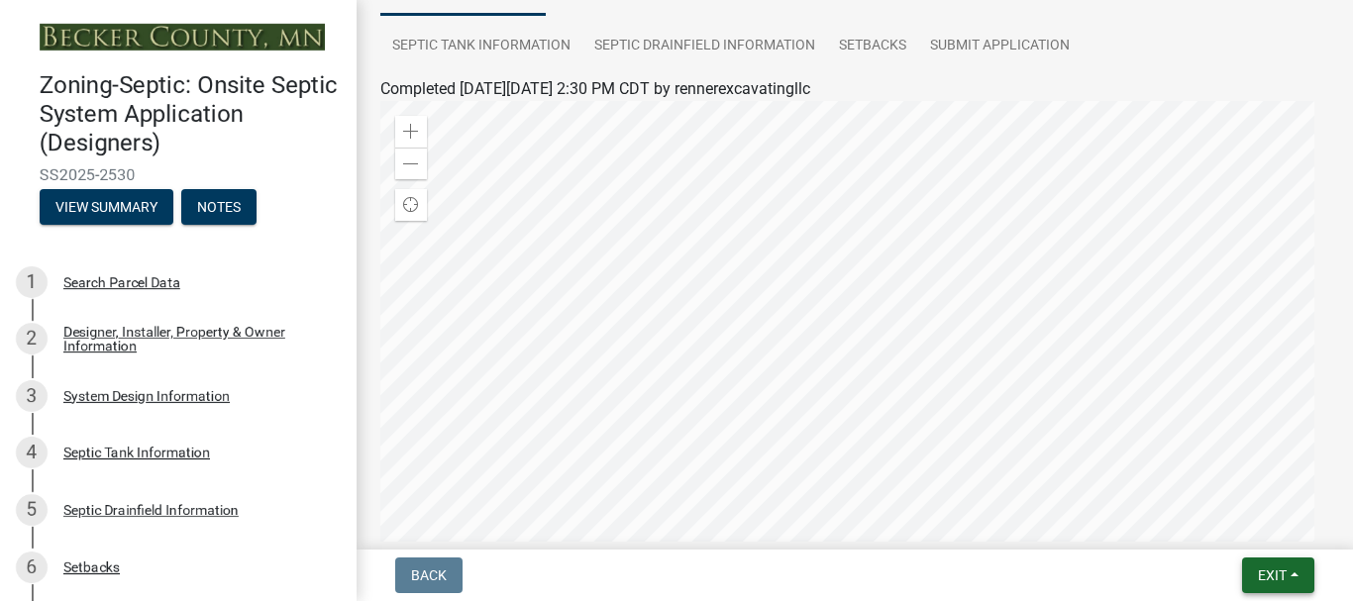
click at [1271, 569] on span "Exit" at bounding box center [1272, 575] width 29 height 16
click at [1215, 523] on button "Save & Exit" at bounding box center [1235, 524] width 158 height 48
